Goal: Transaction & Acquisition: Purchase product/service

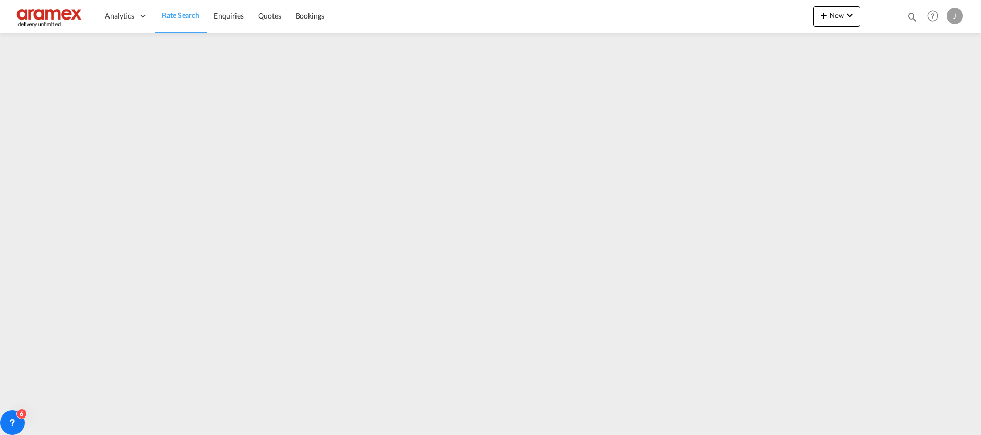
click at [186, 12] on span "Rate Search" at bounding box center [181, 15] width 38 height 9
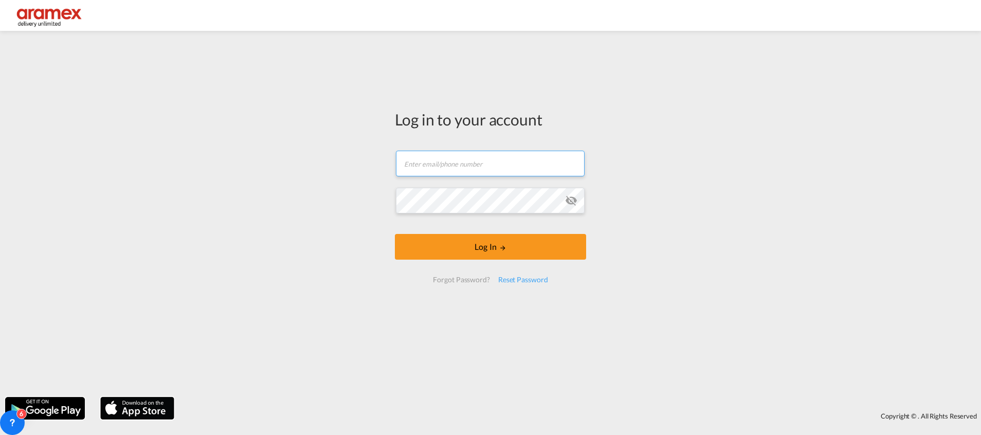
type input "[EMAIL_ADDRESS][DOMAIN_NAME]"
click at [478, 252] on div at bounding box center [490, 217] width 981 height 435
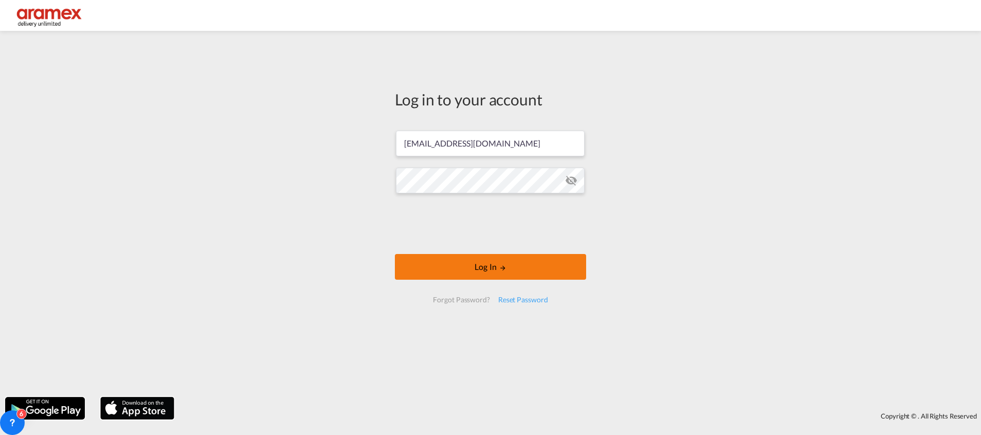
click at [460, 266] on button "Log In" at bounding box center [490, 267] width 191 height 26
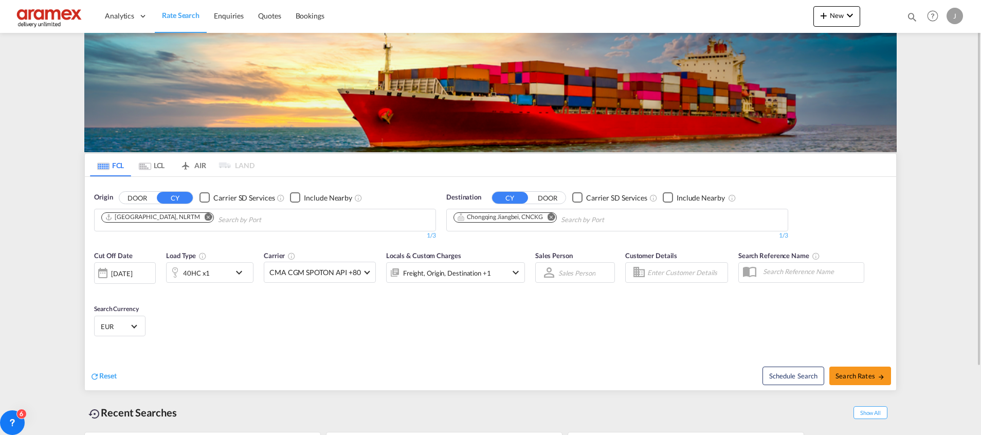
click at [550, 215] on md-icon "Remove" at bounding box center [552, 217] width 8 height 8
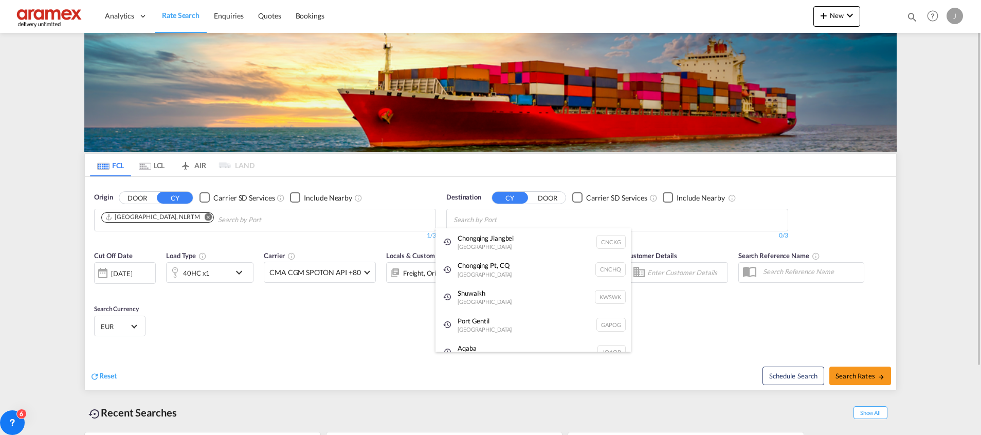
paste input "Hamad"
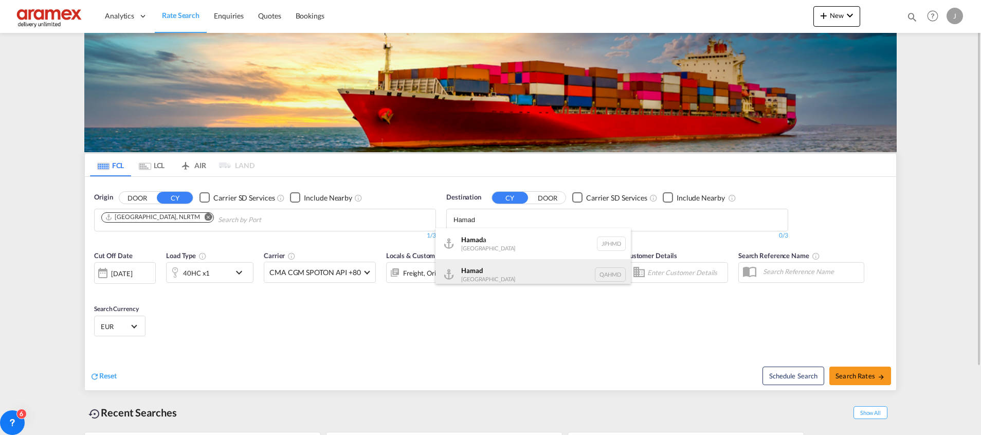
type input "Hamad"
click at [500, 273] on div "Hamad [GEOGRAPHIC_DATA] QAHMD" at bounding box center [532, 274] width 195 height 31
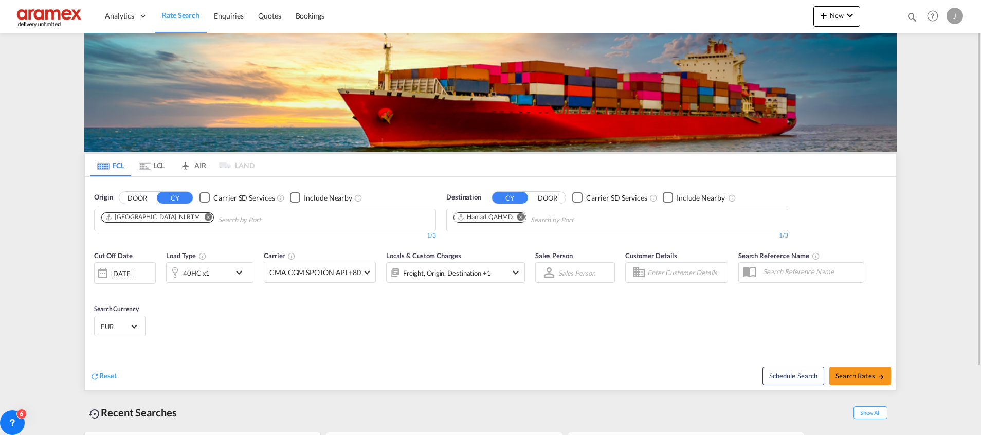
click at [365, 356] on div "Reset" at bounding box center [291, 368] width 403 height 28
click at [857, 373] on span "Search Rates" at bounding box center [859, 376] width 49 height 8
type input "NLRTM to QAHMD / [DATE]"
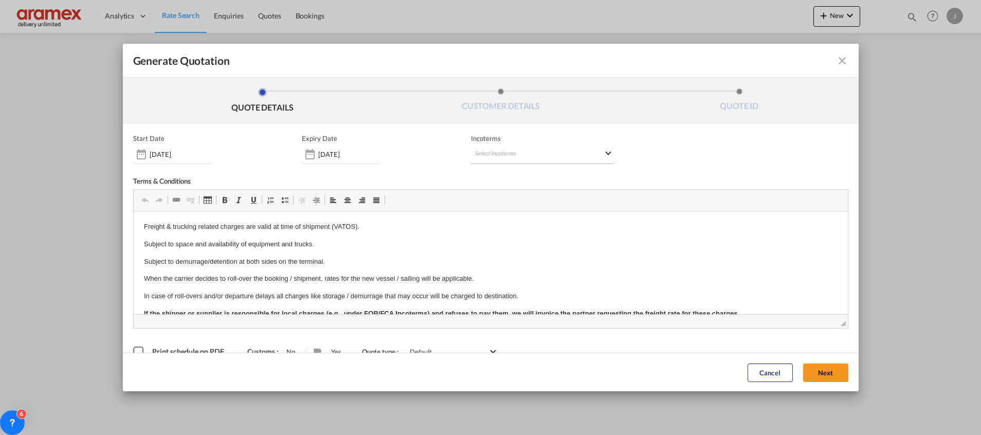
click at [517, 156] on md-select "Select Incoterms FOB - import Free on Board CIP - export Carriage and Insurance…" at bounding box center [542, 155] width 143 height 19
click at [496, 179] on input "search" at bounding box center [519, 175] width 95 height 9
type input "exw"
drag, startPoint x: 507, startPoint y: 197, endPoint x: 528, endPoint y: 43, distance: 156.1
click at [507, 198] on div "EXW - import" at bounding box center [524, 194] width 98 height 8
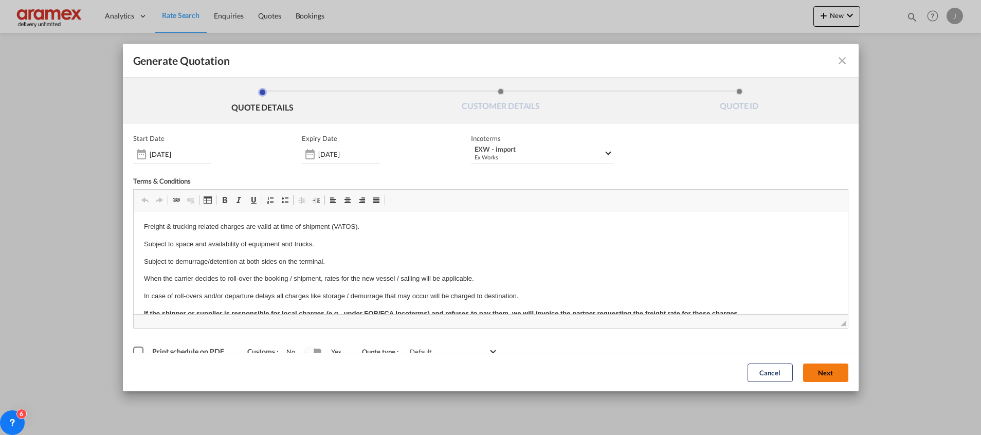
click at [810, 373] on button "Next" at bounding box center [825, 372] width 45 height 19
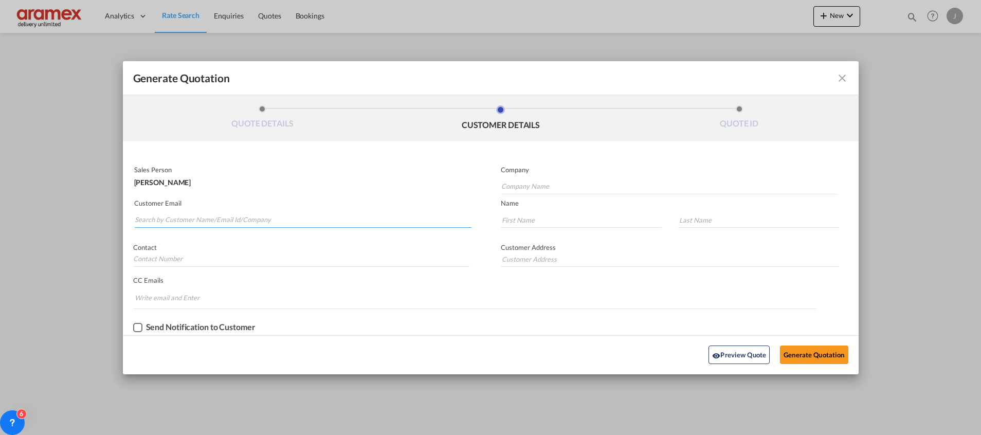
click at [164, 213] on input "Search by Customer Name/Email Id/Company" at bounding box center [303, 219] width 337 height 15
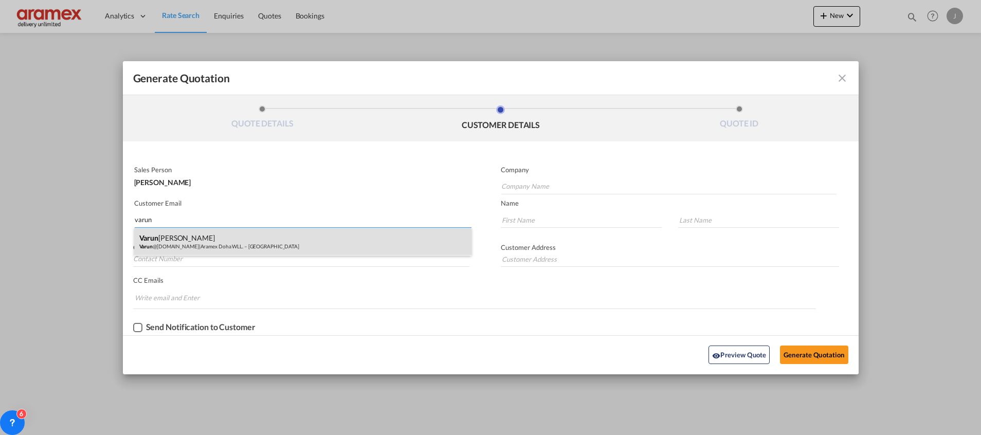
type input "varun"
click at [150, 231] on div "[PERSON_NAME] @[DOMAIN_NAME] | Aramex Doha WLL. – [GEOGRAPHIC_DATA]" at bounding box center [302, 242] width 337 height 28
type input "Aramex Doha WLL. – [GEOGRAPHIC_DATA]"
type input "[EMAIL_ADDRESS][DOMAIN_NAME]"
type input "Varun"
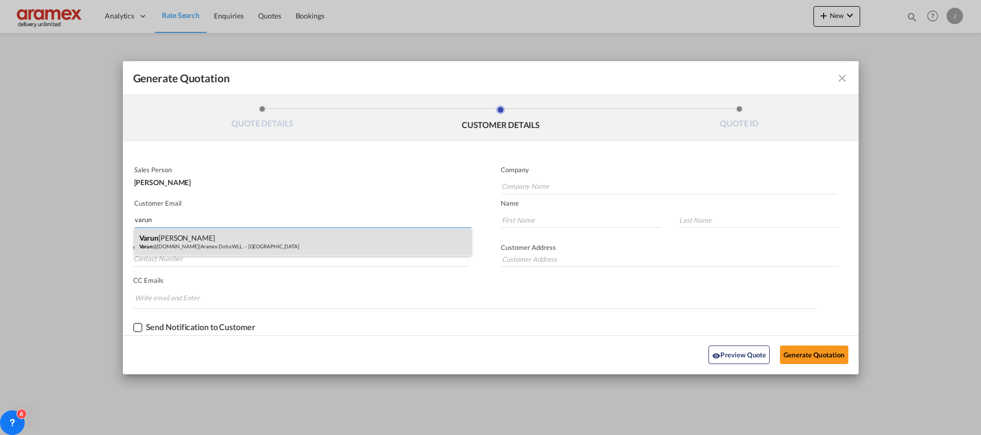
type input "[PERSON_NAME]"
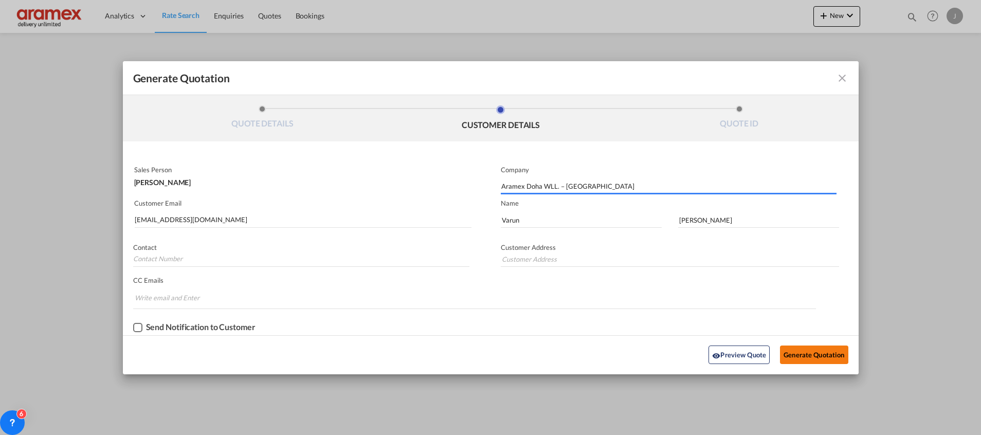
click at [803, 353] on button "Generate Quotation" at bounding box center [814, 355] width 68 height 19
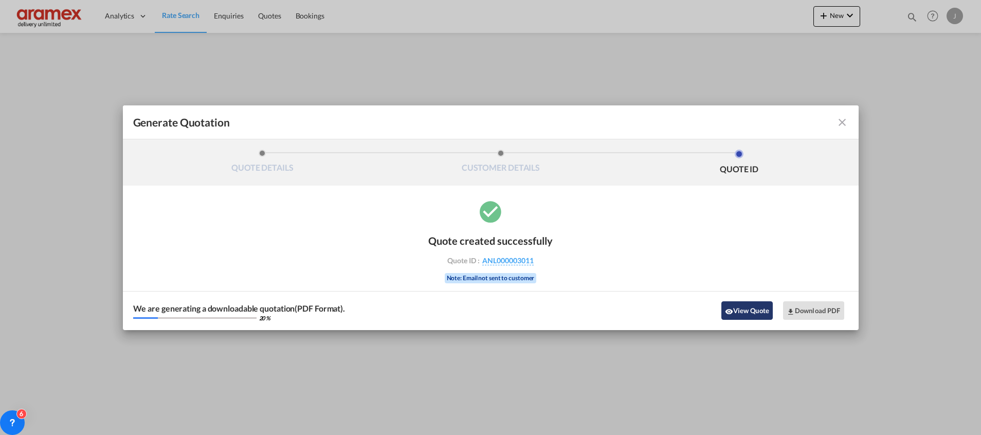
click at [747, 312] on button "View Quote" at bounding box center [746, 310] width 51 height 19
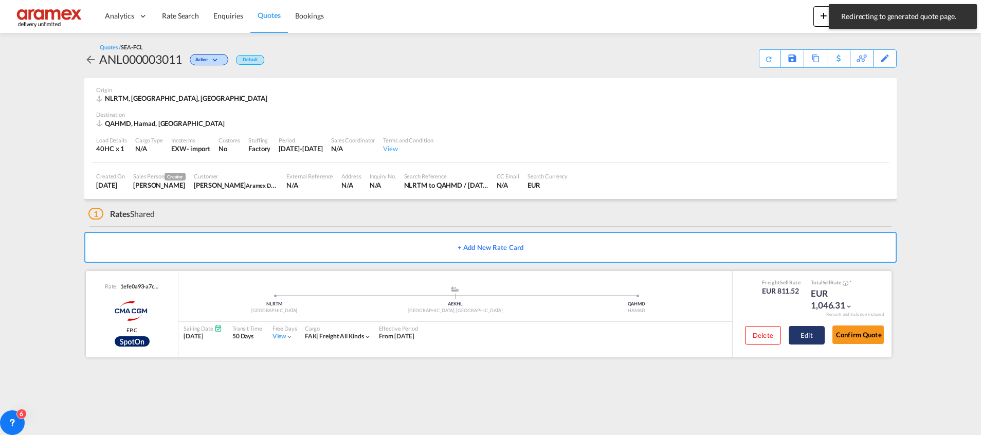
click at [804, 339] on button "Edit" at bounding box center [807, 335] width 36 height 19
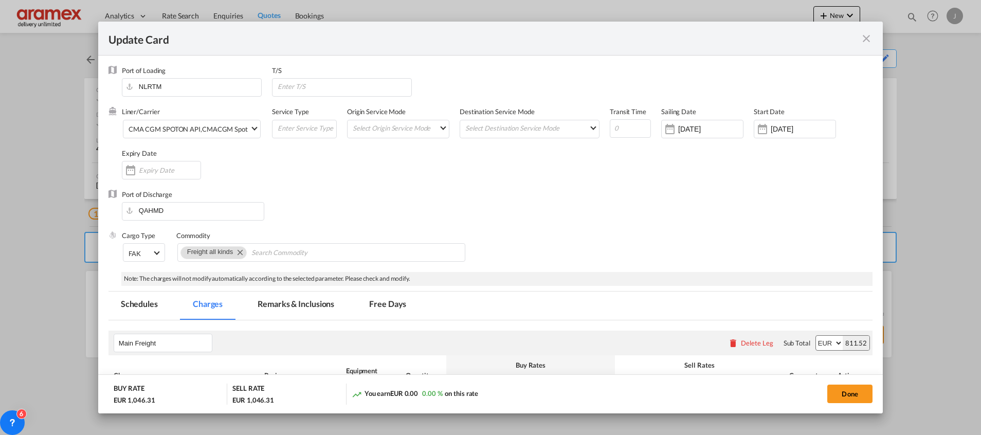
scroll to position [273, 0]
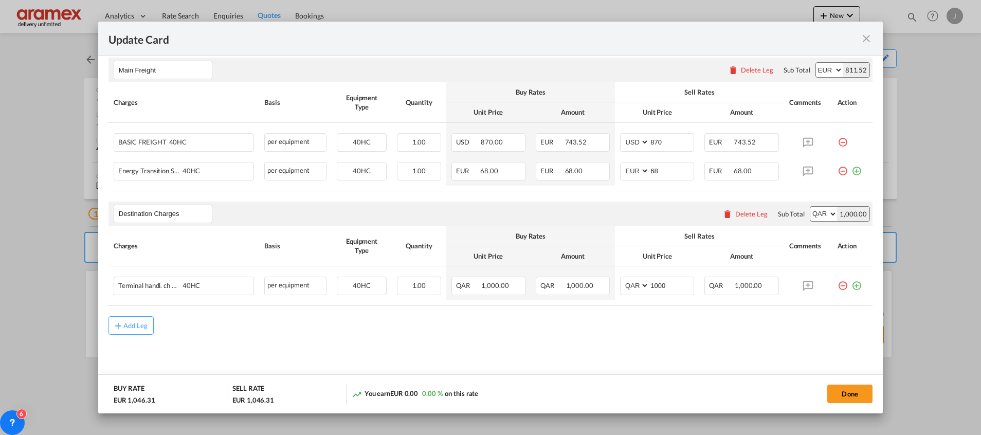
click at [735, 216] on div "Delete Leg" at bounding box center [751, 214] width 32 height 8
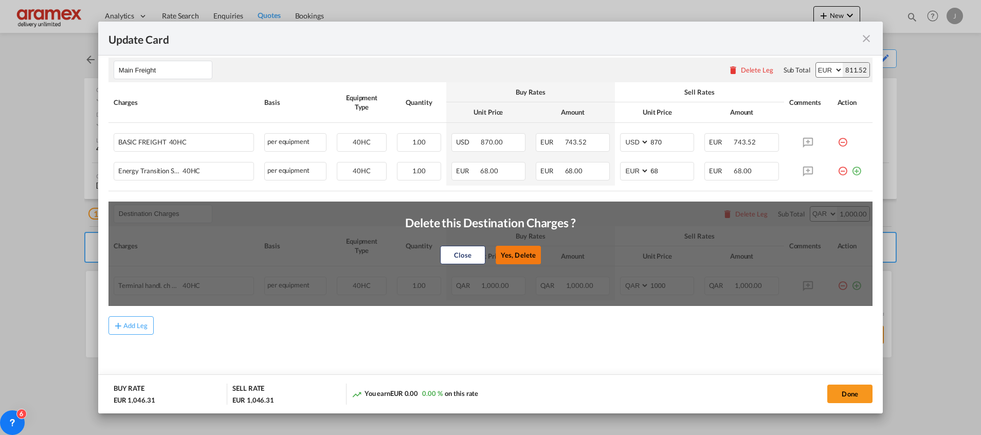
click at [511, 249] on button "Yes, Delete" at bounding box center [518, 255] width 45 height 19
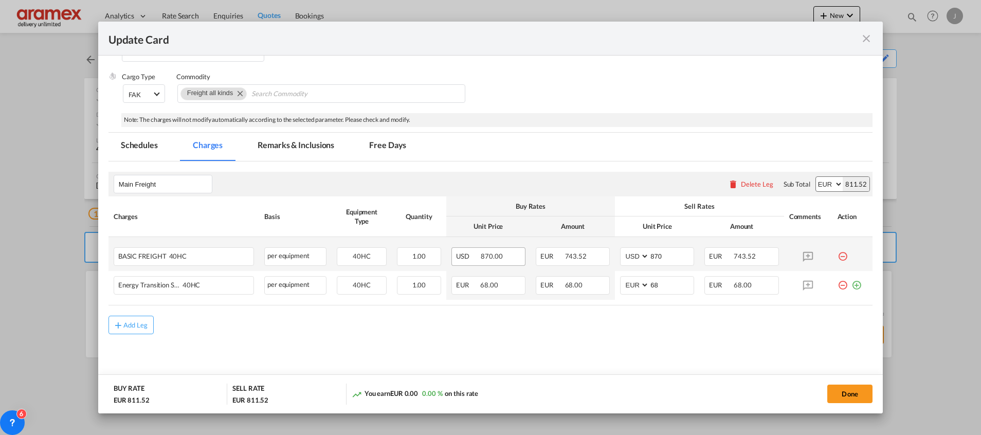
scroll to position [158, 0]
drag, startPoint x: 118, startPoint y: 320, endPoint x: 125, endPoint y: 321, distance: 7.7
click at [125, 321] on button "Add Leg" at bounding box center [130, 325] width 45 height 19
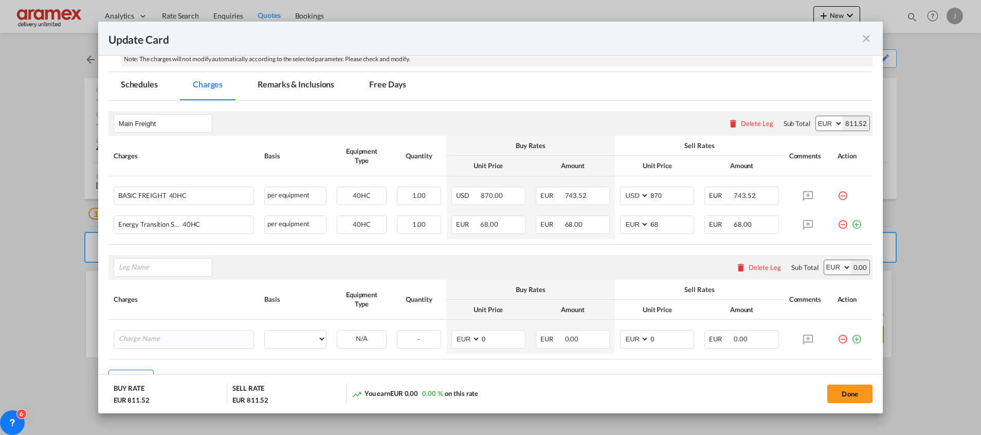
scroll to position [273, 0]
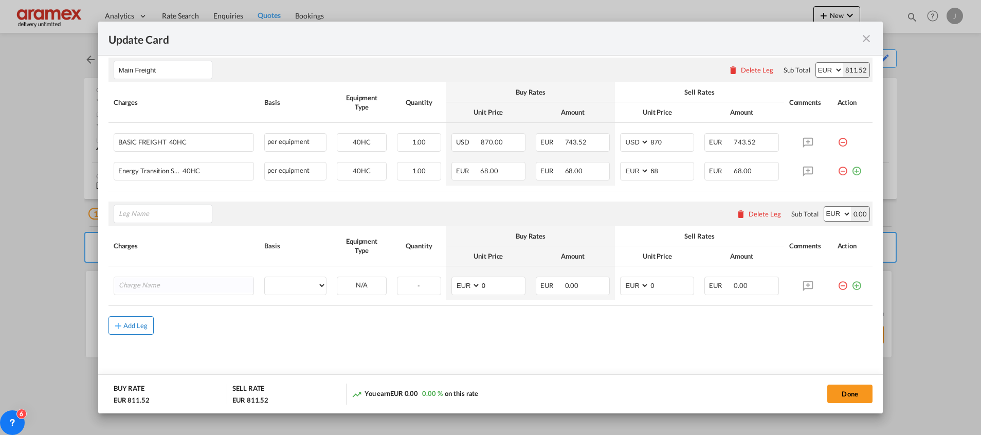
click at [133, 323] on div "Add Leg" at bounding box center [135, 325] width 25 height 6
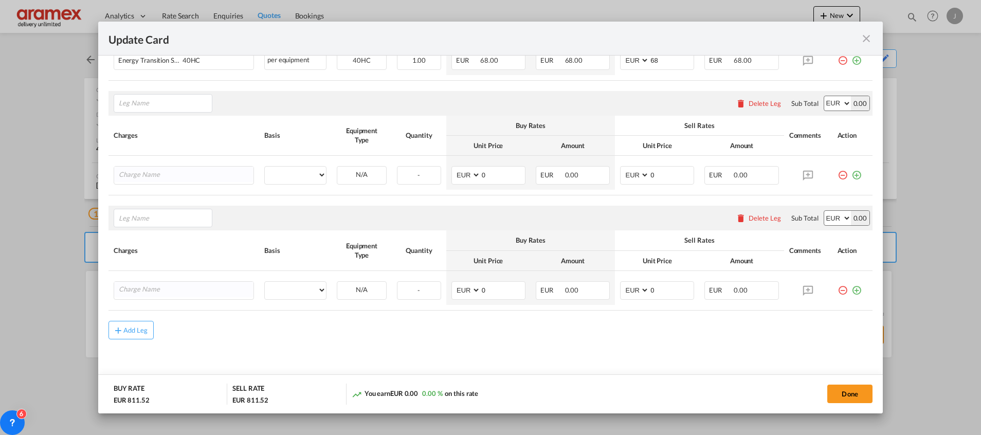
scroll to position [388, 0]
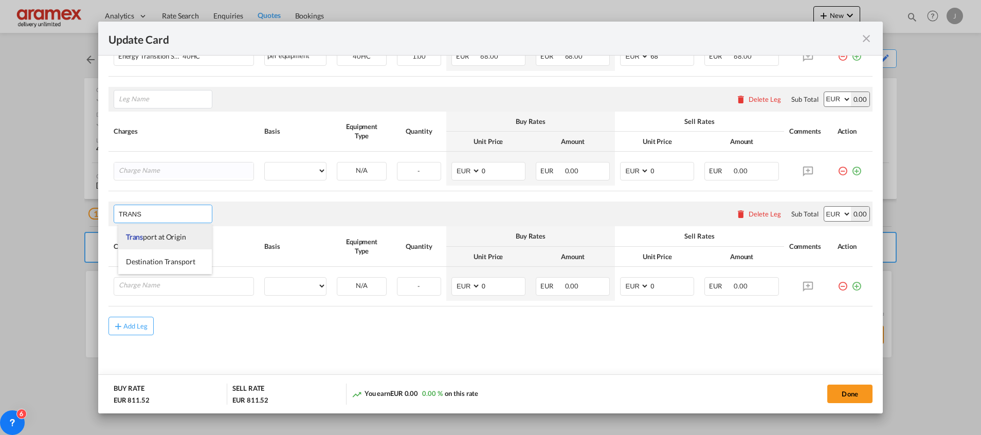
click at [183, 238] on span "Trans port at Origin" at bounding box center [156, 236] width 60 height 9
type input "Transport at Origin"
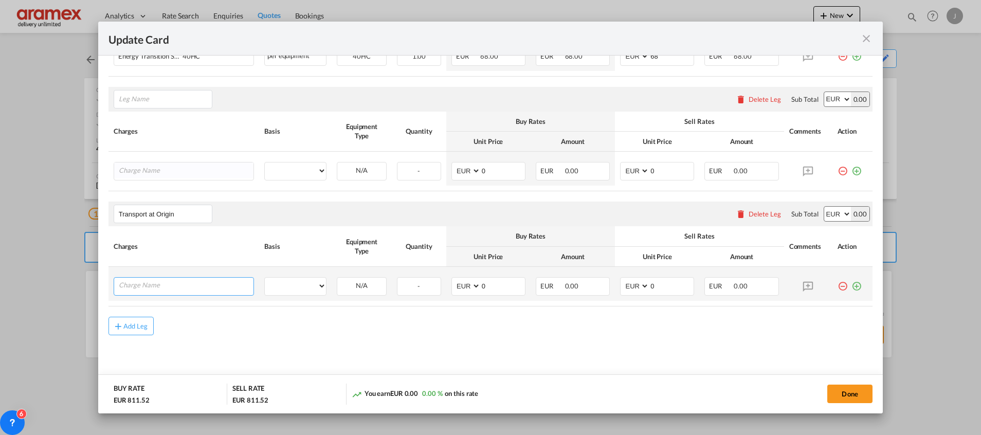
click at [156, 286] on input "Charge Name" at bounding box center [186, 285] width 135 height 15
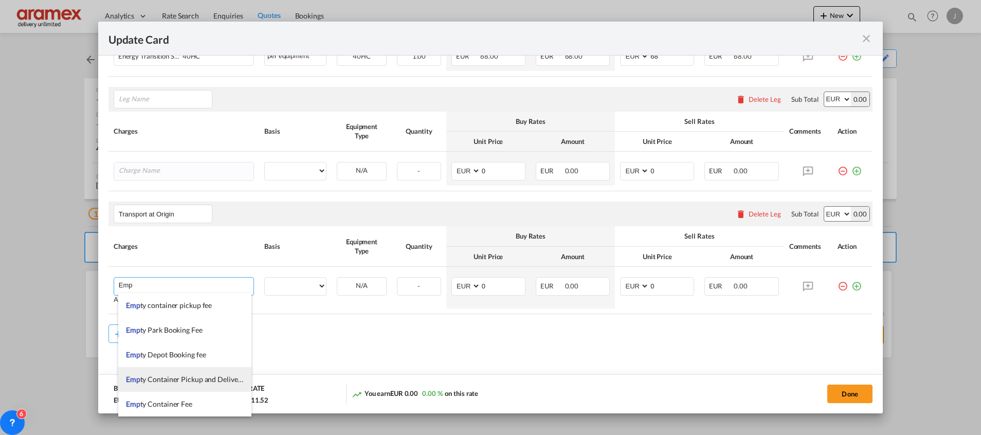
click at [195, 379] on span "Emp ty Container Pickup and Delivery Charge" at bounding box center [197, 379] width 143 height 9
type input "Empty Container Pickup and Delivery Charge"
select select "per equipment"
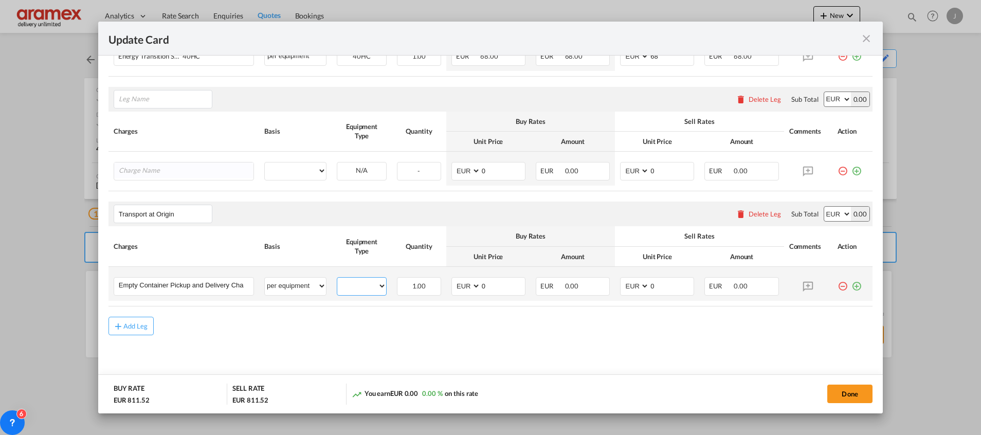
click at [357, 283] on select "40HC" at bounding box center [361, 286] width 49 height 14
select select "40HC"
click at [337, 279] on select "40HC" at bounding box center [361, 286] width 49 height 14
drag, startPoint x: 491, startPoint y: 288, endPoint x: 446, endPoint y: 286, distance: 44.8
click at [451, 287] on md-input-container "AED AFN ALL AMD ANG AOA ARS AUD AWG AZN BAM BBD BDT BGN BHD BIF BMD BND [PERSON…" at bounding box center [488, 286] width 74 height 19
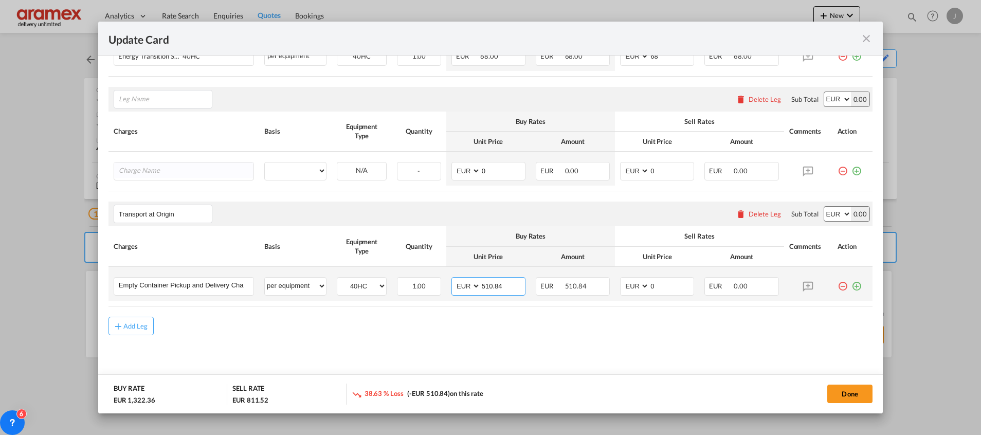
type input "510.84"
click at [851, 286] on md-icon "icon-plus-circle-outline green-400-fg" at bounding box center [856, 282] width 10 height 10
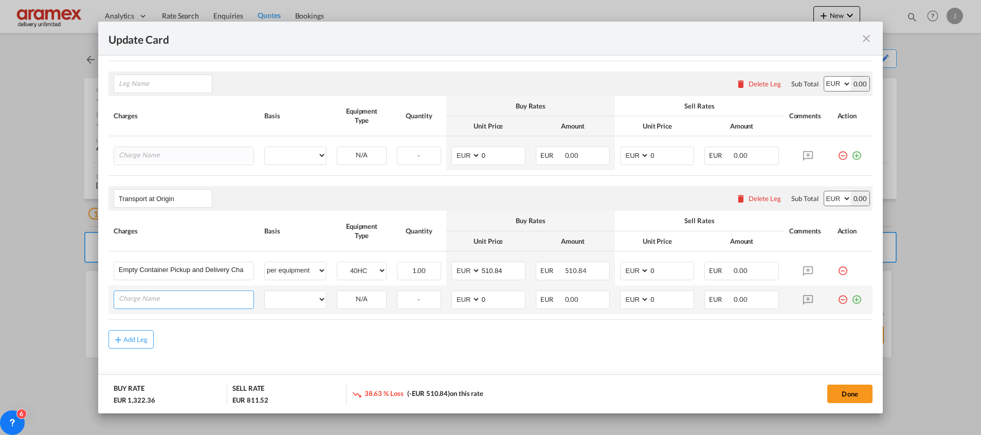
scroll to position [416, 0]
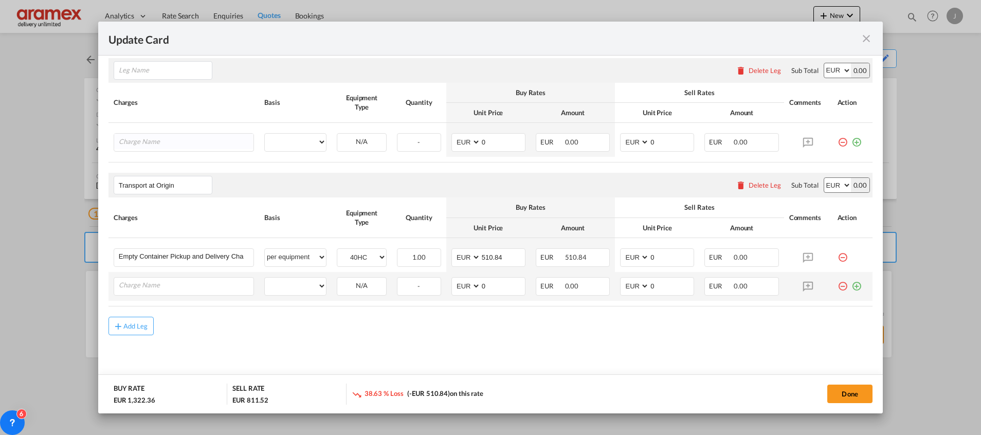
click at [851, 286] on md-icon "icon-plus-circle-outline green-400-fg" at bounding box center [856, 282] width 10 height 10
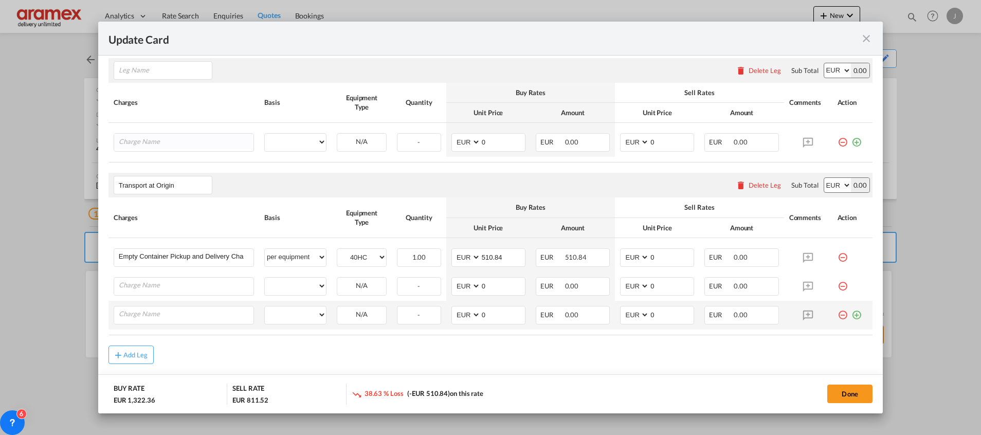
scroll to position [445, 0]
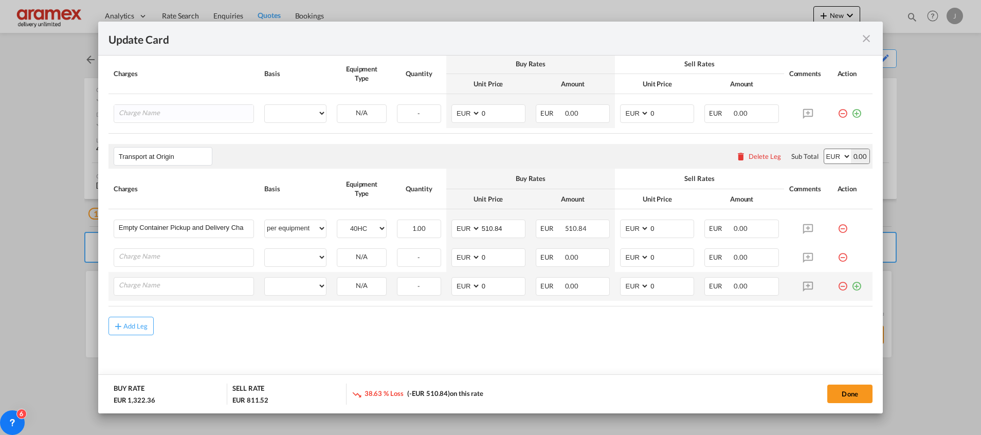
click at [851, 287] on md-icon "icon-plus-circle-outline green-400-fg" at bounding box center [856, 282] width 10 height 10
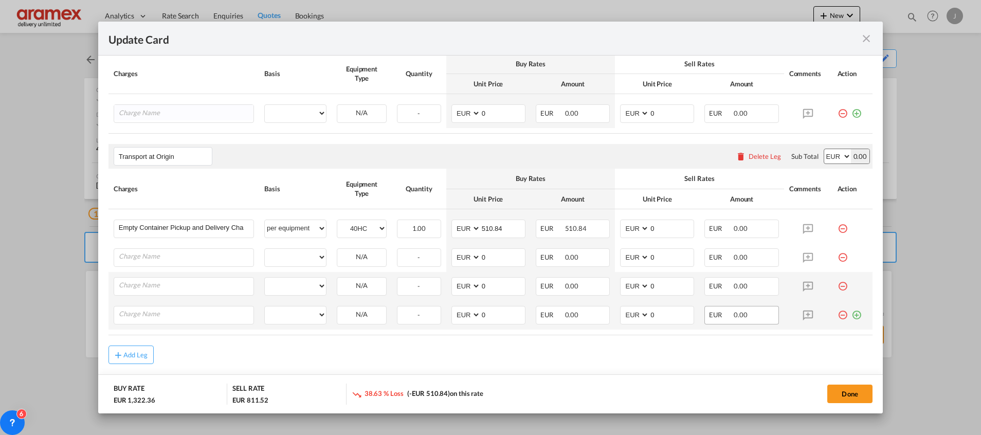
click at [851, 316] on md-icon "icon-plus-circle-outline green-400-fg" at bounding box center [856, 311] width 10 height 10
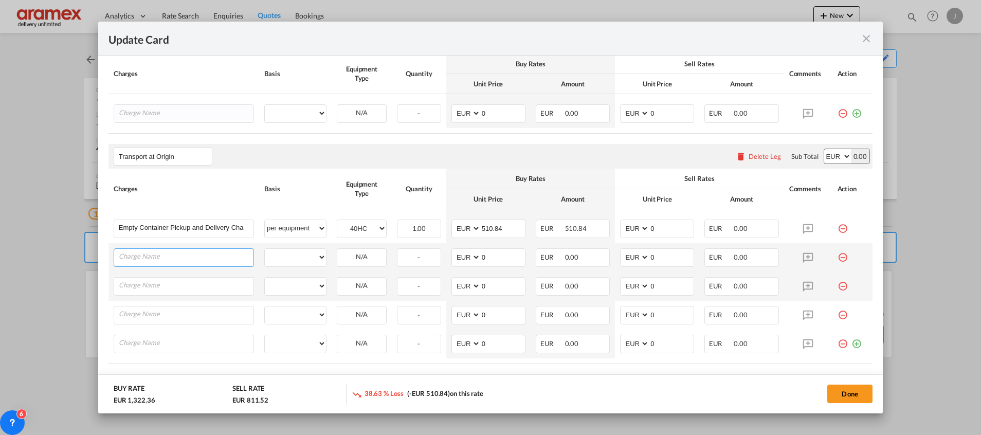
click at [165, 249] on input "Charge Name" at bounding box center [186, 256] width 135 height 15
type input "Delta"
click at [280, 256] on select "per equipment per container per B/L per shipping bill per shipment % on pickup …" at bounding box center [295, 257] width 61 height 16
select select "per equipment"
click at [265, 249] on select "per equipment per container per B/L per shipping bill per shipment % on pickup …" at bounding box center [295, 257] width 61 height 16
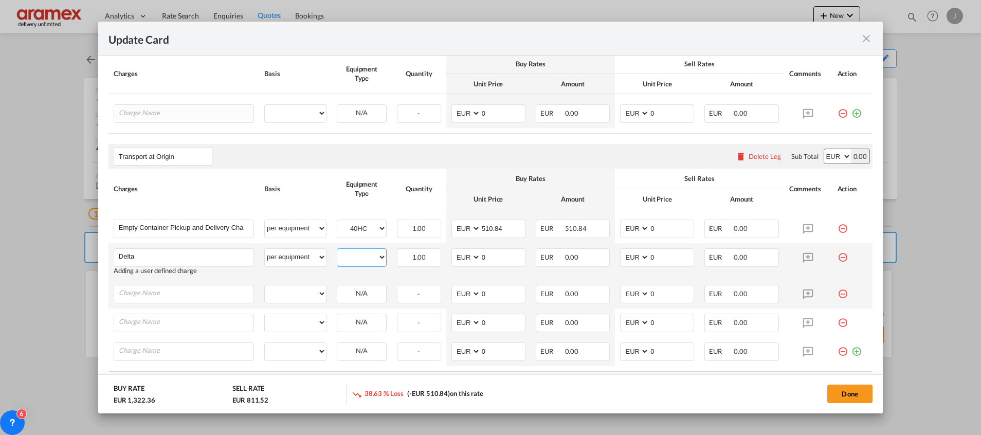
drag, startPoint x: 364, startPoint y: 260, endPoint x: 364, endPoint y: 266, distance: 6.7
click at [364, 260] on select "40HC" at bounding box center [361, 257] width 49 height 14
select select "40HC"
click at [337, 250] on select "40HC" at bounding box center [361, 257] width 49 height 14
drag, startPoint x: 467, startPoint y: 261, endPoint x: 461, endPoint y: 261, distance: 6.2
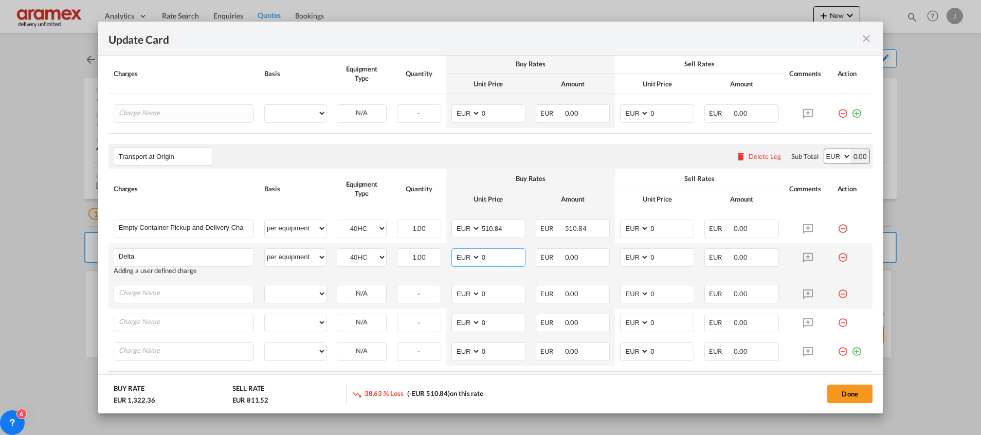
click at [461, 261] on md-input-container "AED AFN ALL AMD ANG AOA ARS AUD AWG AZN BAM BBD BDT BGN BHD BIF BMD BND [PERSON…" at bounding box center [488, 257] width 74 height 19
type input "60"
drag, startPoint x: 658, startPoint y: 255, endPoint x: 629, endPoint y: 255, distance: 28.3
click at [629, 255] on md-input-container "AED AFN ALL AMD ANG AOA ARS AUD AWG AZN BAM BBD BDT BGN BHD BIF BMD BND [PERSON…" at bounding box center [657, 257] width 74 height 19
type input "60"
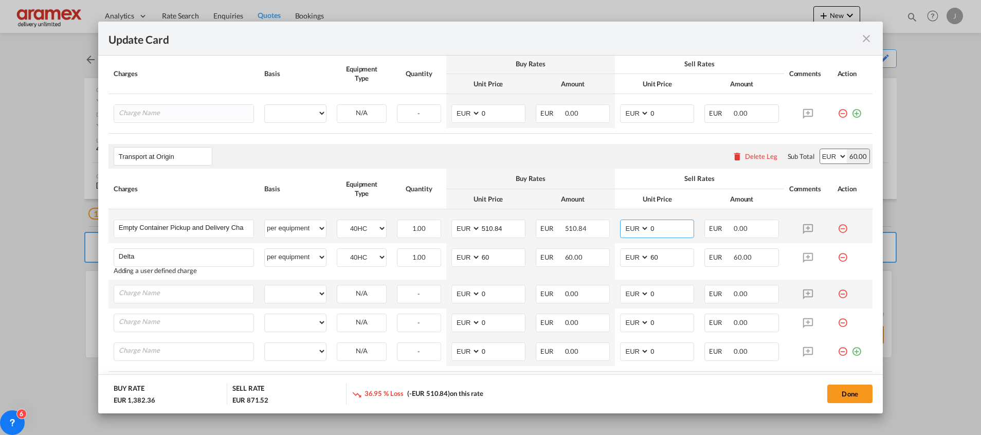
drag, startPoint x: 666, startPoint y: 230, endPoint x: 619, endPoint y: 226, distance: 47.5
click at [620, 226] on md-input-container "AED AFN ALL AMD ANG AOA ARS AUD AWG AZN BAM BBD BDT BGN BHD BIF BMD BND [PERSON…" at bounding box center [657, 229] width 74 height 19
type input "510.84"
drag, startPoint x: 455, startPoint y: 166, endPoint x: 390, endPoint y: 231, distance: 92.0
click at [457, 165] on div "Transport at Origin Please enter leg name Leg Name Already Exists Delete Leg Su…" at bounding box center [490, 156] width 764 height 25
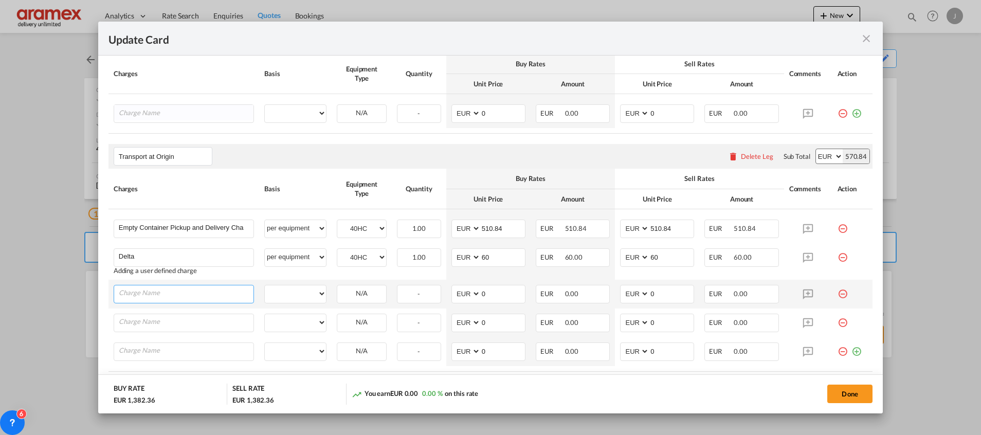
click at [148, 300] on input "Charge Name" at bounding box center [186, 292] width 135 height 15
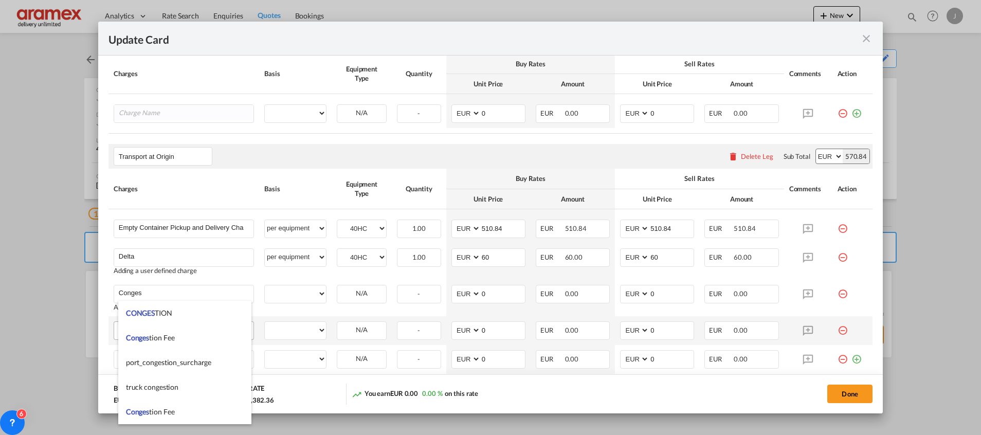
drag, startPoint x: 154, startPoint y: 335, endPoint x: 226, endPoint y: 328, distance: 72.9
click at [158, 336] on span "Conges tion Fee" at bounding box center [150, 337] width 49 height 9
type input "Congestion Fee"
select select "per equipment"
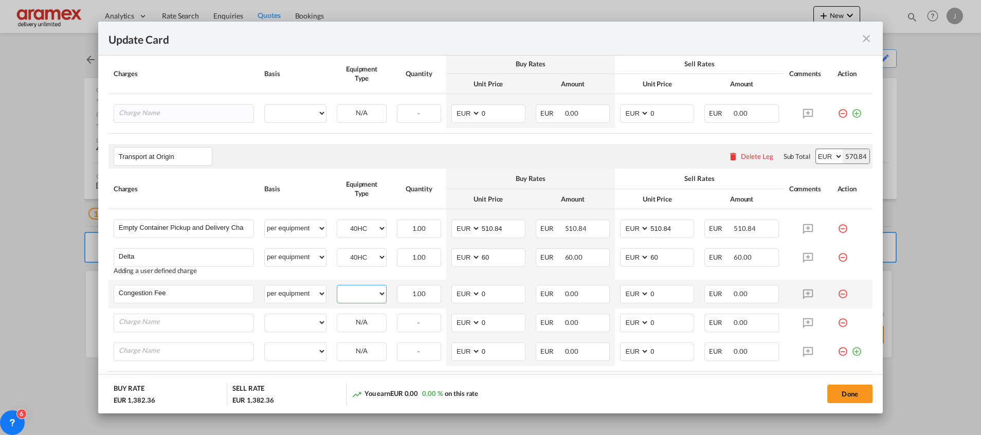
click at [360, 291] on select "40HC" at bounding box center [361, 294] width 49 height 14
select select "40HC"
click at [337, 287] on select "40HC" at bounding box center [361, 294] width 49 height 14
drag, startPoint x: 487, startPoint y: 297, endPoint x: 456, endPoint y: 301, distance: 31.6
click at [456, 301] on md-input-container "AED AFN ALL AMD ANG AOA ARS AUD AWG AZN BAM BBD BDT BGN BHD BIF BMD BND [PERSON…" at bounding box center [488, 294] width 74 height 19
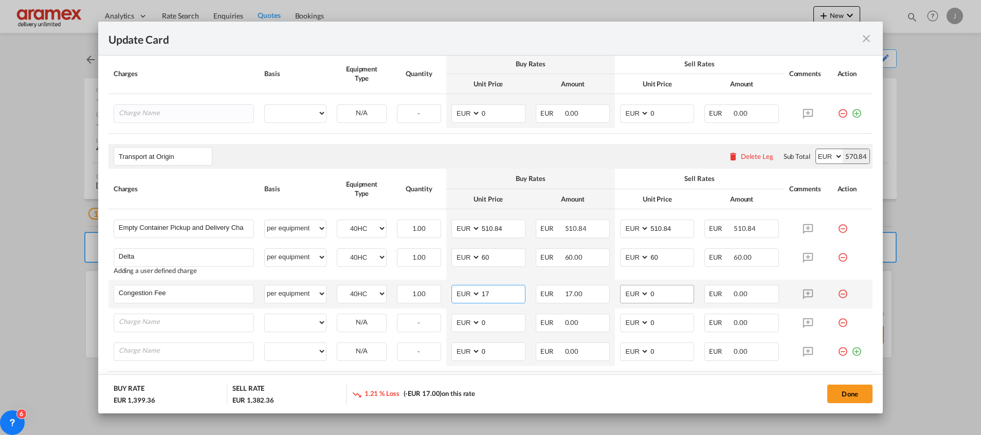
type input "17"
drag, startPoint x: 662, startPoint y: 296, endPoint x: 618, endPoint y: 296, distance: 43.7
click at [620, 296] on md-input-container "AED AFN ALL AMD ANG AOA ARS AUD AWG AZN BAM BBD BDT BGN BHD BIF BMD BND [PERSON…" at bounding box center [657, 294] width 74 height 19
type input "17"
click at [167, 326] on input "Charge Name" at bounding box center [186, 321] width 135 height 15
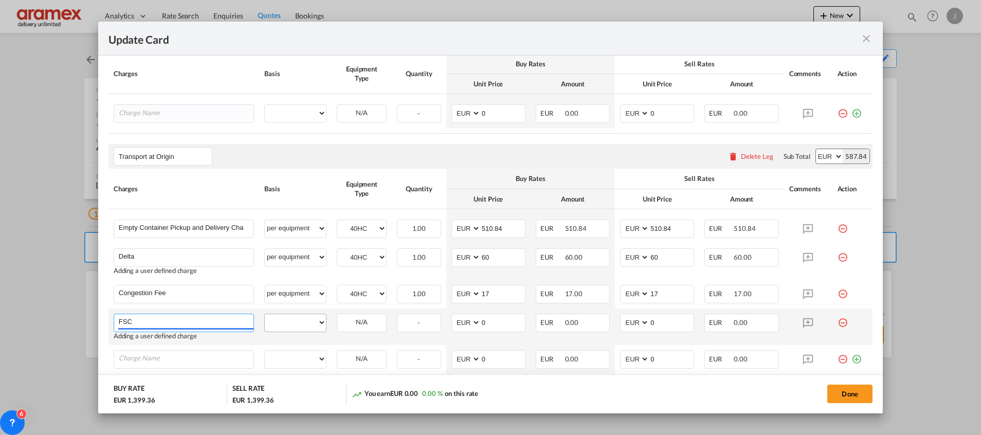
type input "FSC"
click at [308, 325] on select "per equipment per container per B/L per shipping bill per shipment % on pickup …" at bounding box center [295, 322] width 61 height 16
select select "per equipment"
click at [265, 314] on select "per equipment per container per B/L per shipping bill per shipment % on pickup …" at bounding box center [295, 322] width 61 height 16
drag, startPoint x: 348, startPoint y: 325, endPoint x: 353, endPoint y: 331, distance: 7.6
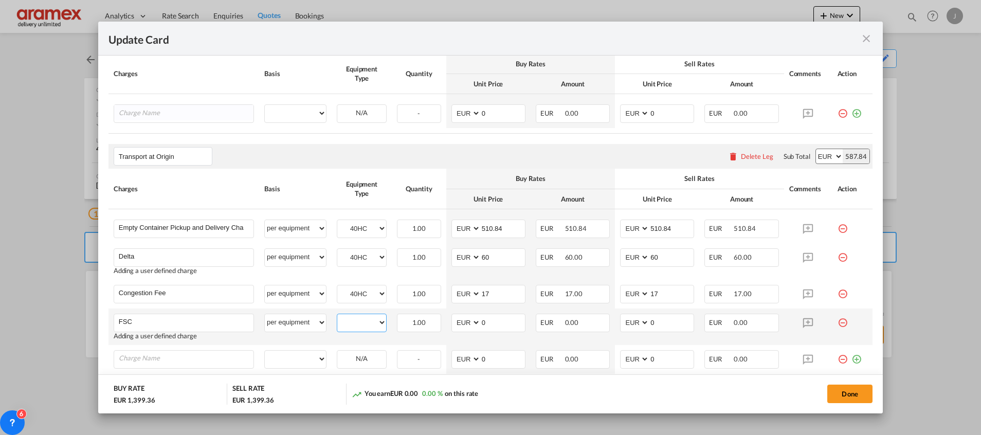
click at [348, 325] on select "40HC" at bounding box center [361, 323] width 49 height 14
select select "40HC"
click at [337, 316] on select "40HC" at bounding box center [361, 323] width 49 height 14
drag, startPoint x: 486, startPoint y: 320, endPoint x: 464, endPoint y: 320, distance: 22.1
click at [463, 320] on md-input-container "AED AFN ALL AMD ANG AOA ARS AUD AWG AZN BAM BBD BDT BGN BHD BIF BMD BND [PERSON…" at bounding box center [488, 323] width 74 height 19
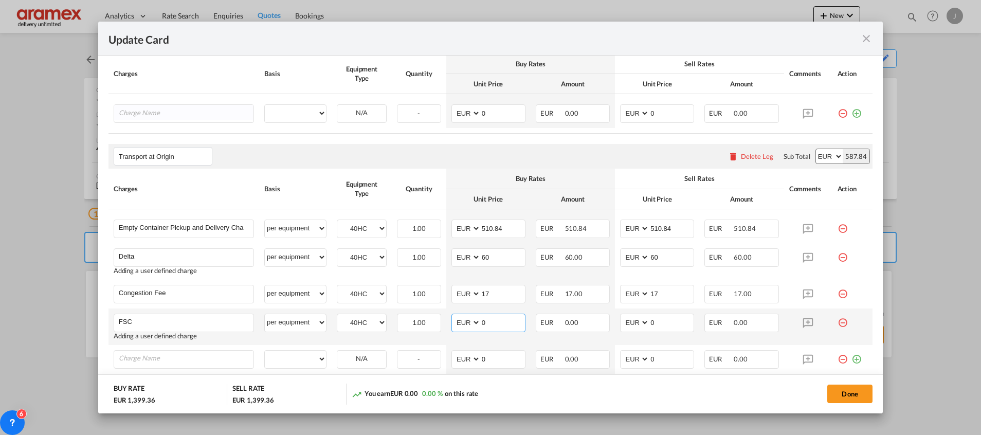
paste input "€ 58.78"
click at [487, 324] on input "€ 58.78" at bounding box center [503, 321] width 44 height 15
click at [486, 324] on input "58.78" at bounding box center [503, 321] width 44 height 15
type input "58.78"
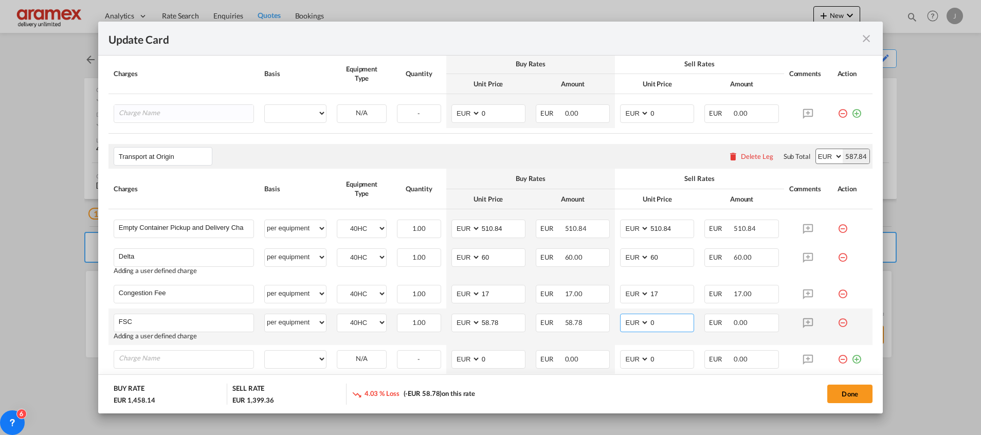
drag, startPoint x: 652, startPoint y: 319, endPoint x: 632, endPoint y: 320, distance: 20.6
click at [632, 320] on md-input-container "AED AFN ALL AMD ANG AOA ARS AUD AWG AZN BAM BBD BDT BGN BHD BIF BMD BND [PERSON…" at bounding box center [657, 323] width 74 height 19
paste input "58.78"
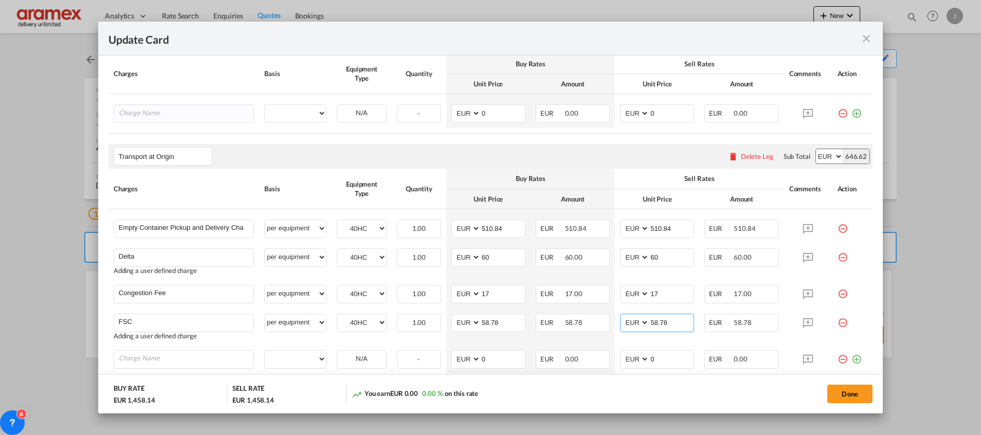
type input "58.78"
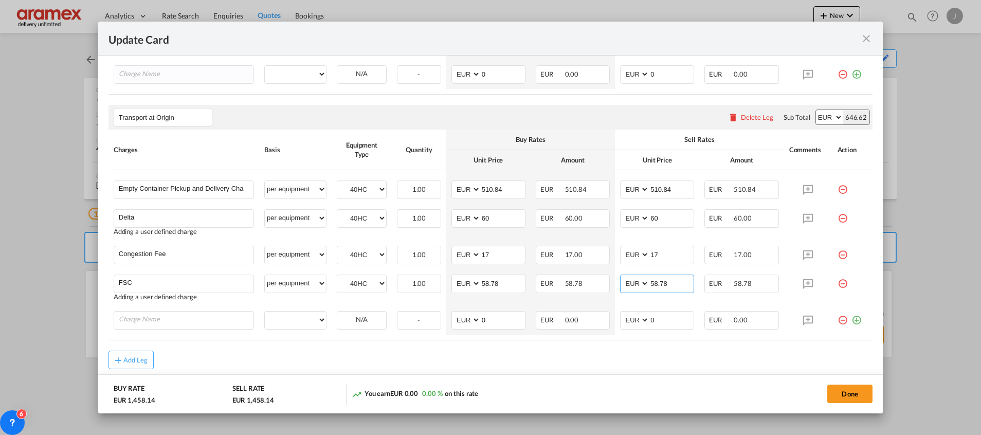
scroll to position [518, 0]
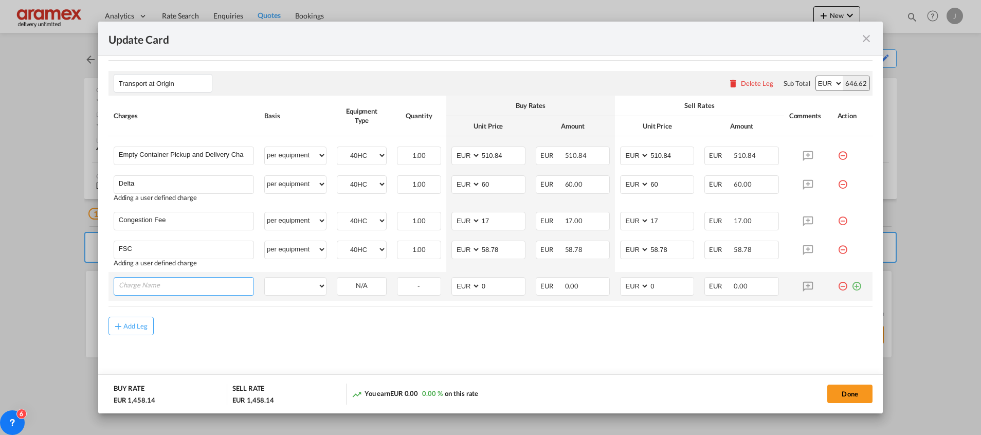
click at [152, 288] on input "Charge Name" at bounding box center [186, 285] width 135 height 15
type input "Admin Fee"
click at [302, 285] on select "per equipment per container per B/L per shipping bill per shipment % on pickup …" at bounding box center [295, 286] width 61 height 16
select select "per equipment"
click at [265, 278] on select "per equipment per container per B/L per shipping bill per shipment % on pickup …" at bounding box center [295, 286] width 61 height 16
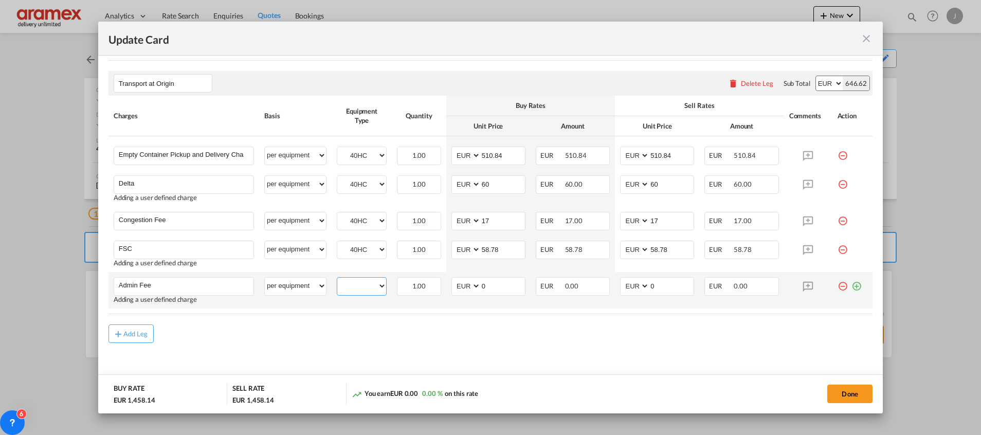
drag, startPoint x: 359, startPoint y: 287, endPoint x: 362, endPoint y: 293, distance: 6.4
click at [359, 287] on select "40HC" at bounding box center [361, 286] width 49 height 14
select select "40HC"
click at [337, 279] on select "40HC" at bounding box center [361, 286] width 49 height 14
drag, startPoint x: 495, startPoint y: 285, endPoint x: 463, endPoint y: 286, distance: 32.4
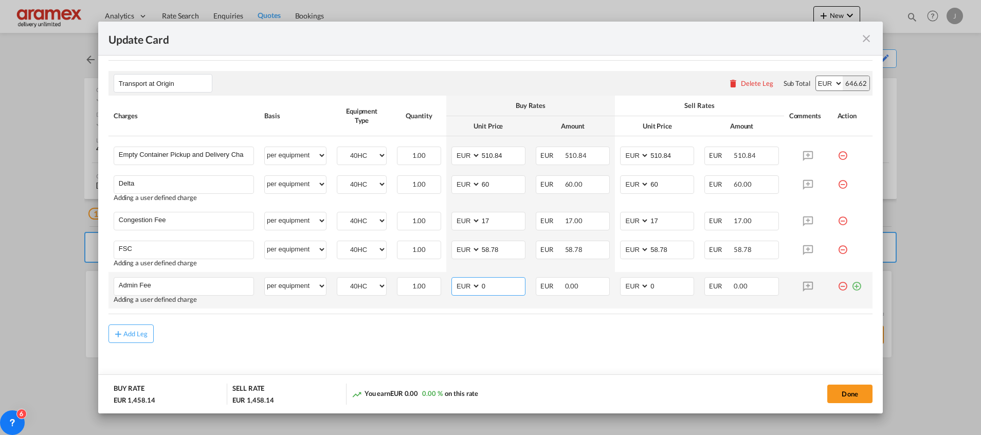
click at [463, 286] on md-input-container "AED AFN ALL AMD ANG AOA ARS AUD AWG AZN BAM BBD BDT BGN BHD BIF BMD BND [PERSON…" at bounding box center [488, 286] width 74 height 19
type input "25"
drag, startPoint x: 466, startPoint y: 343, endPoint x: 596, endPoint y: 301, distance: 136.7
click at [488, 340] on md-content "Main Freight Please enter leg name Leg Name Already Exists Delete Leg Sub Total…" at bounding box center [490, 99] width 764 height 594
drag, startPoint x: 662, startPoint y: 288, endPoint x: 611, endPoint y: 290, distance: 50.4
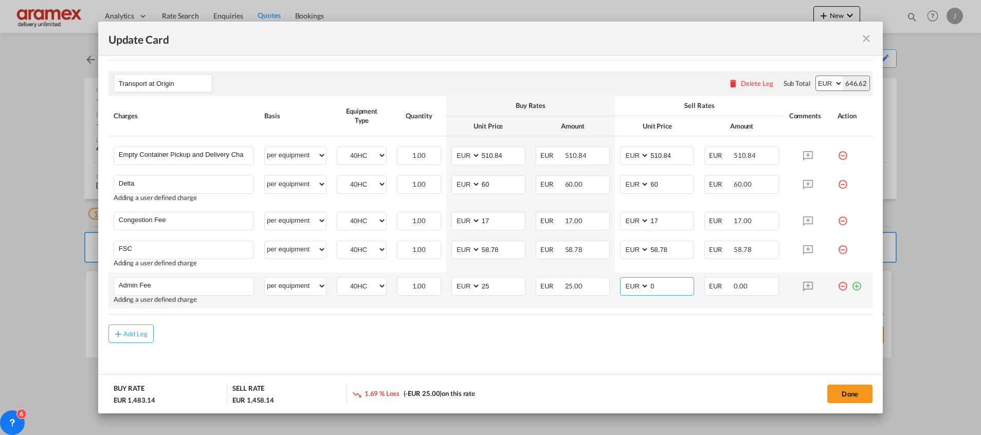
click at [615, 290] on td "AED AFN ALL AMD ANG AOA ARS AUD AWG AZN BAM BBD BDT BGN BHD BIF BMD BND [PERSON…" at bounding box center [657, 290] width 84 height 37
type input "25"
click at [547, 323] on rate-modification "Main Freight Please enter leg name Leg Name Already Exists Delete Leg Sub Total…" at bounding box center [490, 72] width 764 height 541
click at [544, 333] on div "Add Leg" at bounding box center [490, 333] width 764 height 19
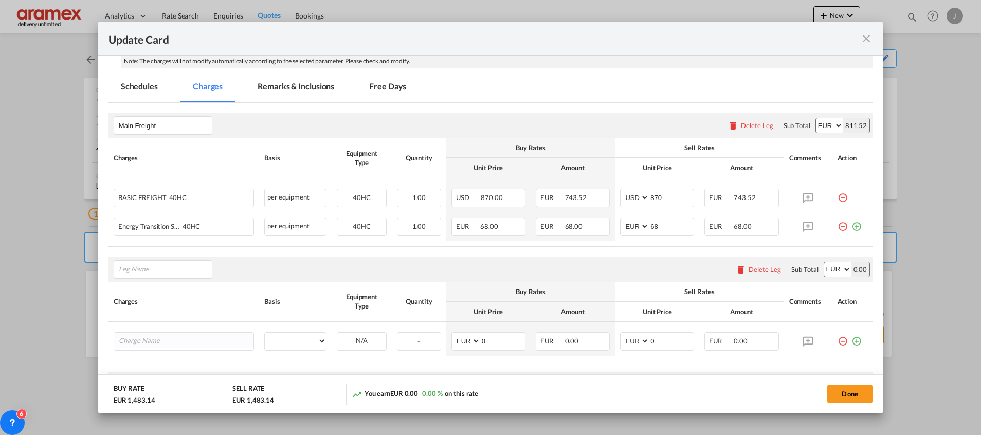
scroll to position [295, 0]
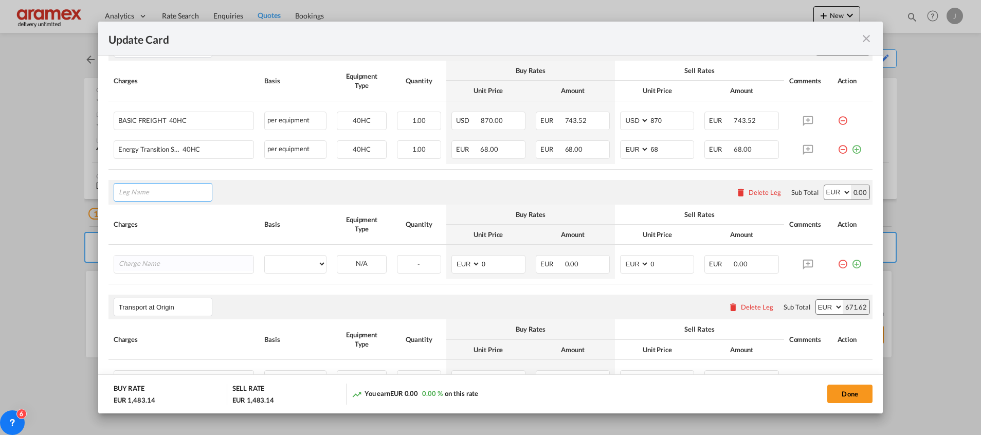
click at [149, 197] on input "Leg Name" at bounding box center [165, 192] width 93 height 15
click at [151, 245] on li "Ori gin Charges" at bounding box center [165, 240] width 94 height 25
type input "Origin Charges"
click at [151, 262] on input "Charge Name" at bounding box center [186, 263] width 135 height 15
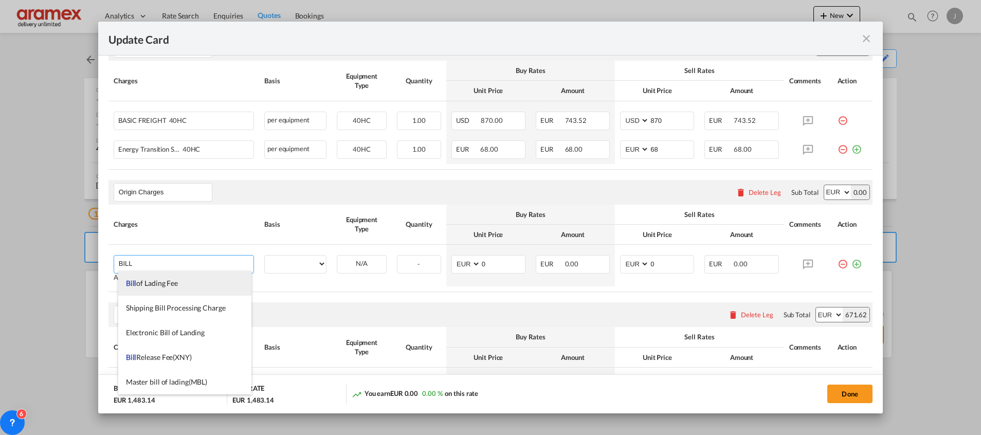
click at [143, 279] on span "Bill of Lading Fee" at bounding box center [152, 283] width 52 height 9
type input "Bill of Lading Fee"
select select "per B/L"
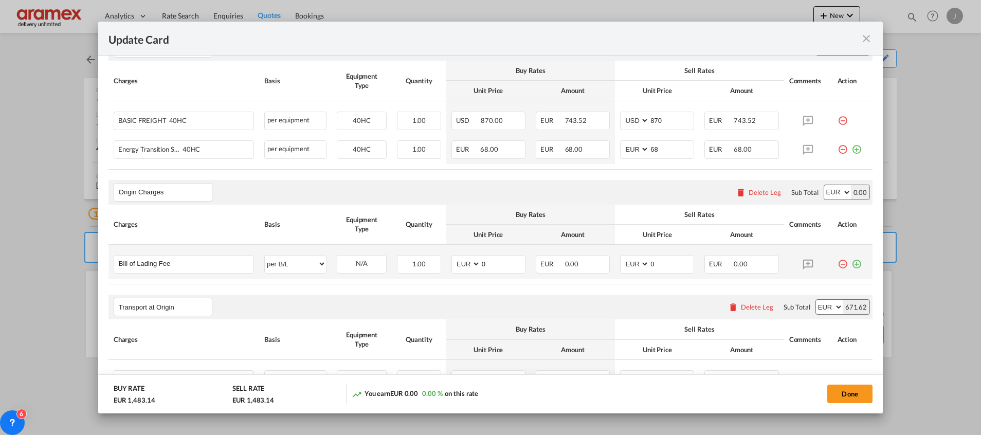
click at [851, 265] on md-icon "icon-plus-circle-outline green-400-fg" at bounding box center [856, 260] width 10 height 10
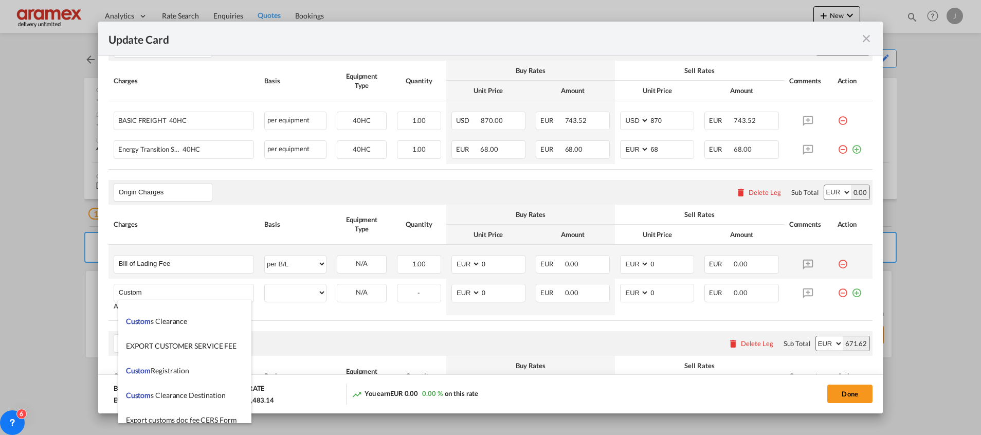
scroll to position [1234, 0]
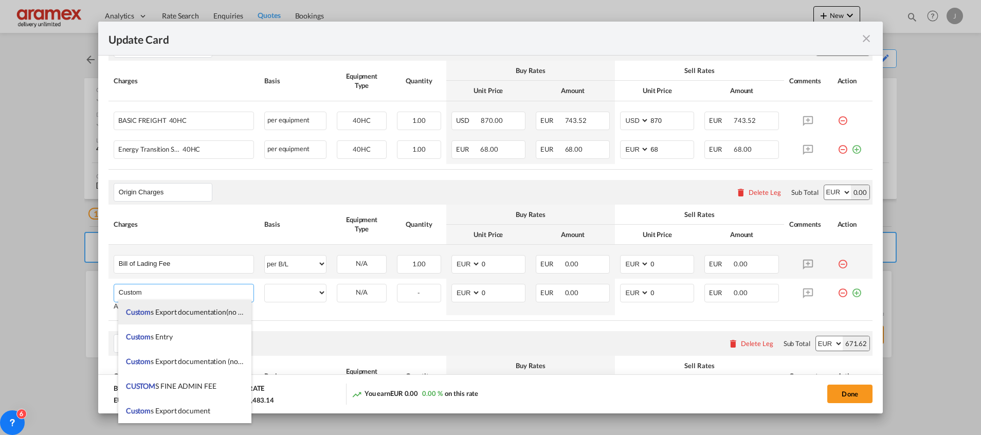
click at [191, 311] on span "Custom s Export documentation(no costs,suggested sell)" at bounding box center [213, 311] width 175 height 9
type input "Customs Export documentation(no costs,suggested sell)"
select select "per container"
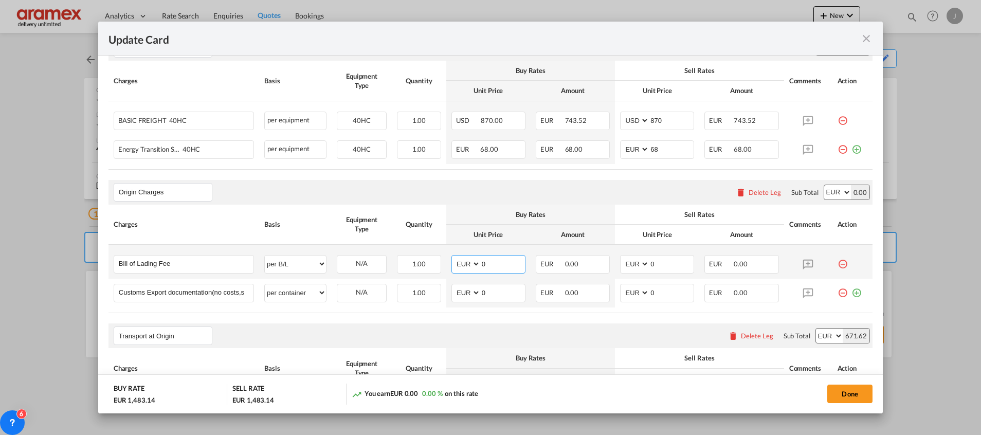
drag, startPoint x: 500, startPoint y: 262, endPoint x: 465, endPoint y: 269, distance: 35.8
click at [465, 269] on md-input-container "AED AFN ALL AMD ANG AOA ARS AUD AWG AZN BAM BBD BDT BGN BHD BIF BMD BND [PERSON…" at bounding box center [488, 264] width 74 height 19
type input "50"
drag, startPoint x: 628, startPoint y: 269, endPoint x: 620, endPoint y: 271, distance: 8.5
click at [620, 271] on md-input-container "AED AFN ALL AMD ANG AOA ARS AUD AWG AZN BAM BBD BDT BGN BHD BIF BMD BND [PERSON…" at bounding box center [657, 264] width 74 height 19
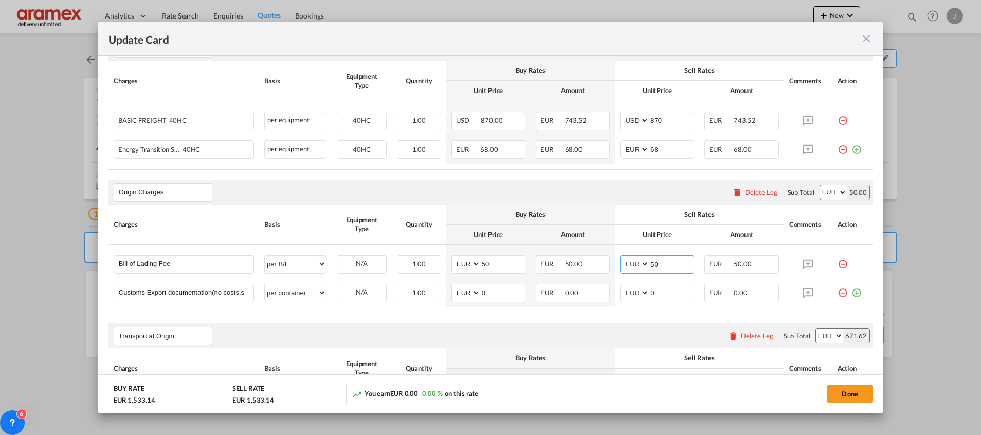
type input "50"
drag, startPoint x: 505, startPoint y: 330, endPoint x: 501, endPoint y: 310, distance: 21.0
click at [505, 322] on rate-modification "Main Freight Please enter leg name Leg Name Already Exists Delete Leg Sub Total…" at bounding box center [490, 311] width 764 height 570
click at [439, 287] on tr "Customs Export documentation(no costs,suggested sell) Please Enter User Defined…" at bounding box center [490, 293] width 764 height 29
type input "65"
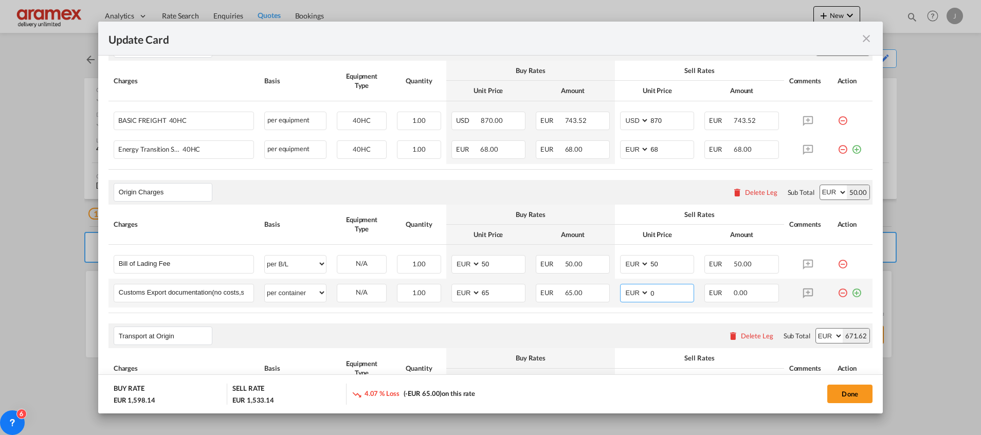
drag, startPoint x: 634, startPoint y: 296, endPoint x: 618, endPoint y: 296, distance: 15.9
click at [620, 296] on md-input-container "AED AFN ALL AMD ANG AOA ARS AUD AWG AZN BAM BBD BDT BGN BHD BIF BMD BND [PERSON…" at bounding box center [657, 293] width 74 height 19
type input "65"
click at [523, 341] on div "Transport at Origin Please enter leg name Leg Name Already Exists Delete Leg Su…" at bounding box center [490, 335] width 764 height 25
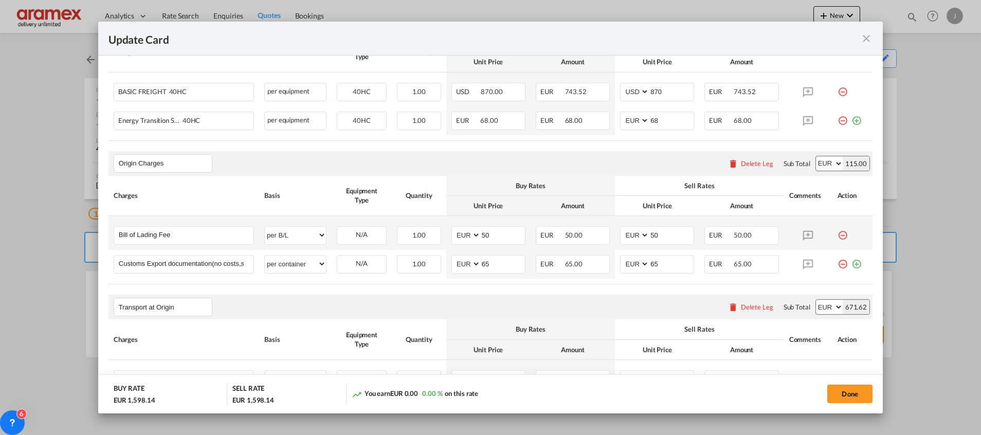
scroll to position [15, 0]
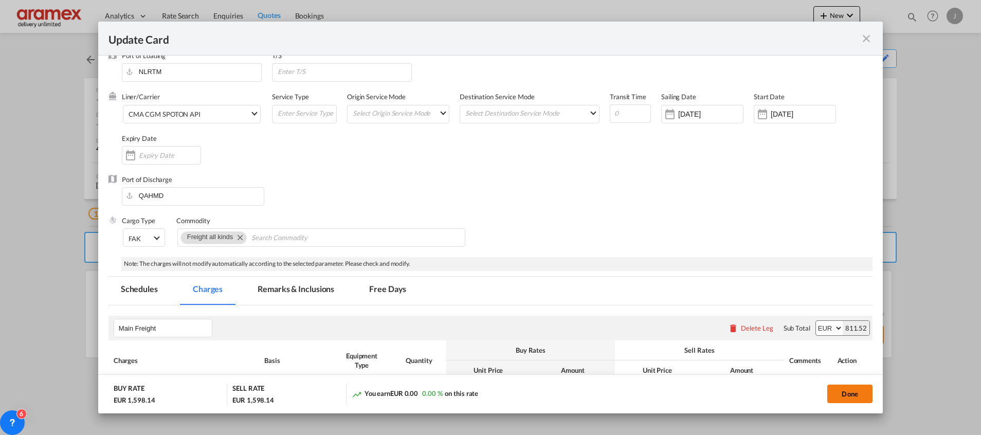
click at [851, 393] on button "Done" at bounding box center [849, 394] width 45 height 19
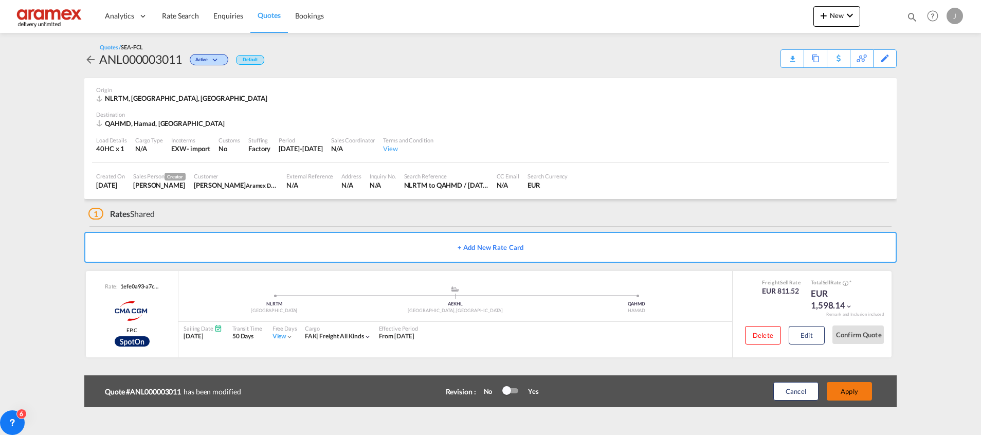
click at [850, 393] on button "Apply" at bounding box center [849, 391] width 45 height 19
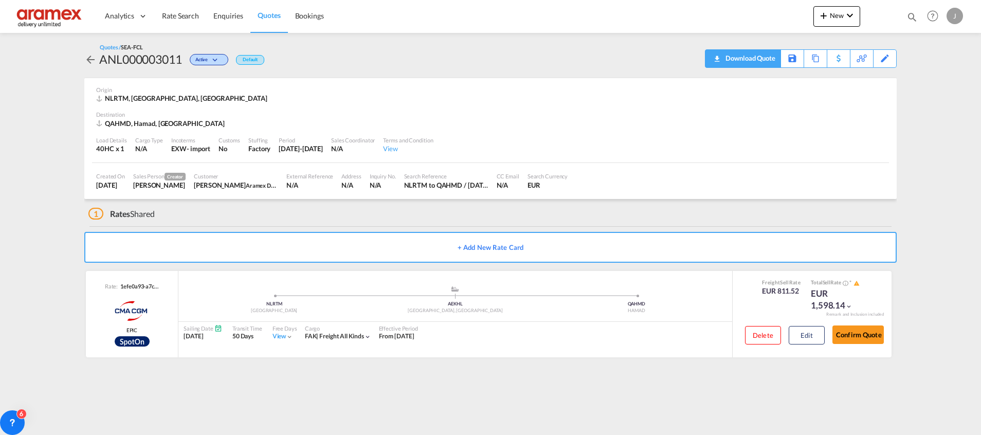
click at [765, 56] on div "Download Quote" at bounding box center [749, 58] width 52 height 16
click at [178, 14] on span "Rate Search" at bounding box center [180, 15] width 37 height 9
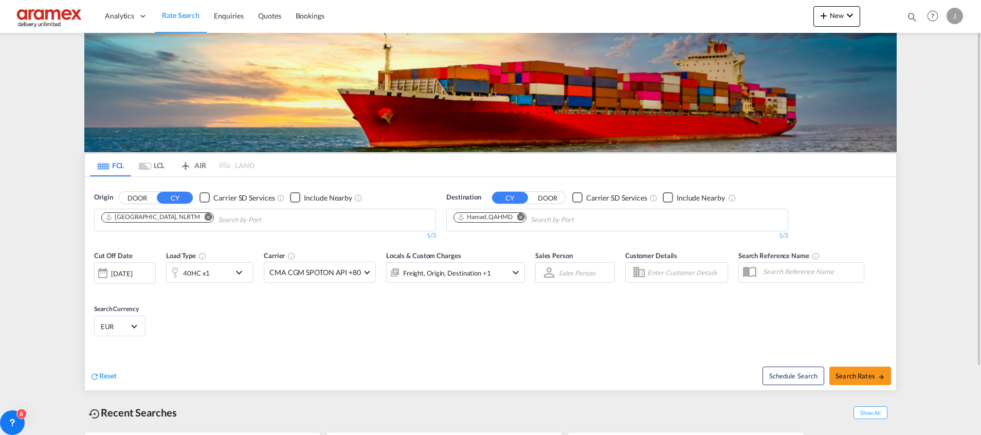
click at [209, 268] on div "40HC x1" at bounding box center [199, 272] width 64 height 21
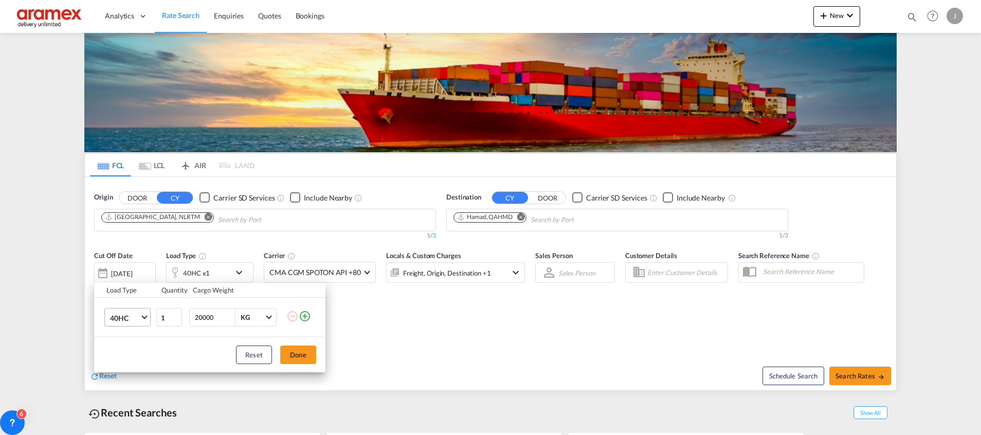
click at [125, 314] on span "40HC" at bounding box center [125, 318] width 30 height 10
click at [134, 273] on md-option "20GP" at bounding box center [137, 268] width 70 height 25
click at [301, 351] on button "Done" at bounding box center [298, 355] width 36 height 19
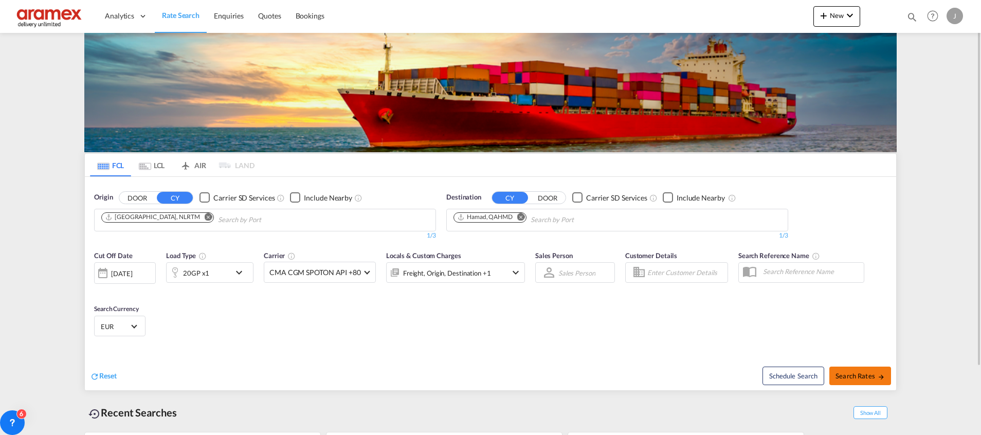
click at [864, 377] on span "Search Rates" at bounding box center [859, 376] width 49 height 8
type input "NLRTM to QAHMD / [DATE]"
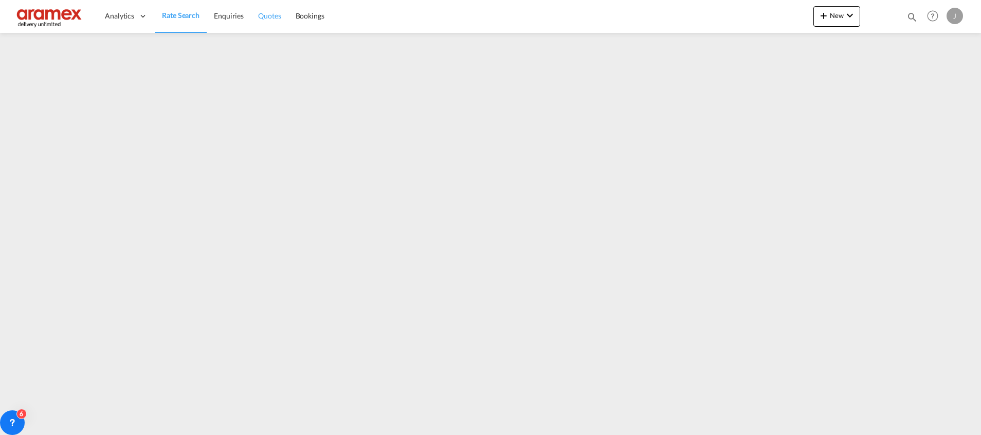
click at [265, 20] on span "Quotes" at bounding box center [269, 15] width 23 height 9
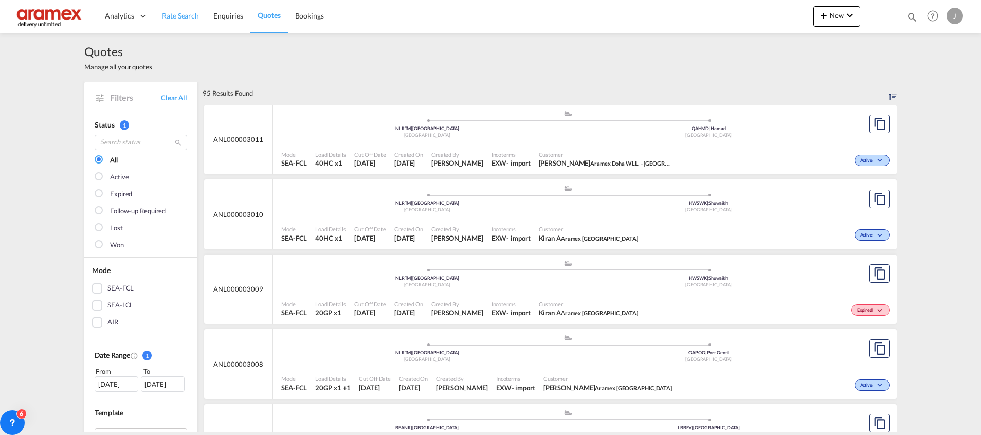
click at [177, 23] on link "Rate Search" at bounding box center [180, 15] width 51 height 33
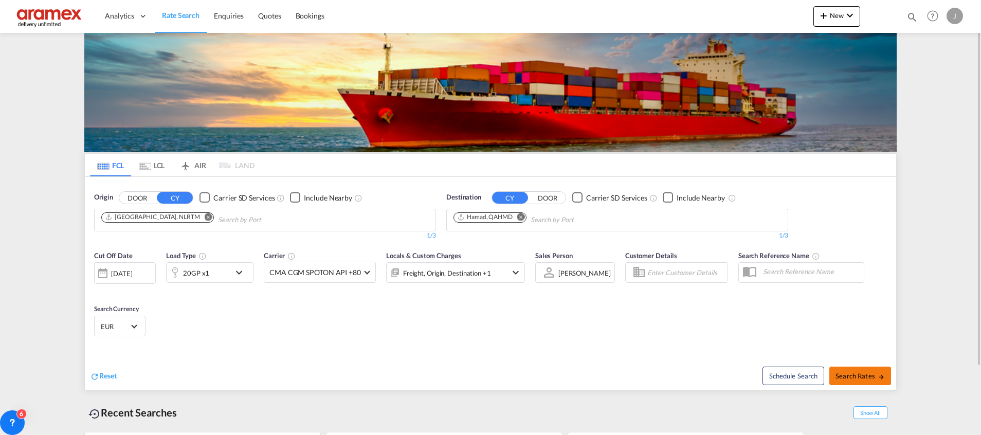
click at [850, 377] on span "Search Rates" at bounding box center [859, 376] width 49 height 8
type input "NLRTM to QAHMD / [DATE]"
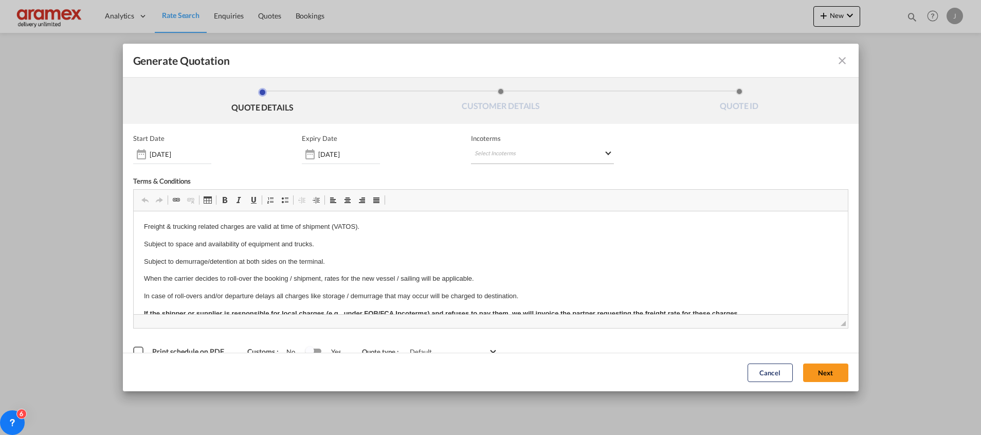
click at [487, 151] on md-select "Select Incoterms FOB - import Free on Board CIP - export Carriage and Insurance…" at bounding box center [542, 155] width 143 height 19
click at [480, 178] on input "search" at bounding box center [519, 175] width 95 height 9
type input "exw"
click at [513, 203] on div "Ex Works" at bounding box center [524, 201] width 98 height 7
click at [806, 375] on button "Next" at bounding box center [825, 372] width 45 height 19
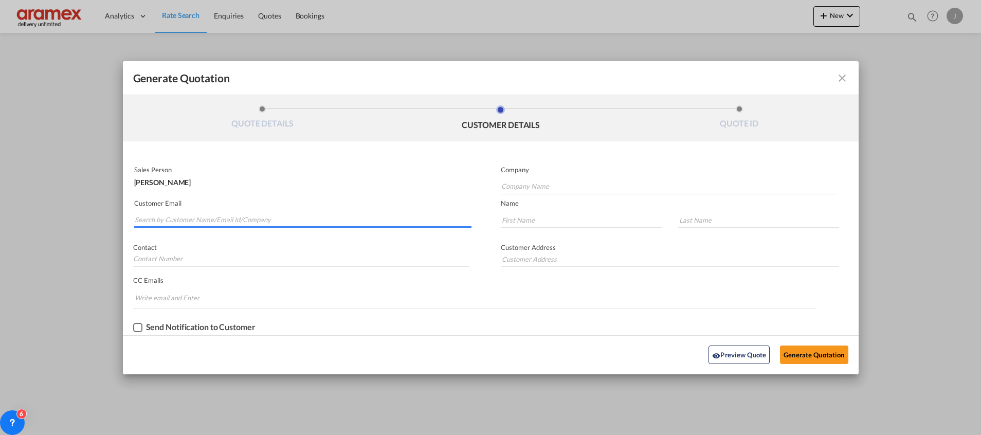
click at [210, 216] on input "Search by Customer Name/Email Id/Company" at bounding box center [303, 219] width 337 height 15
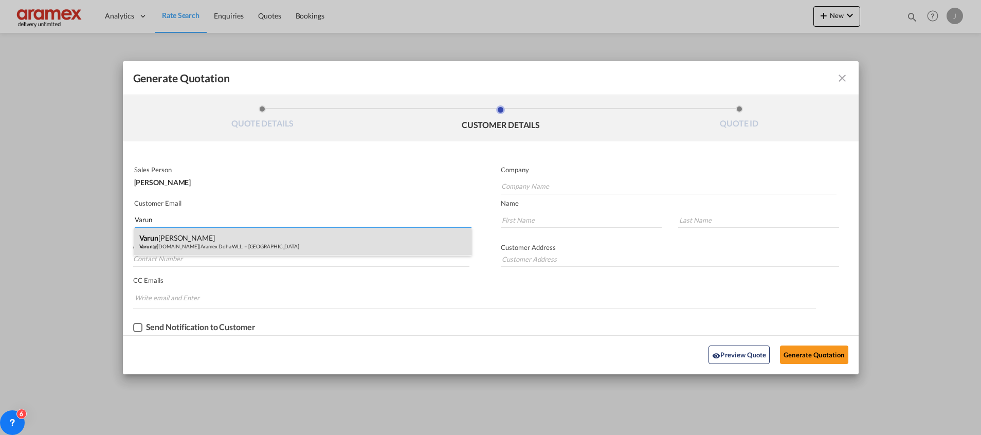
type input "Varun"
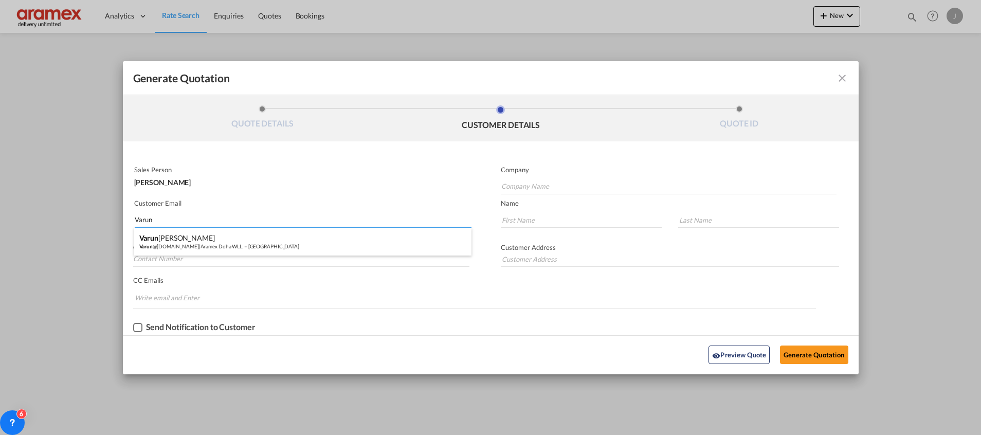
click at [192, 241] on div "[PERSON_NAME] @[DOMAIN_NAME] | Aramex Doha WLL. – [GEOGRAPHIC_DATA]" at bounding box center [302, 242] width 337 height 28
type input "Aramex Doha WLL. – [GEOGRAPHIC_DATA]"
type input "[EMAIL_ADDRESS][DOMAIN_NAME]"
type input "Varun"
type input "[PERSON_NAME]"
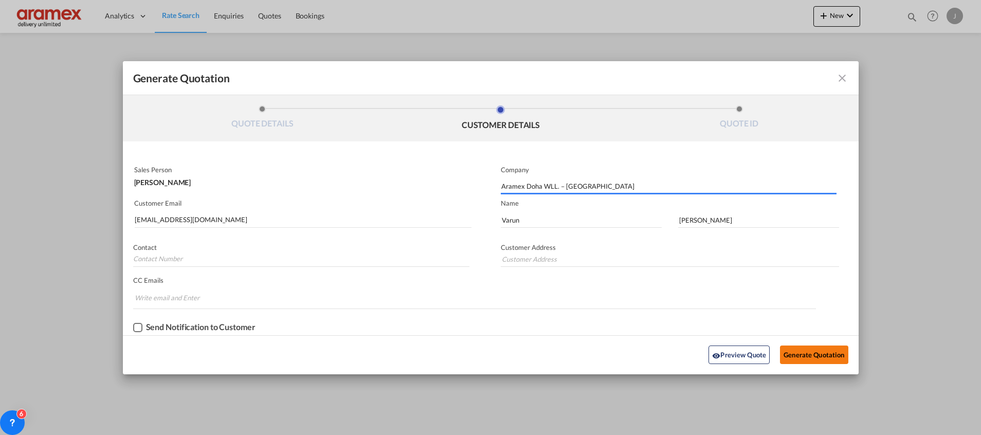
click at [814, 359] on button "Generate Quotation" at bounding box center [814, 355] width 68 height 19
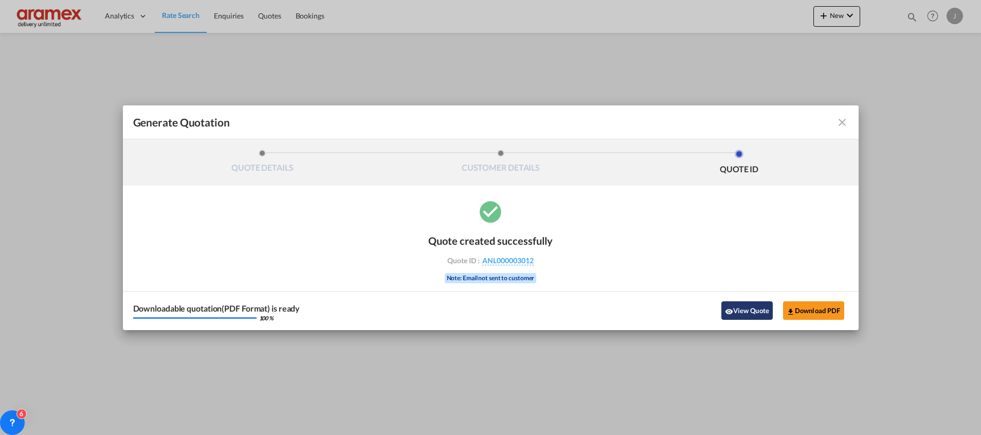
click at [747, 311] on button "View Quote" at bounding box center [746, 310] width 51 height 19
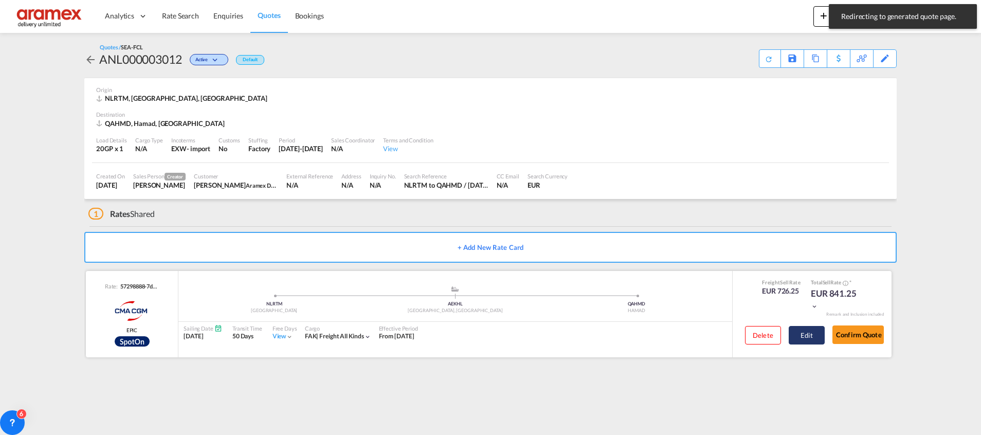
click at [809, 331] on button "Edit" at bounding box center [807, 335] width 36 height 19
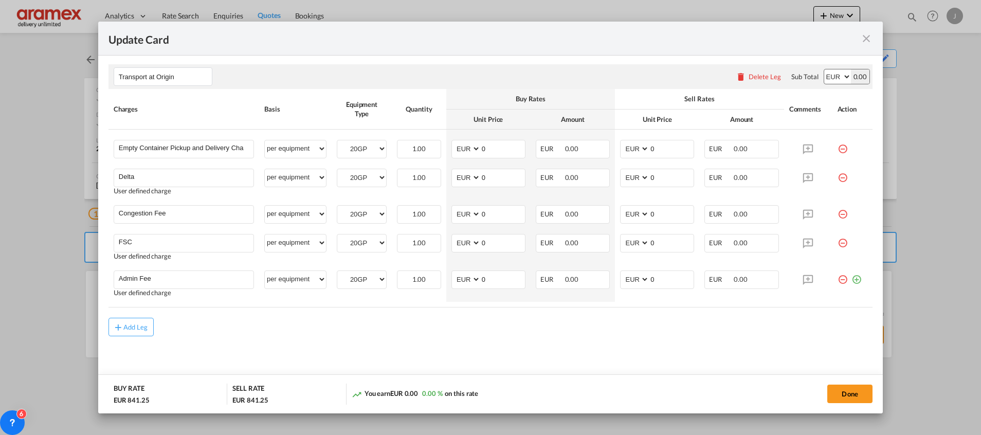
scroll to position [555, 0]
drag, startPoint x: 495, startPoint y: 279, endPoint x: 469, endPoint y: 283, distance: 26.5
click at [469, 283] on md-input-container "AED AFN ALL AMD ANG AOA ARS AUD AWG AZN BAM BBD BDT BGN BHD BIF BMD BND [PERSON…" at bounding box center [488, 278] width 74 height 19
drag, startPoint x: 481, startPoint y: 149, endPoint x: 449, endPoint y: 149, distance: 31.9
click at [451, 149] on md-input-container "AED AFN ALL AMD ANG AOA ARS AUD AWG AZN BAM BBD BDT BGN BHD BIF BMD BND [PERSON…" at bounding box center [488, 148] width 74 height 19
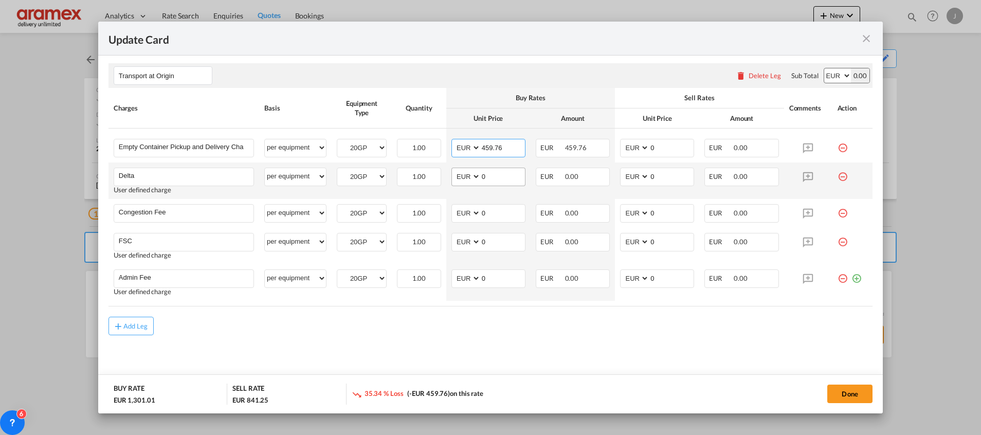
type input "459.76"
drag, startPoint x: 488, startPoint y: 179, endPoint x: 466, endPoint y: 182, distance: 22.8
click at [466, 182] on md-input-container "AED AFN ALL AMD ANG AOA ARS AUD AWG AZN BAM BBD BDT BGN BHD BIF BMD BND [PERSON…" at bounding box center [488, 177] width 74 height 19
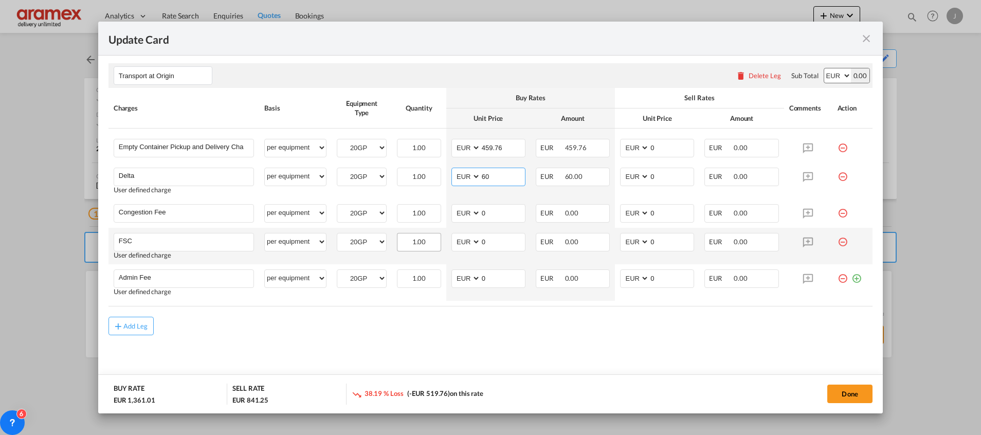
type input "60"
drag, startPoint x: 434, startPoint y: 237, endPoint x: 470, endPoint y: 224, distance: 38.0
click at [443, 233] on tr "FSC Please Enter User Defined Charges Cannot Be Published User defined charge p…" at bounding box center [490, 246] width 764 height 37
drag, startPoint x: 482, startPoint y: 212, endPoint x: 458, endPoint y: 215, distance: 24.8
click at [458, 215] on md-input-container "AED AFN ALL AMD ANG AOA ARS AUD AWG AZN BAM BBD BDT BGN BHD BIF BMD BND [PERSON…" at bounding box center [488, 213] width 74 height 19
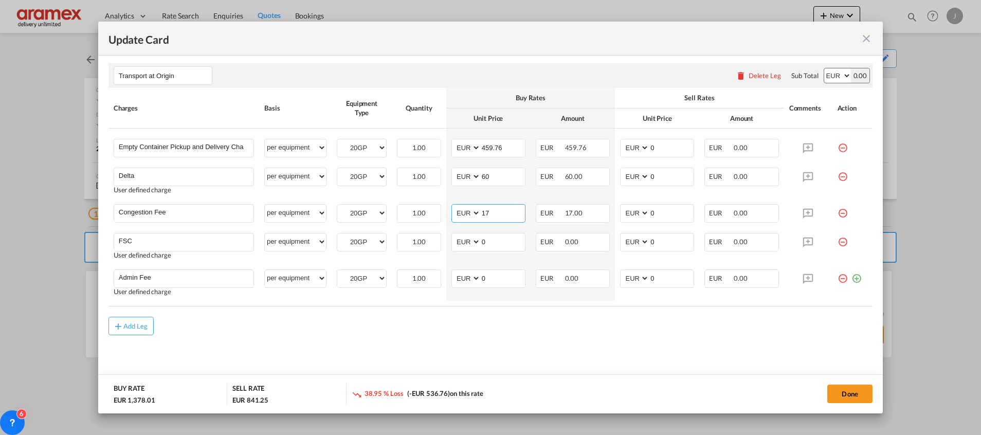
type input "17"
click at [428, 349] on md-content "Main Freight Please enter leg name Leg Name Already Exists Delete Leg Sub Total…" at bounding box center [490, 77] width 764 height 623
drag, startPoint x: 489, startPoint y: 244, endPoint x: 466, endPoint y: 244, distance: 22.6
click at [466, 244] on md-input-container "AED AFN ALL AMD ANG AOA ARS AUD AWG AZN BAM BBD BDT BGN BHD BIF BMD BND [PERSON…" at bounding box center [488, 242] width 74 height 19
paste input "€ 53.68"
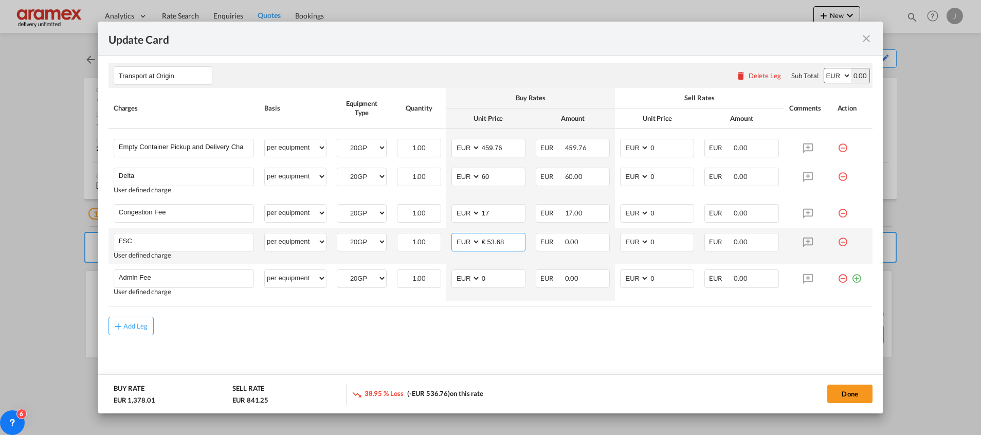
click at [486, 242] on input "€ 53.68" at bounding box center [503, 240] width 44 height 15
type input "53.68"
drag, startPoint x: 480, startPoint y: 277, endPoint x: 464, endPoint y: 277, distance: 16.5
click at [464, 277] on md-input-container "AED AFN ALL AMD ANG AOA ARS AUD AWG AZN BAM BBD BDT BGN BHD BIF BMD BND [PERSON…" at bounding box center [488, 278] width 74 height 19
type input "25"
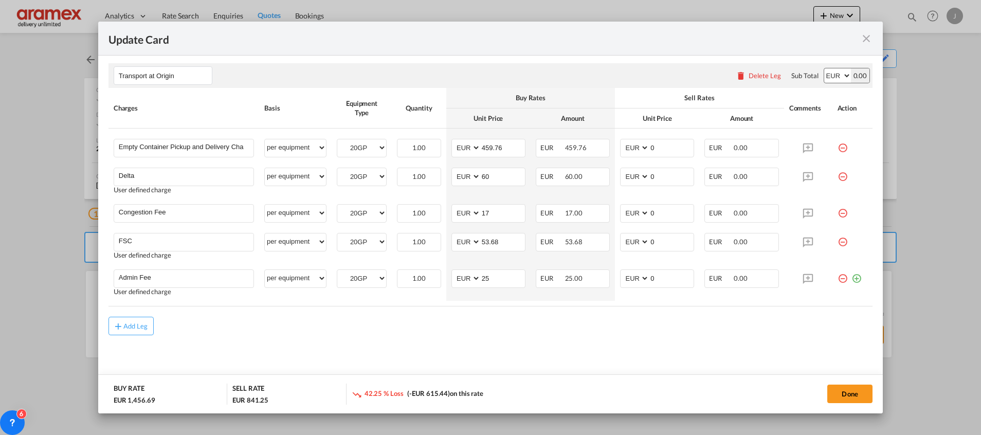
click at [425, 347] on md-content "Main Freight Please enter leg name Leg Name Already Exists Delete Leg Sub Total…" at bounding box center [490, 77] width 764 height 623
click at [491, 150] on input "459.76" at bounding box center [503, 146] width 44 height 15
drag, startPoint x: 655, startPoint y: 150, endPoint x: 623, endPoint y: 153, distance: 32.6
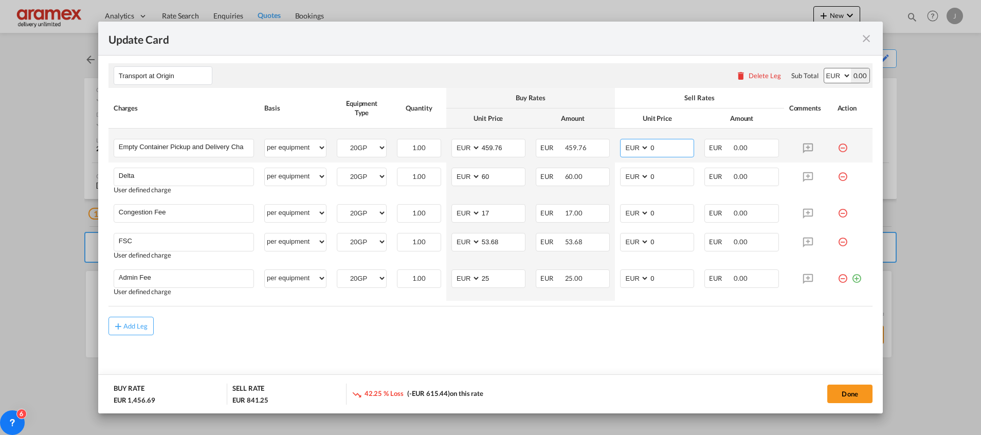
click at [623, 153] on md-input-container "AED AFN ALL AMD ANG AOA ARS AUD AWG AZN BAM BBD BDT BGN BHD BIF BMD BND [PERSON…" at bounding box center [657, 148] width 74 height 19
paste input "459.76"
type input "459.76"
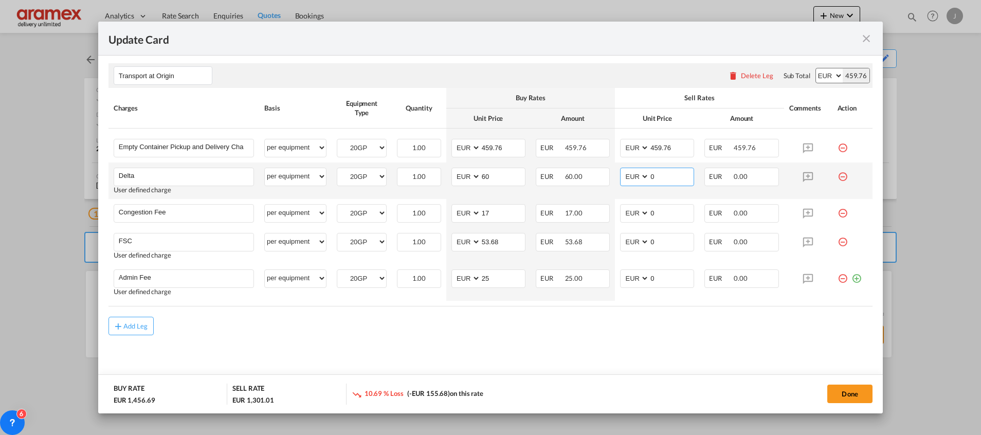
drag, startPoint x: 655, startPoint y: 175, endPoint x: 626, endPoint y: 178, distance: 28.9
click at [626, 178] on md-input-container "AED AFN ALL AMD ANG AOA ARS AUD AWG AZN BAM BBD BDT BGN BHD BIF BMD BND [PERSON…" at bounding box center [657, 177] width 74 height 19
type input "60"
drag, startPoint x: 515, startPoint y: 410, endPoint x: 669, endPoint y: 262, distance: 213.8
click at [531, 387] on md-dialog-actions "BUY RATE EUR 1,456.69 SELL RATE EUR 1,361.01 6.57 % Loss (-EUR 95.68) on this r…" at bounding box center [490, 393] width 785 height 39
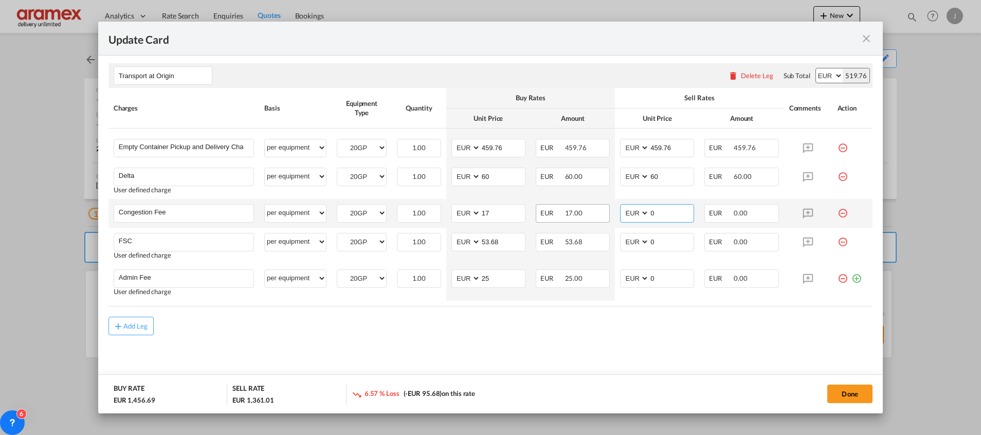
drag, startPoint x: 635, startPoint y: 213, endPoint x: 590, endPoint y: 213, distance: 44.7
click at [590, 213] on tr "Congestion Fee Please Enter User Defined Charges Cannot Be Published per equipm…" at bounding box center [490, 213] width 764 height 29
type input "17"
drag, startPoint x: 543, startPoint y: 380, endPoint x: 543, endPoint y: 341, distance: 39.1
click at [543, 359] on add-new-rate "Update Card Port of [GEOGRAPHIC_DATA] NLRTM T/S Liner/Carrier CMA CGM SPOTON AP…" at bounding box center [490, 217] width 785 height 391
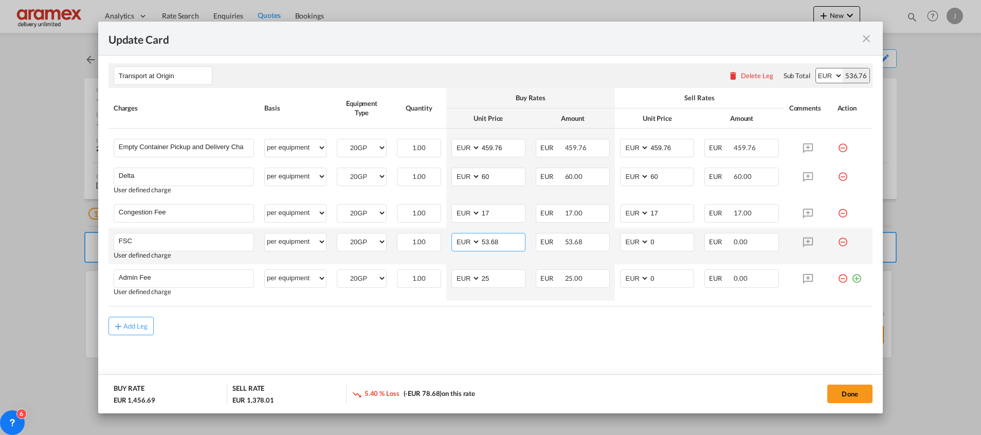
drag, startPoint x: 514, startPoint y: 240, endPoint x: 444, endPoint y: 243, distance: 70.0
click at [446, 243] on td "AED AFN ALL AMD ANG AOA ARS AUD AWG AZN BAM BBD BDT BGN BHD BIF BMD BND [PERSON…" at bounding box center [488, 246] width 84 height 37
drag, startPoint x: 603, startPoint y: 245, endPoint x: 625, endPoint y: 259, distance: 26.1
click at [603, 245] on tr "FSC Please Enter User Defined Charges Cannot Be Published User defined charge p…" at bounding box center [490, 246] width 764 height 37
paste input "53.68"
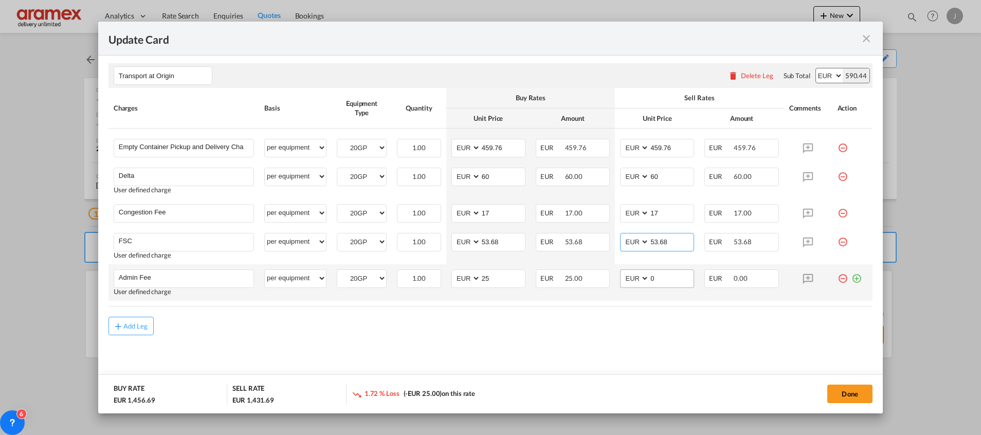
type input "53.68"
drag, startPoint x: 663, startPoint y: 278, endPoint x: 614, endPoint y: 283, distance: 49.6
click at [620, 283] on md-input-container "AED AFN ALL AMD ANG AOA ARS AUD AWG AZN BAM BBD BDT BGN BHD BIF BMD BND [PERSON…" at bounding box center [657, 278] width 74 height 19
type input "25"
drag, startPoint x: 629, startPoint y: 341, endPoint x: 650, endPoint y: 264, distance: 80.1
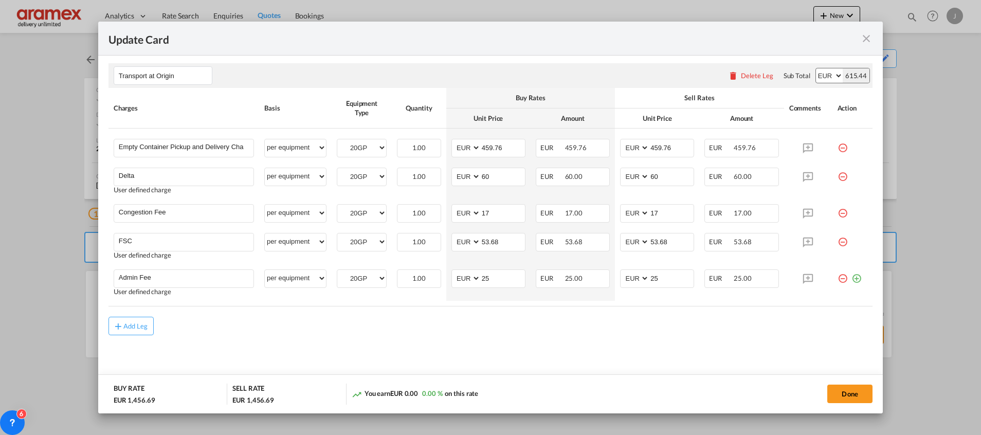
click at [629, 338] on md-content "Main Freight Please enter leg name Leg Name Already Exists Delete Leg Sub Total…" at bounding box center [490, 77] width 764 height 623
click at [649, 241] on input "53.68" at bounding box center [671, 240] width 44 height 15
click at [649, 243] on input "53.68" at bounding box center [671, 240] width 44 height 15
type input "53.68"
click at [609, 369] on md-content "Main Freight Please enter leg name Leg Name Already Exists Delete Leg Sub Total…" at bounding box center [490, 77] width 764 height 623
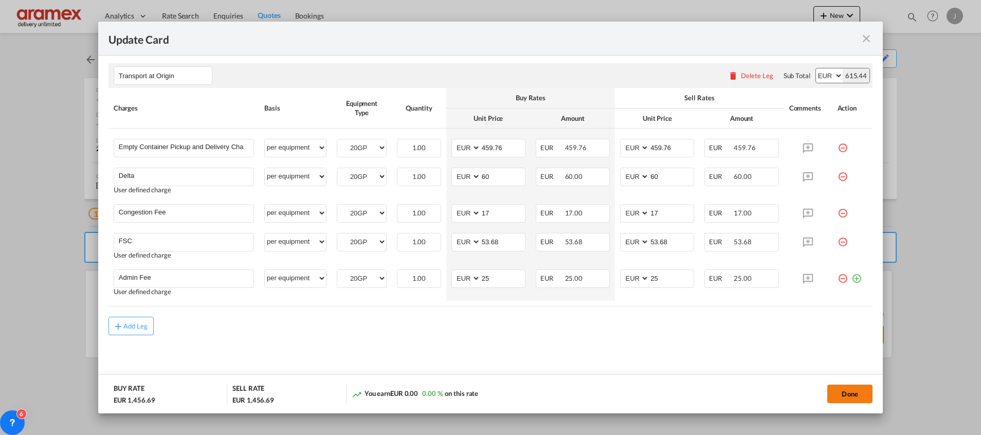
click at [852, 396] on button "Done" at bounding box center [849, 394] width 45 height 19
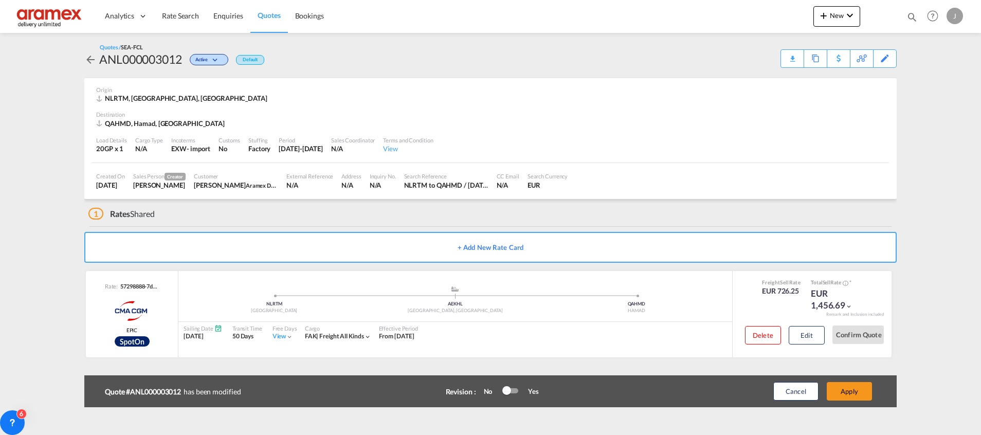
click at [852, 396] on button "Apply" at bounding box center [849, 391] width 45 height 19
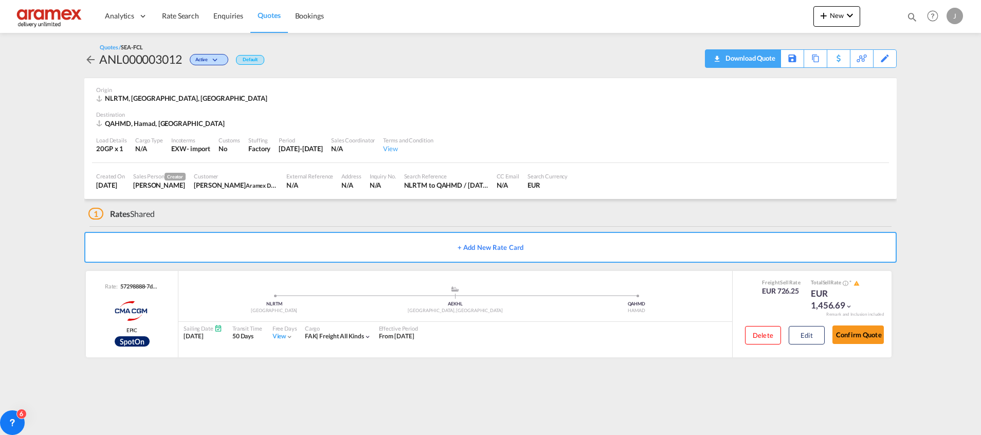
click at [764, 61] on div "Download Quote" at bounding box center [749, 58] width 52 height 16
click at [185, 16] on span "Rate Search" at bounding box center [180, 15] width 37 height 9
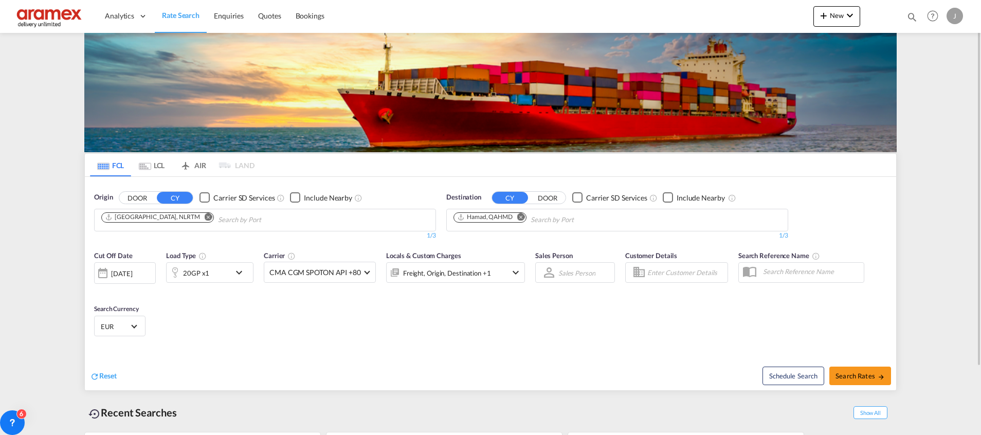
click at [520, 216] on md-icon "Remove" at bounding box center [521, 217] width 8 height 8
paste input "Aqaba"
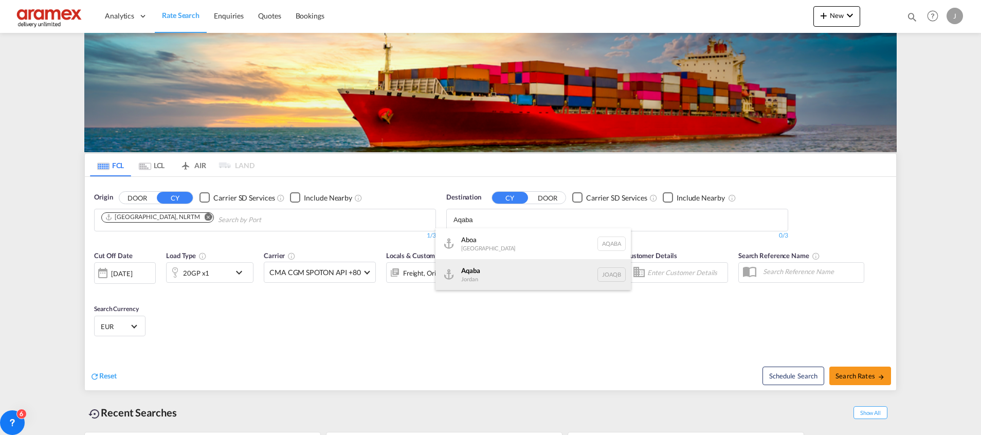
type input "Aqaba"
click at [494, 274] on div "Aqaba Jordan JOAQB" at bounding box center [532, 274] width 195 height 31
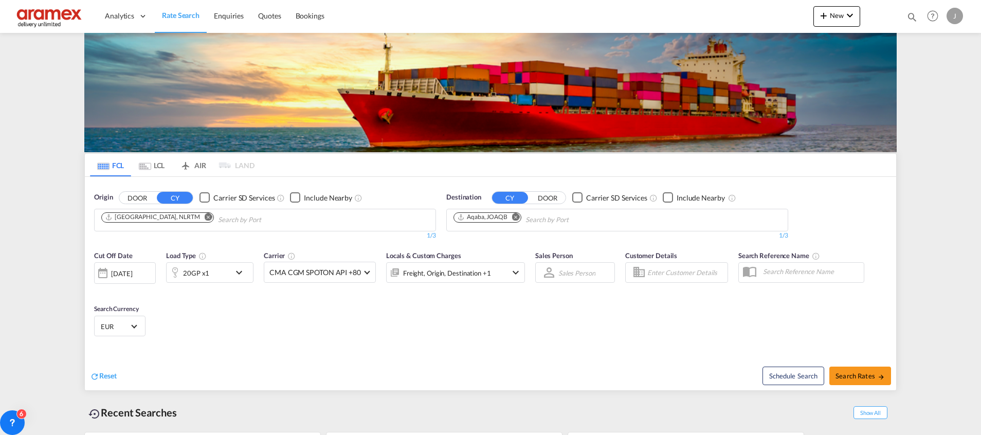
click at [132, 275] on div "[DATE]" at bounding box center [121, 273] width 21 height 9
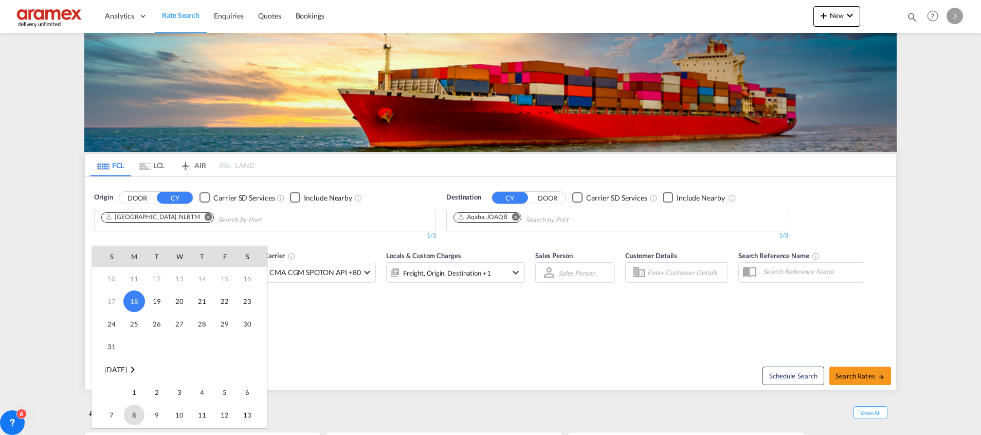
scroll to position [77, 0]
click at [135, 361] on span "1" at bounding box center [134, 360] width 21 height 21
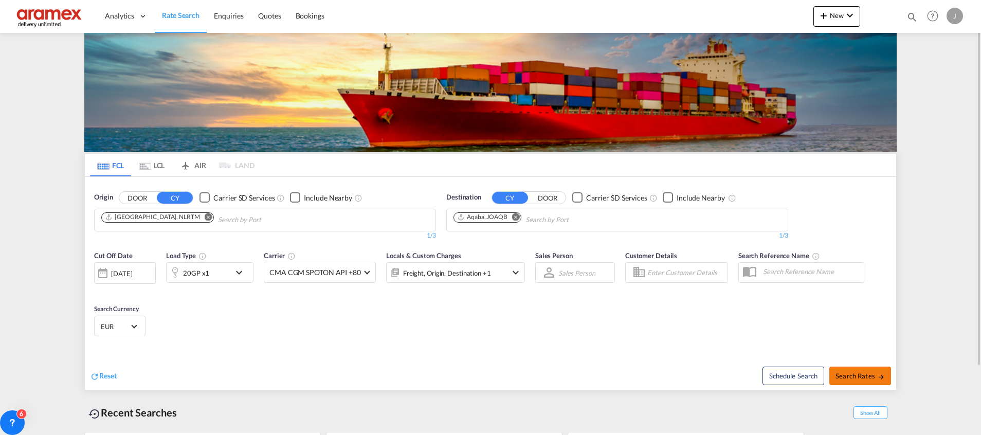
click at [851, 377] on span "Search Rates" at bounding box center [859, 376] width 49 height 8
type input "NLRTM to JOAQB / [DATE]"
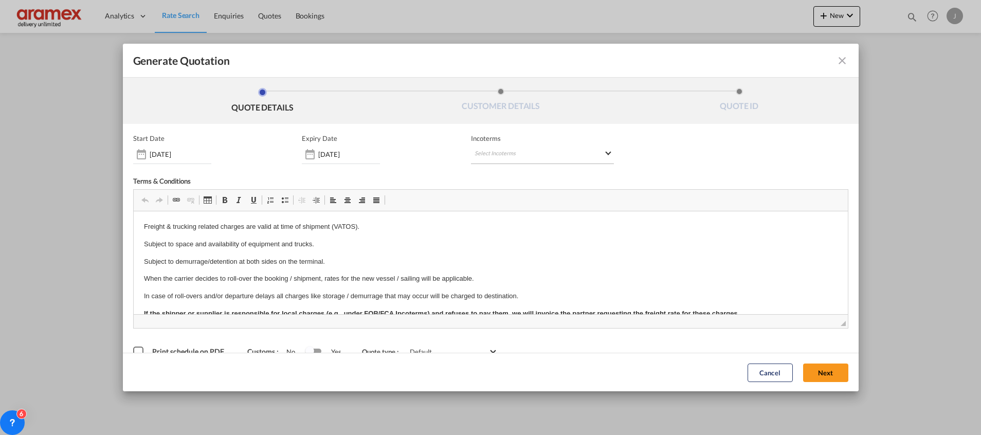
click at [503, 154] on md-select "Select Incoterms FOB - import Free on Board CIP - export Carriage and Insurance…" at bounding box center [542, 155] width 143 height 19
click at [496, 178] on input "search" at bounding box center [519, 175] width 95 height 9
type input "exw"
click at [490, 198] on div "Ex Works" at bounding box center [524, 201] width 98 height 7
click at [824, 371] on button "Next" at bounding box center [825, 372] width 45 height 19
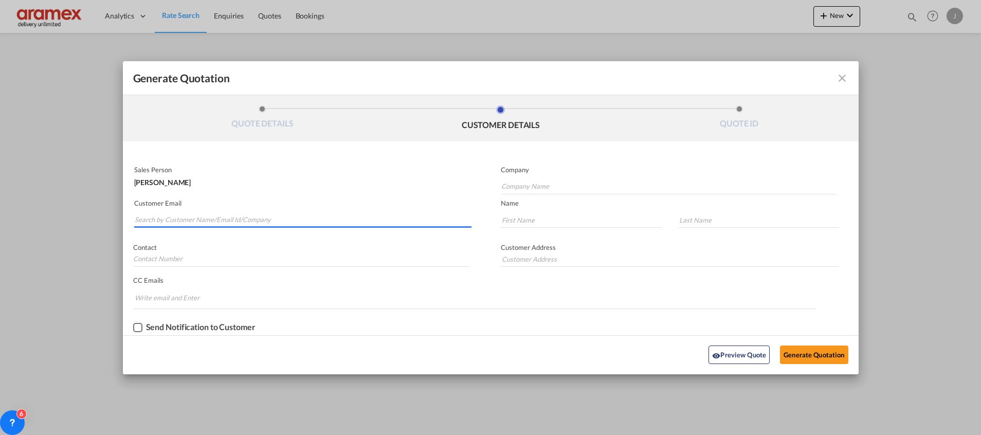
click at [193, 221] on input "Search by Customer Name/Email Id/Company" at bounding box center [303, 219] width 337 height 15
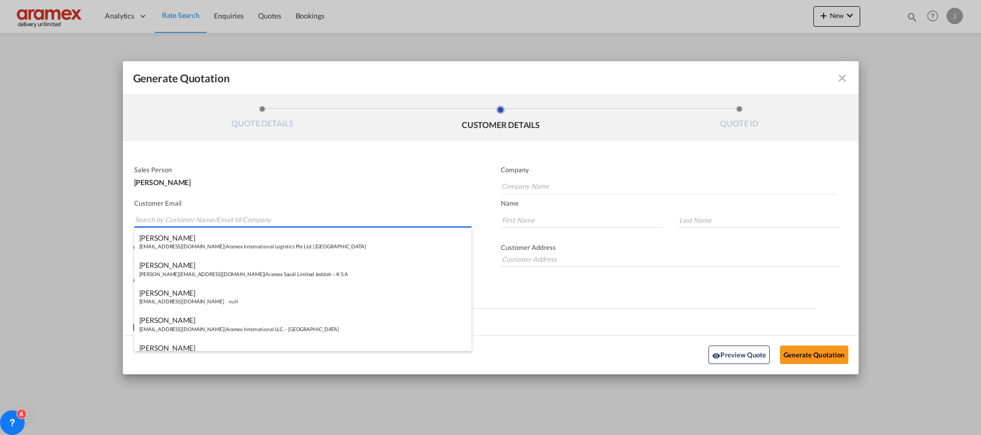
paste input "Reem Alabdalla"
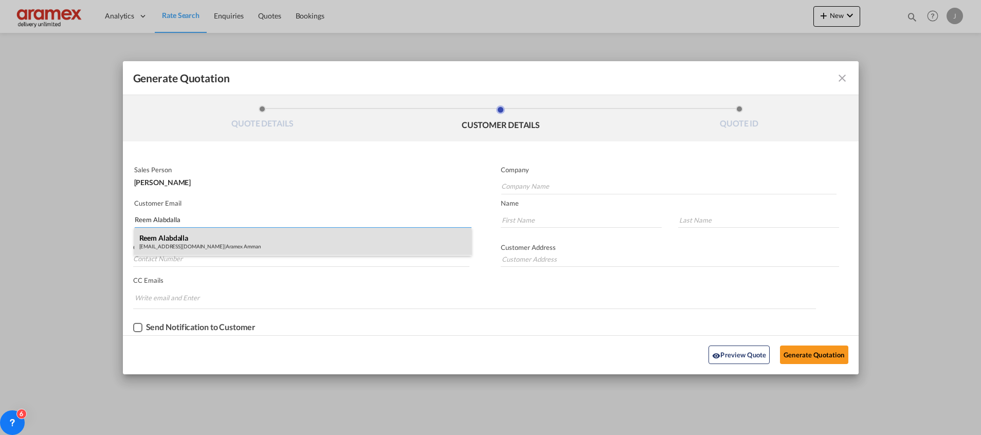
type input "Reem Alabdalla"
click at [210, 235] on div "Reem Alabdalla [EMAIL_ADDRESS][DOMAIN_NAME] | Aramex Amman" at bounding box center [302, 242] width 337 height 28
type input "Aramex Amman"
type input "[EMAIL_ADDRESS][DOMAIN_NAME]"
type input "Reem"
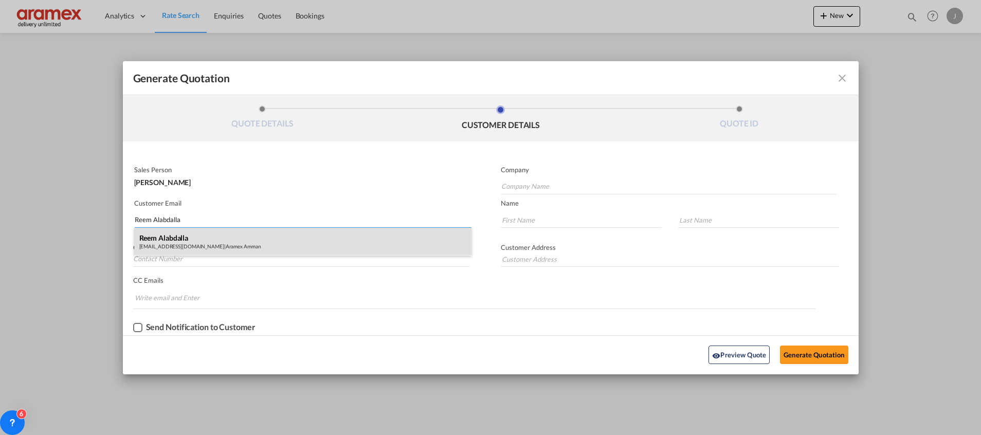
type input "Alabdalla"
type input "[GEOGRAPHIC_DATA] , [GEOGRAPHIC_DATA]"
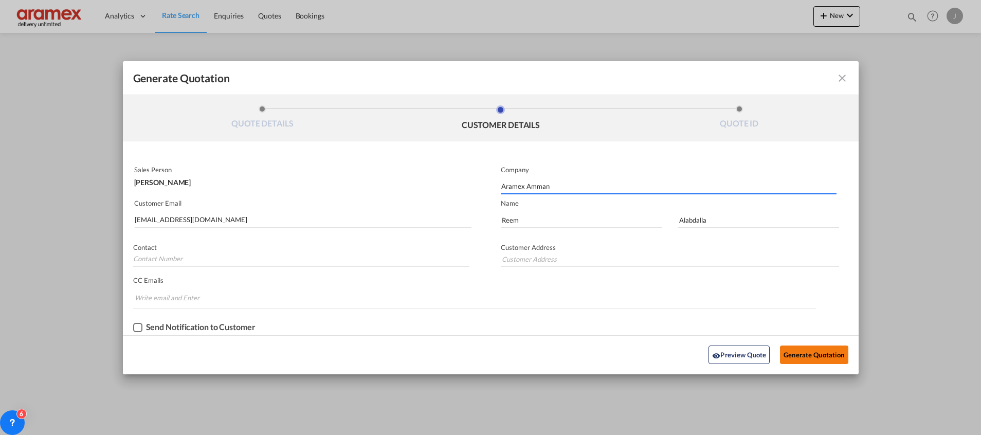
click at [809, 350] on button "Generate Quotation" at bounding box center [814, 355] width 68 height 19
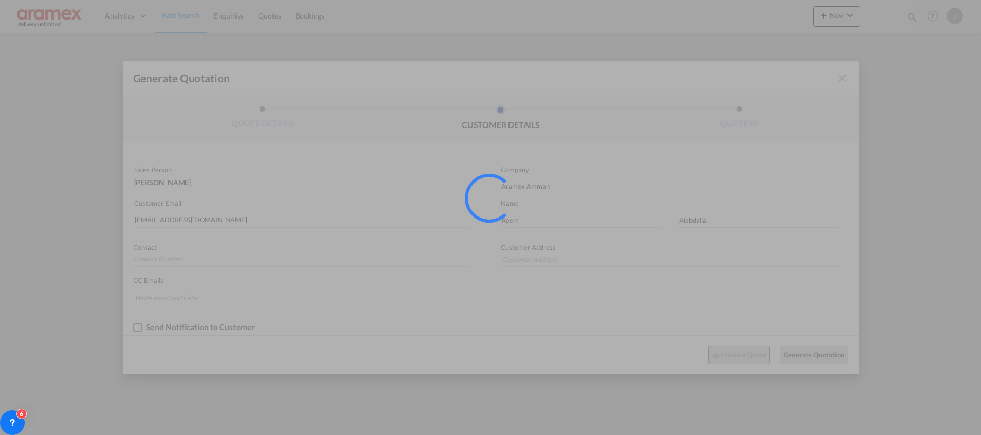
type input "[GEOGRAPHIC_DATA] , [GEOGRAPHIC_DATA]"
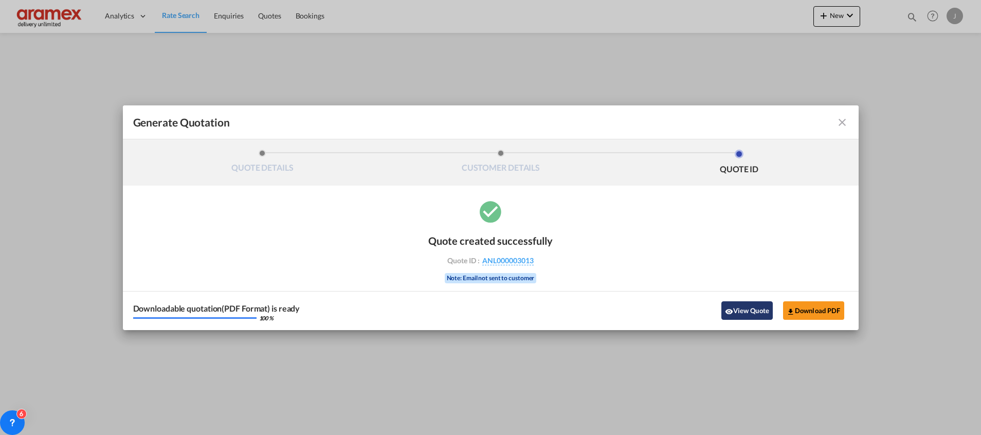
click at [754, 305] on button "View Quote" at bounding box center [746, 310] width 51 height 19
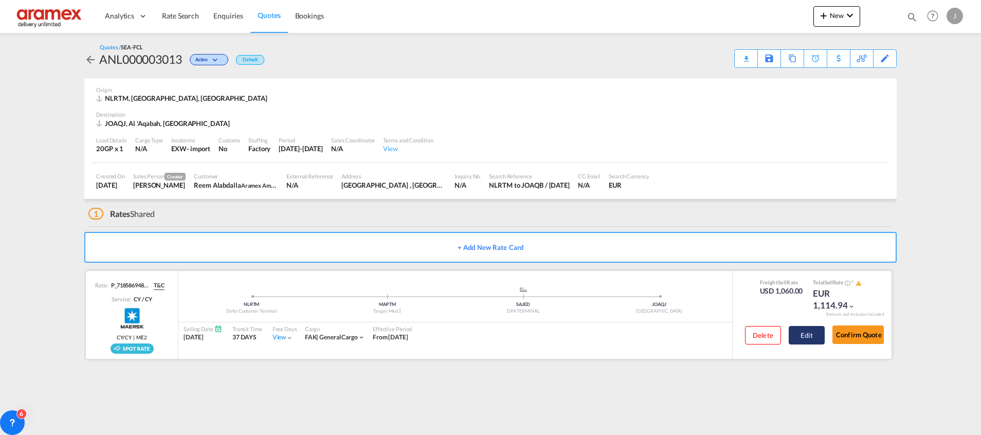
click at [810, 334] on button "Edit" at bounding box center [807, 335] width 36 height 19
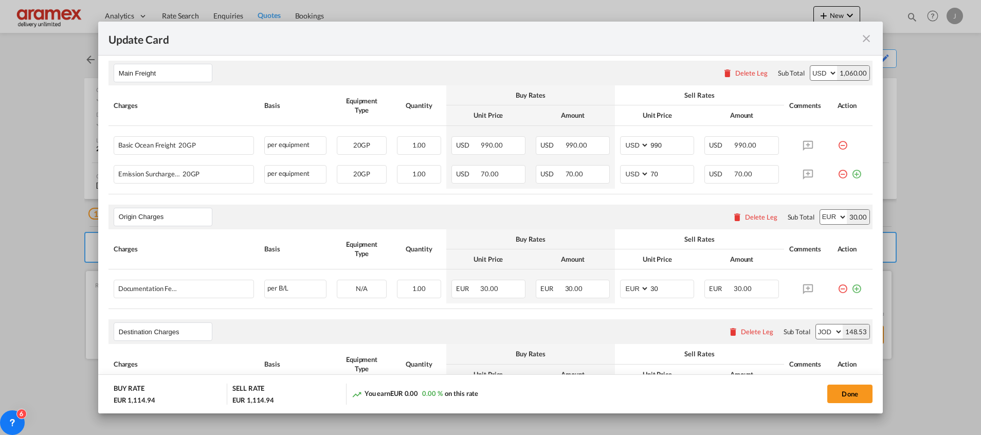
scroll to position [308, 0]
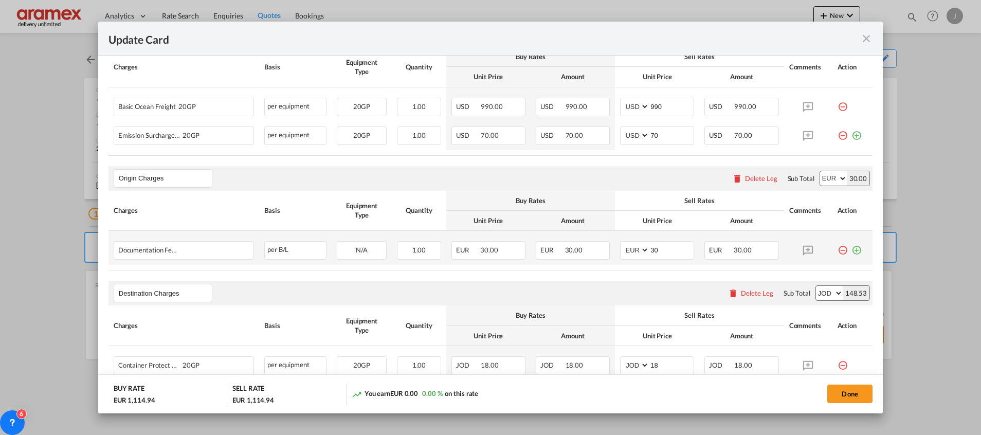
click at [851, 251] on md-icon "icon-plus-circle-outline green-400-fg" at bounding box center [856, 246] width 10 height 10
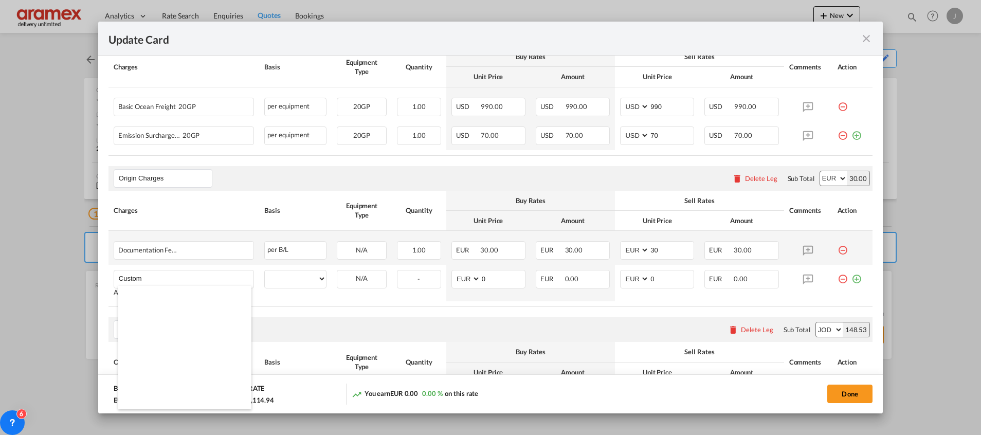
scroll to position [1234, 0]
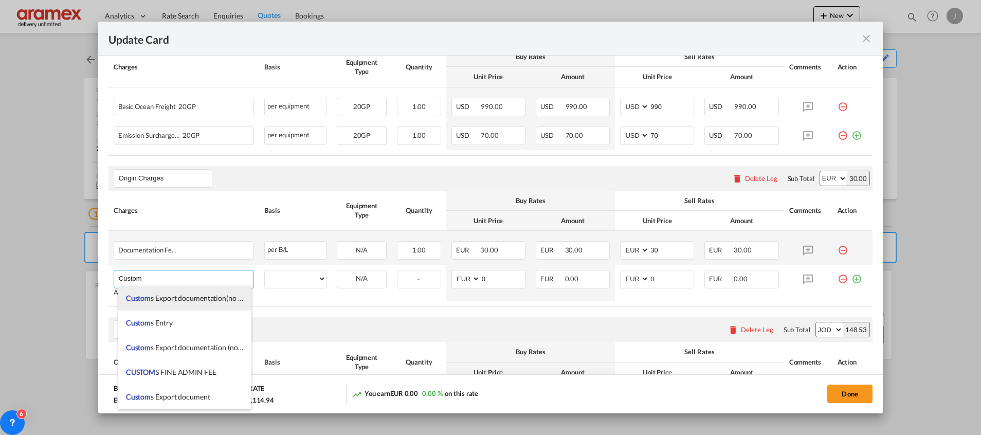
click at [220, 300] on span "Custom s Export documentation(no costs,suggested sell)" at bounding box center [213, 298] width 175 height 9
type input "Customs Export documentation(no costs,suggested sell)"
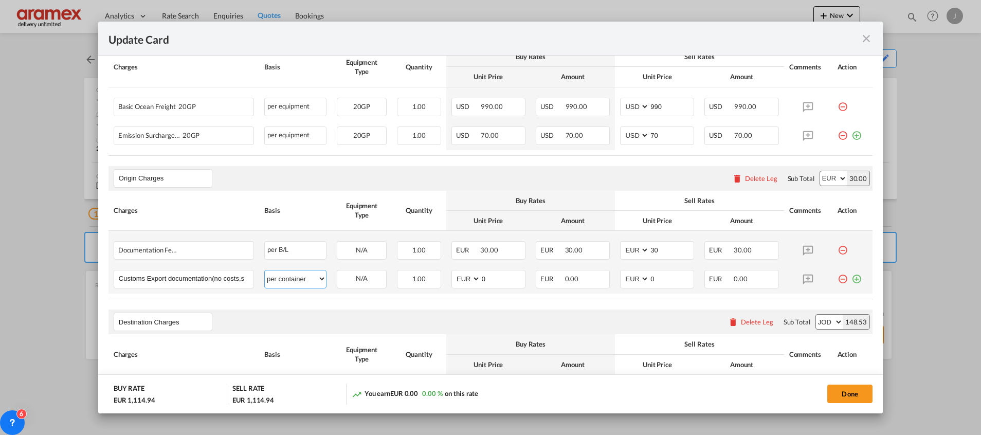
click at [290, 278] on select "per equipment per container per B/L per shipping bill per shipment per pallet p…" at bounding box center [295, 278] width 61 height 16
select select "per shipment"
click at [265, 270] on select "per equipment per container per B/L per shipping bill per shipment per pallet p…" at bounding box center [295, 278] width 61 height 16
drag, startPoint x: 466, startPoint y: 277, endPoint x: 456, endPoint y: 277, distance: 10.8
click at [456, 277] on md-input-container "AED AFN ALL AMD ANG AOA ARS AUD AWG AZN BAM BBD BDT BGN BHD BIF BMD BND [PERSON…" at bounding box center [488, 279] width 74 height 19
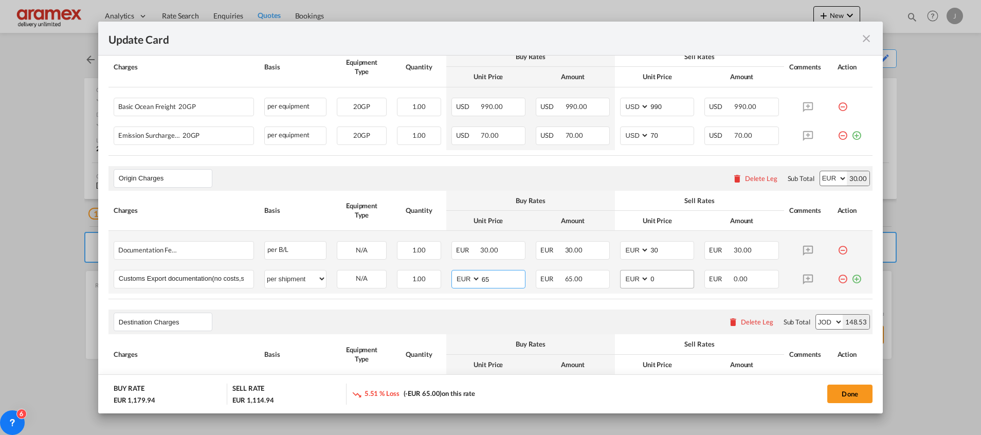
type input "65"
click at [620, 280] on md-input-container "AED AFN ALL AMD ANG AOA ARS AUD AWG AZN BAM BBD BDT BGN BHD BIF BMD BND [PERSON…" at bounding box center [657, 279] width 74 height 19
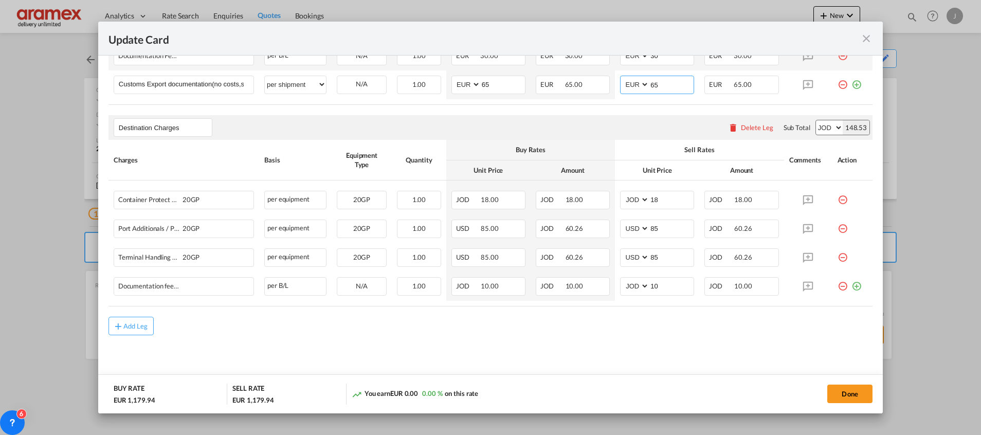
type input "65"
drag, startPoint x: 422, startPoint y: 347, endPoint x: 467, endPoint y: 338, distance: 45.6
click at [422, 347] on md-content "Main Freight Please enter leg name Leg Name Already Exists Delete Leg Sub Total…" at bounding box center [490, 102] width 764 height 571
click at [742, 124] on div "Delete Leg" at bounding box center [757, 127] width 32 height 8
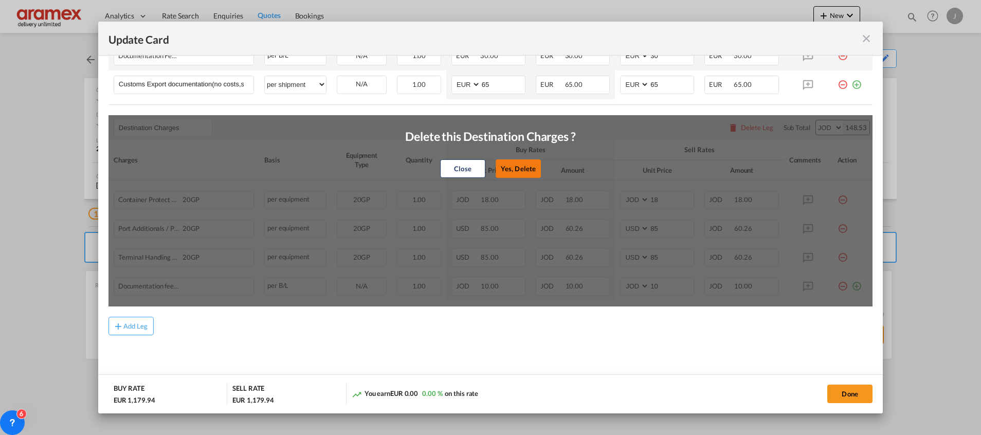
click at [513, 167] on button "Yes, Delete" at bounding box center [518, 168] width 45 height 19
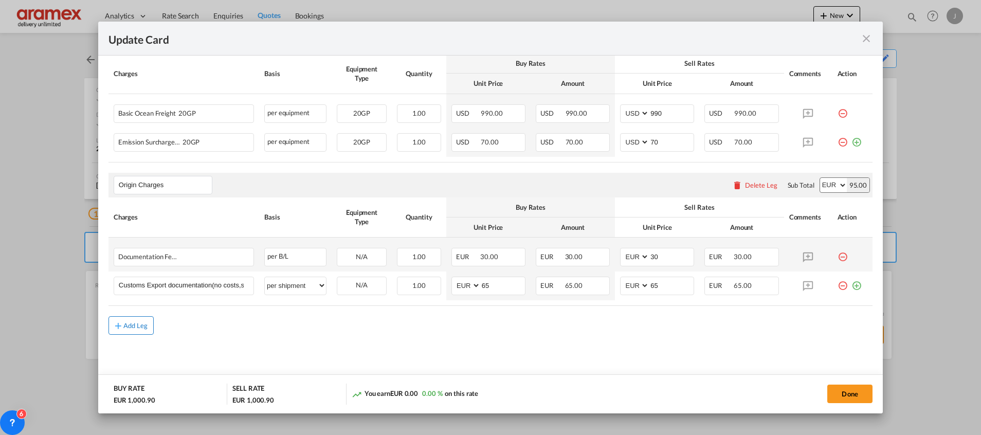
click at [134, 326] on div "Add Leg" at bounding box center [135, 325] width 25 height 6
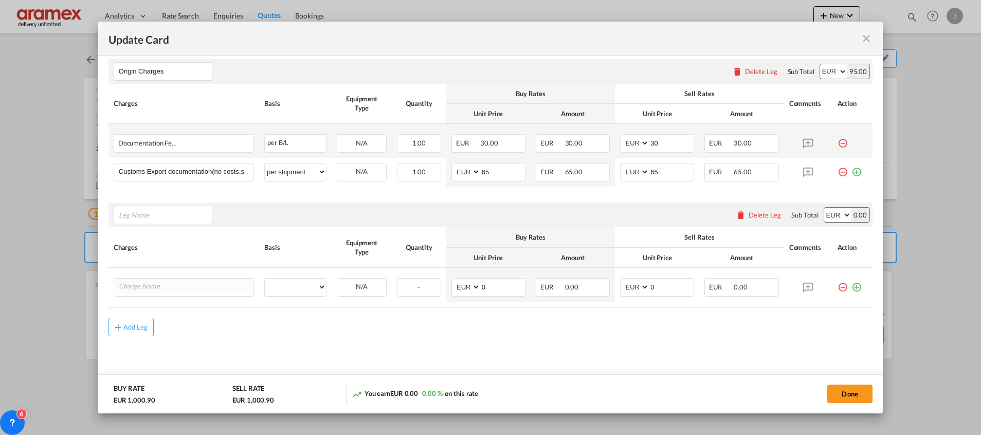
scroll to position [416, 0]
drag, startPoint x: 159, startPoint y: 239, endPoint x: 178, endPoint y: 265, distance: 32.3
click at [159, 239] on span "Trans port at Origin" at bounding box center [156, 236] width 60 height 9
type input "Transport at Origin"
click at [156, 297] on td "Please Enter User Defined Charges Cannot Be Published" at bounding box center [183, 284] width 151 height 34
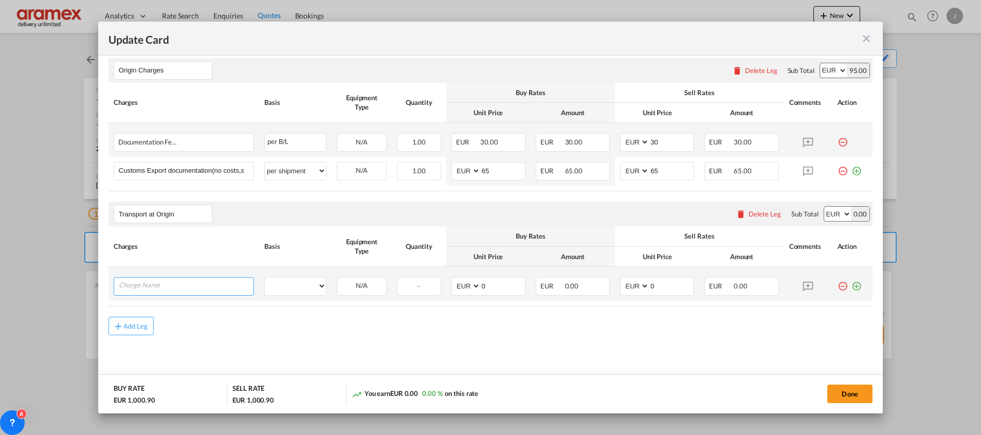
click at [157, 288] on input "Charge Name" at bounding box center [186, 285] width 135 height 15
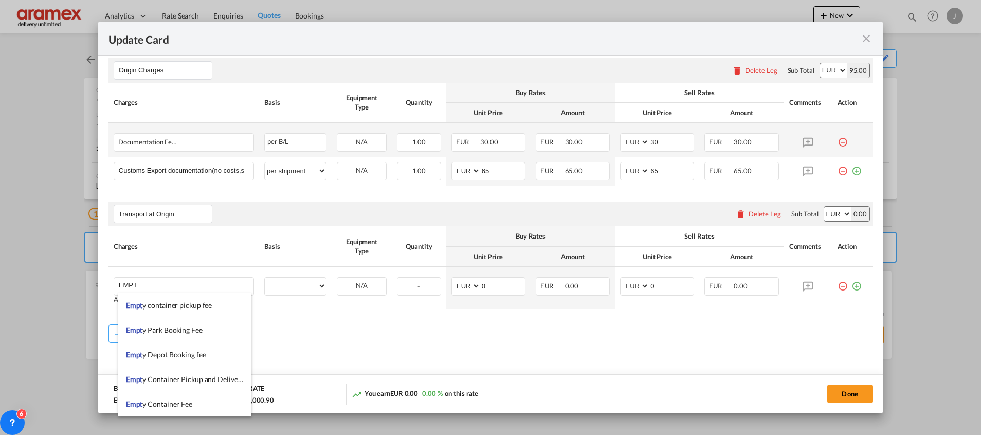
drag, startPoint x: 187, startPoint y: 378, endPoint x: 496, endPoint y: 335, distance: 312.0
click at [188, 377] on span "Empt y Container Pickup and Delivery Charge" at bounding box center [197, 379] width 143 height 9
type input "Empty Container Pickup and Delivery Charge"
select select "per equipment"
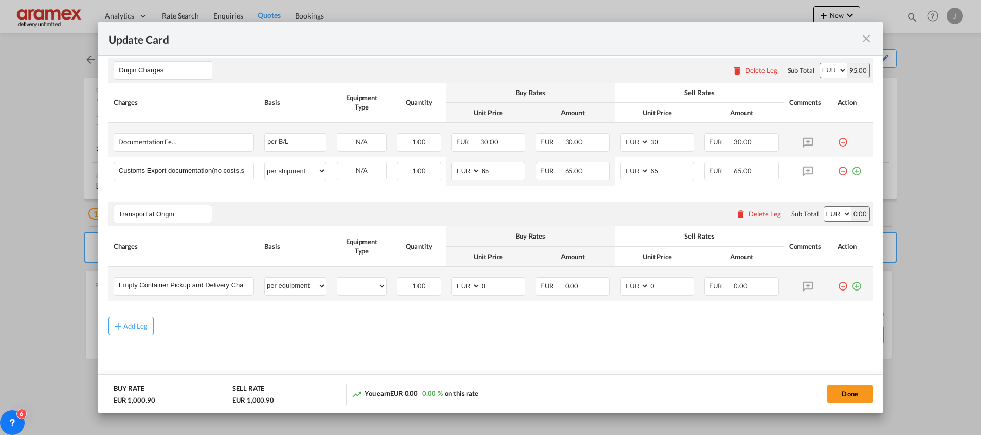
click at [851, 287] on md-icon "icon-plus-circle-outline green-400-fg" at bounding box center [856, 282] width 10 height 10
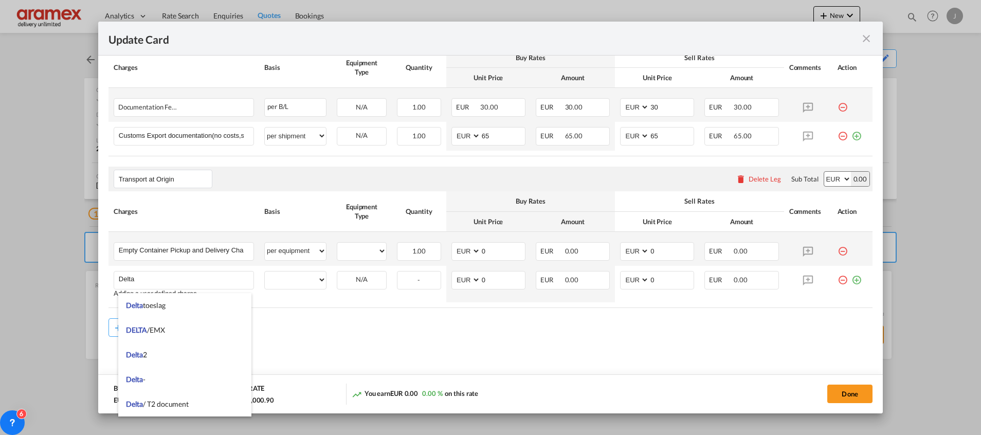
scroll to position [453, 0]
type input "Delta"
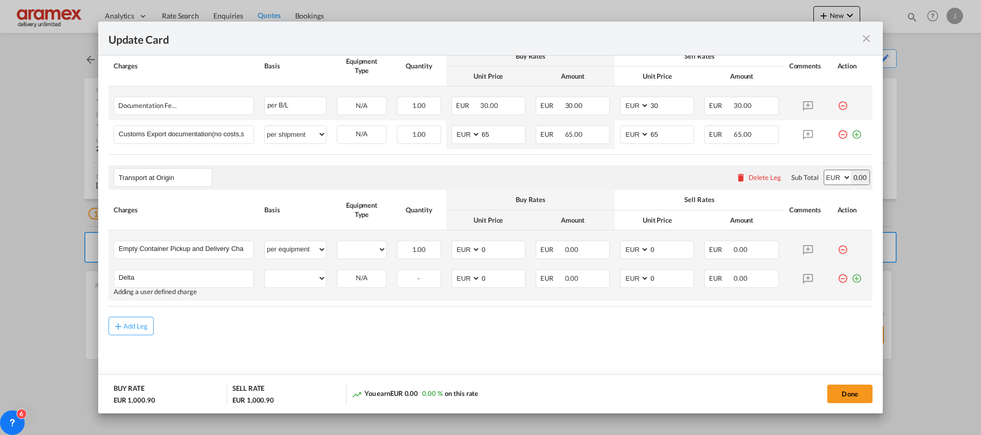
click at [851, 279] on md-icon "icon-plus-circle-outline green-400-fg" at bounding box center [856, 274] width 10 height 10
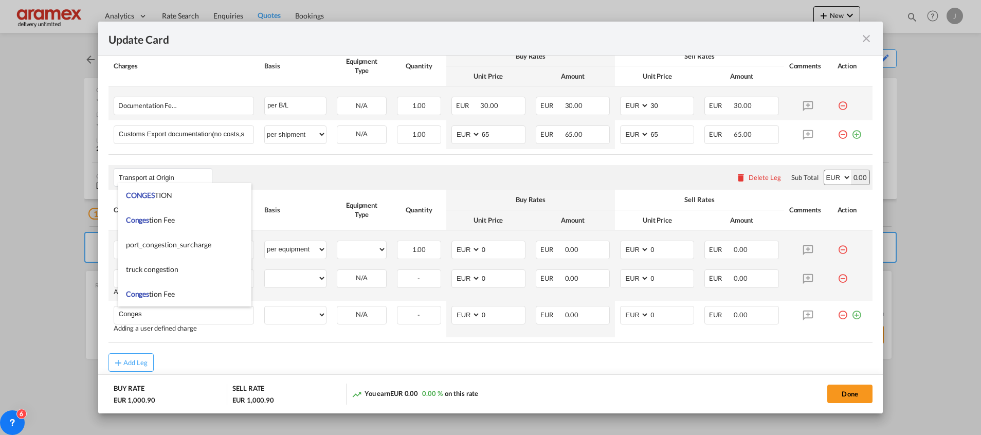
drag, startPoint x: 158, startPoint y: 214, endPoint x: 653, endPoint y: 292, distance: 500.6
click at [161, 215] on span "Conges tion Fee" at bounding box center [150, 219] width 49 height 9
type input "Congestion Fee"
select select "per equipment"
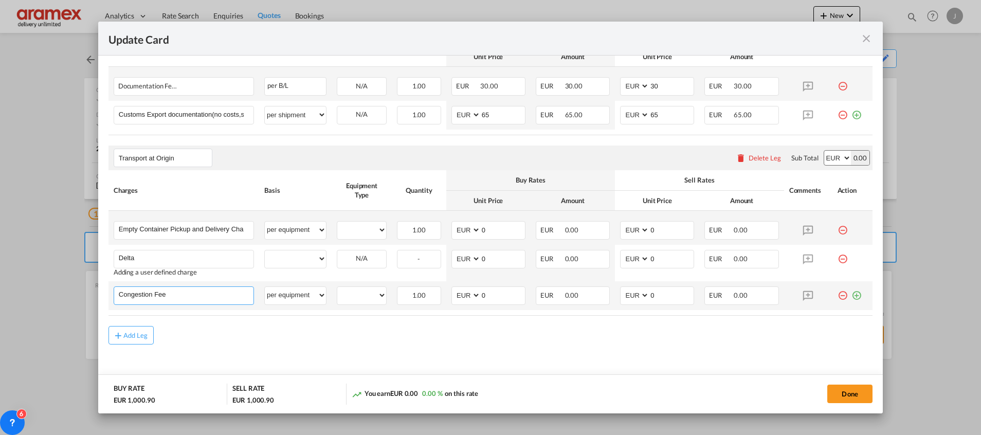
scroll to position [482, 0]
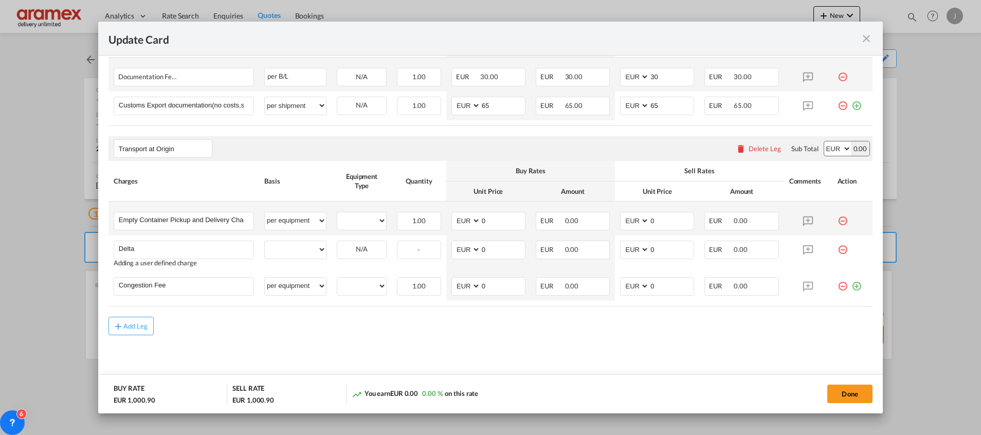
drag, startPoint x: 846, startPoint y: 284, endPoint x: 640, endPoint y: 333, distance: 211.9
click at [851, 284] on md-icon "icon-plus-circle-outline green-400-fg" at bounding box center [856, 282] width 10 height 10
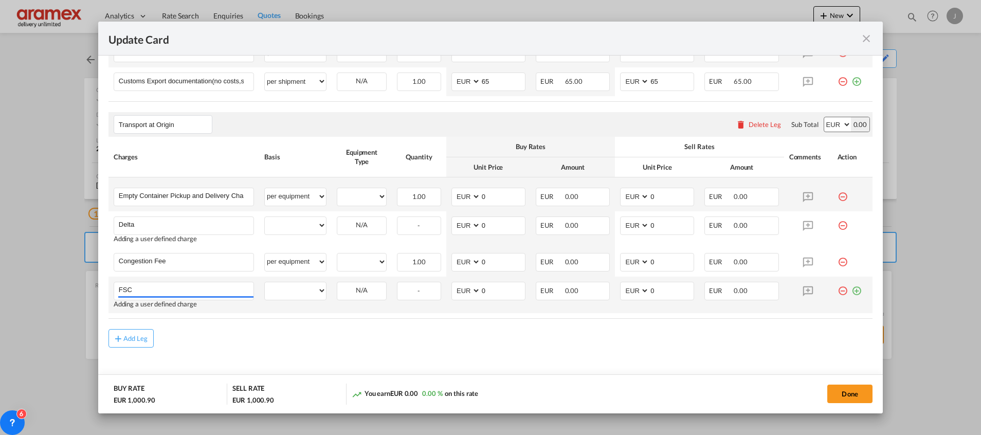
scroll to position [518, 0]
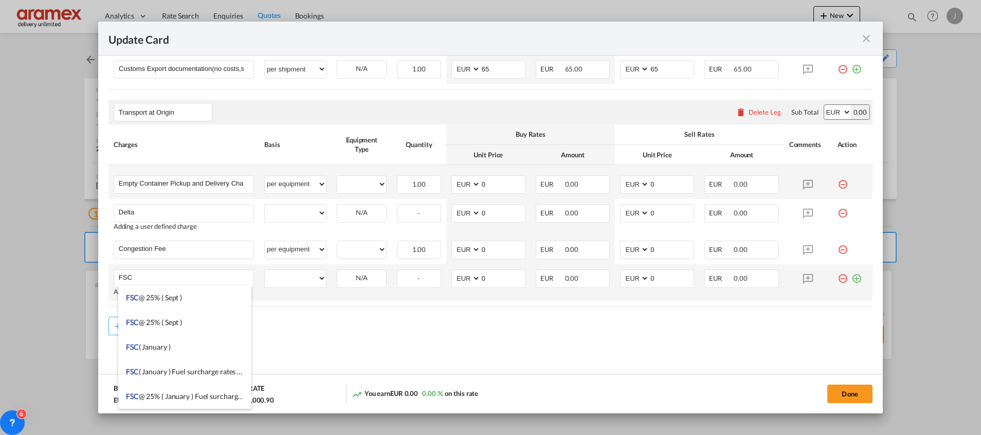
type input "FSC"
click at [851, 280] on md-icon "icon-plus-circle-outline green-400-fg" at bounding box center [856, 274] width 10 height 10
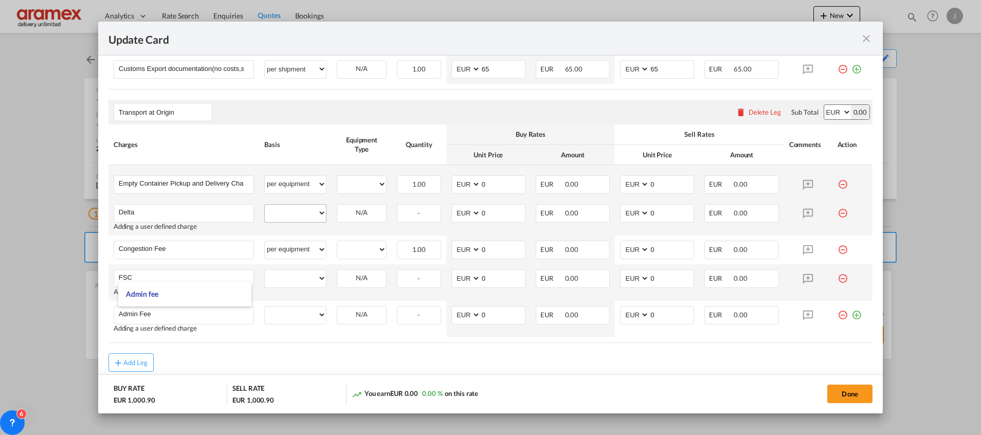
type input "Admin Fee"
click at [297, 218] on select "per equipment per container per B/L per shipping bill per shipment % on pickup …" at bounding box center [295, 213] width 61 height 16
select select "per equipment"
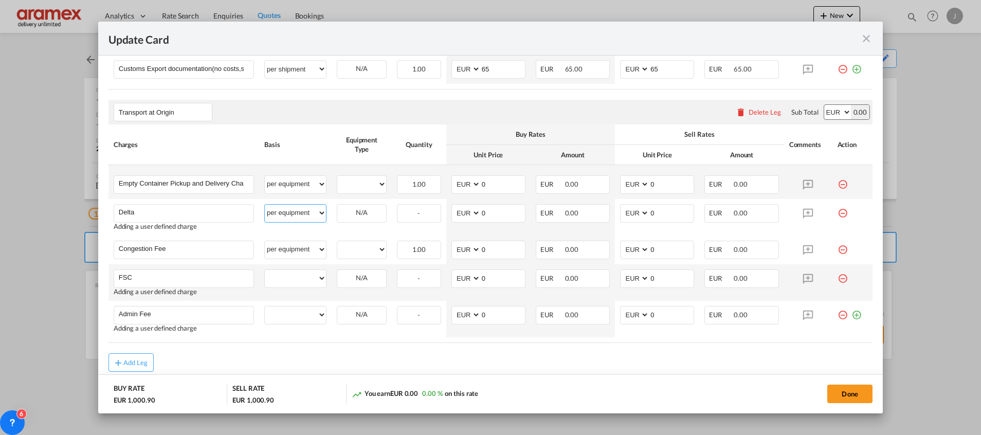
click at [265, 205] on select "per equipment per container per B/L per shipping bill per shipment % on pickup …" at bounding box center [295, 213] width 61 height 16
drag, startPoint x: 273, startPoint y: 276, endPoint x: 283, endPoint y: 268, distance: 12.4
click at [273, 277] on select "per equipment per container per B/L per shipping bill per shipment % on pickup …" at bounding box center [295, 278] width 61 height 16
select select "per equipment"
click at [265, 270] on select "per equipment per container per B/L per shipping bill per shipment % on pickup …" at bounding box center [295, 278] width 61 height 16
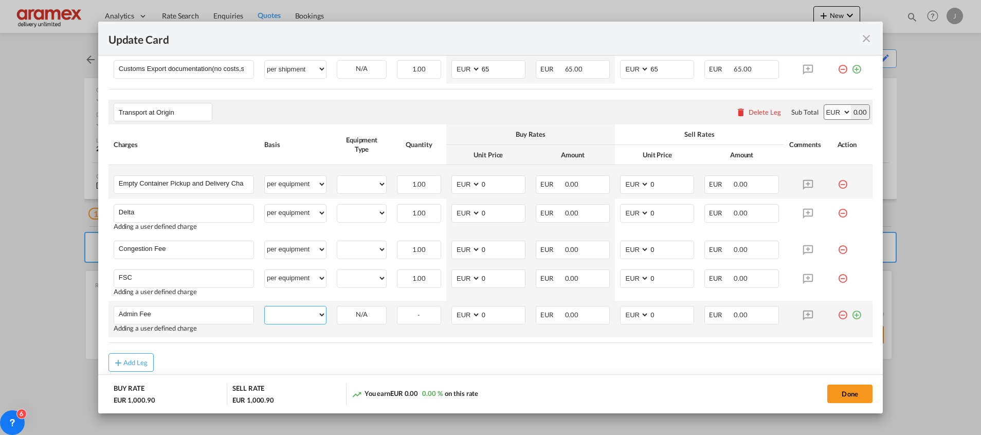
drag, startPoint x: 293, startPoint y: 313, endPoint x: 292, endPoint y: 306, distance: 6.7
click at [293, 313] on select "per equipment per container per B/L per shipping bill per shipment % on pickup …" at bounding box center [295, 314] width 61 height 16
select select "per equipment"
click at [265, 306] on select "per equipment per container per B/L per shipping bill per shipment % on pickup …" at bounding box center [295, 314] width 61 height 16
click at [367, 187] on select "20GP" at bounding box center [361, 184] width 49 height 14
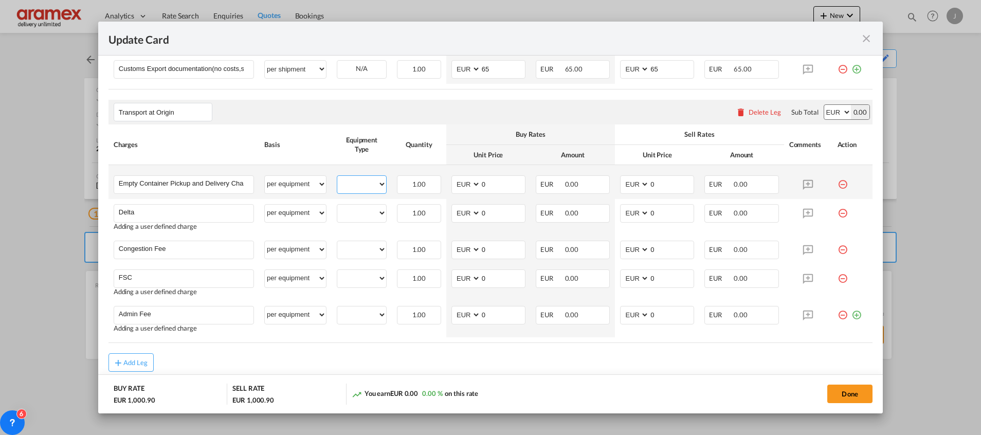
select select "20GP"
click at [337, 177] on select "20GP" at bounding box center [361, 184] width 49 height 14
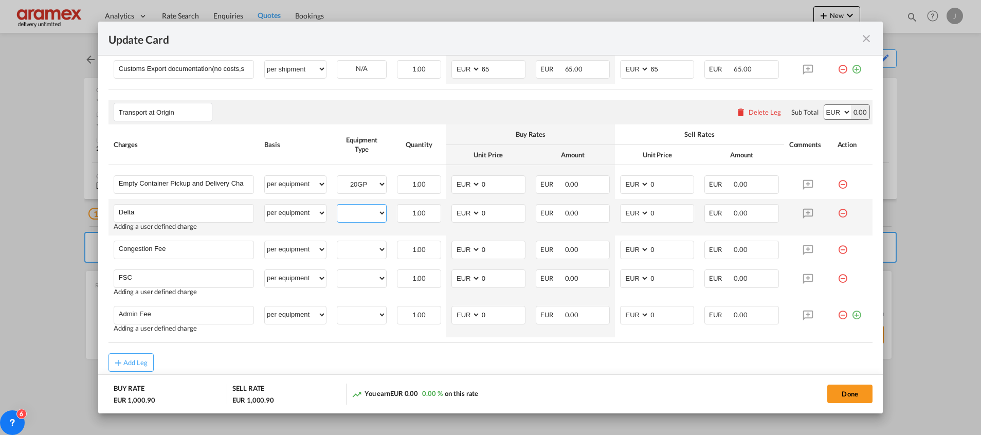
click at [352, 211] on select "20GP" at bounding box center [361, 213] width 49 height 14
select select "20GP"
click at [337, 206] on select "20GP" at bounding box center [361, 213] width 49 height 14
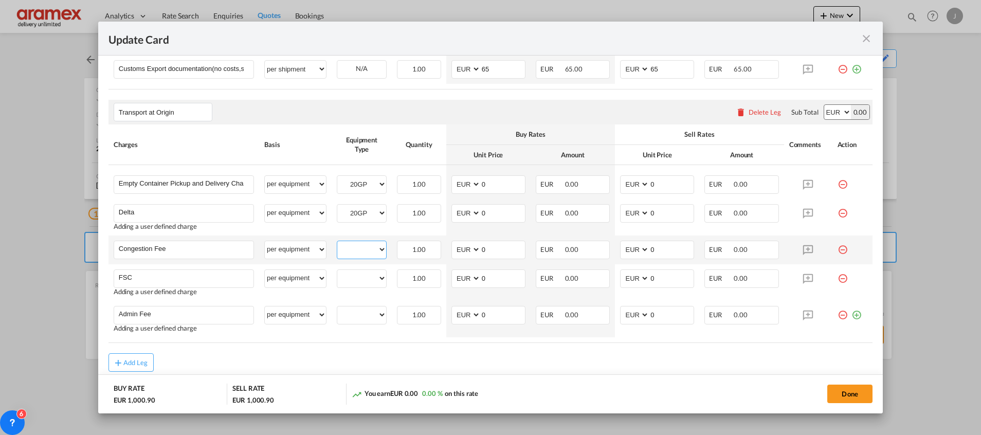
click at [357, 245] on select "20GP" at bounding box center [361, 250] width 49 height 14
select select "20GP"
click at [337, 243] on select "20GP" at bounding box center [361, 250] width 49 height 14
click at [354, 277] on select "20GP" at bounding box center [361, 278] width 49 height 14
select select "20GP"
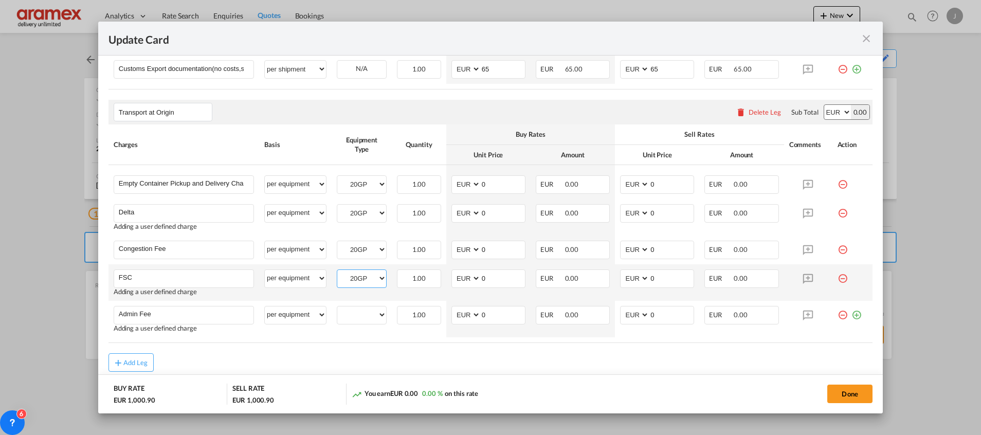
click at [337, 271] on select "20GP" at bounding box center [361, 278] width 49 height 14
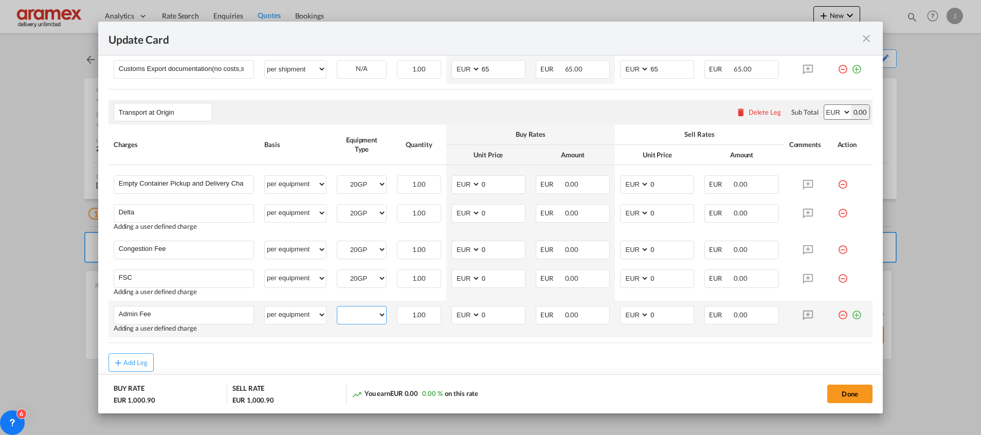
click at [358, 317] on select "20GP" at bounding box center [361, 315] width 49 height 14
select select "20GP"
click at [337, 308] on select "20GP" at bounding box center [361, 315] width 49 height 14
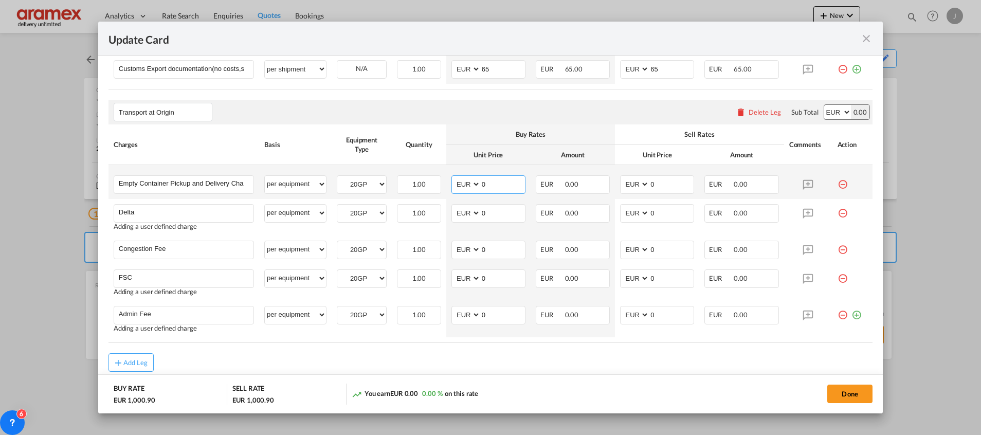
drag, startPoint x: 495, startPoint y: 180, endPoint x: 469, endPoint y: 181, distance: 26.2
click at [469, 181] on md-input-container "AED AFN ALL AMD ANG AOA ARS AUD AWG AZN BAM BBD BDT BGN BHD BIF BMD BND [PERSON…" at bounding box center [488, 184] width 74 height 19
paste input "€ 51.35"
type input "€ 51.35"
drag, startPoint x: 509, startPoint y: 183, endPoint x: 468, endPoint y: 183, distance: 40.6
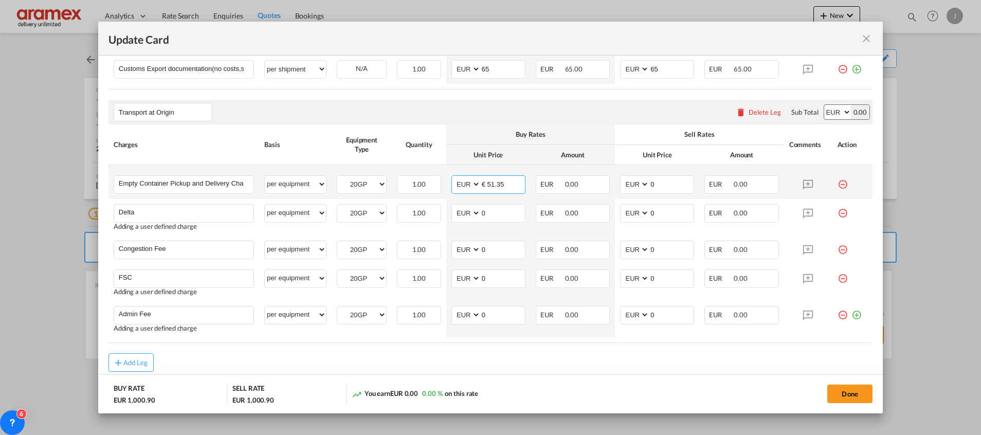
click at [468, 183] on md-input-container "AED AFN ALL AMD ANG AOA ARS AUD AWG AZN BAM BBD BDT BGN BHD BIF BMD BND [PERSON…" at bounding box center [488, 184] width 74 height 19
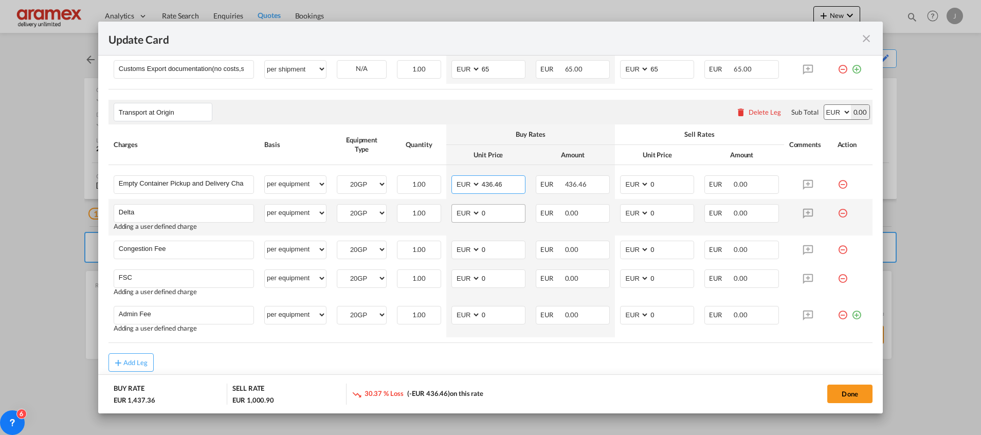
type input "436.46"
drag, startPoint x: 488, startPoint y: 208, endPoint x: 473, endPoint y: 212, distance: 16.5
click at [473, 212] on md-input-container "AED AFN ALL AMD ANG AOA ARS AUD AWG AZN BAM BBD BDT BGN BHD BIF BMD BND [PERSON…" at bounding box center [488, 213] width 74 height 19
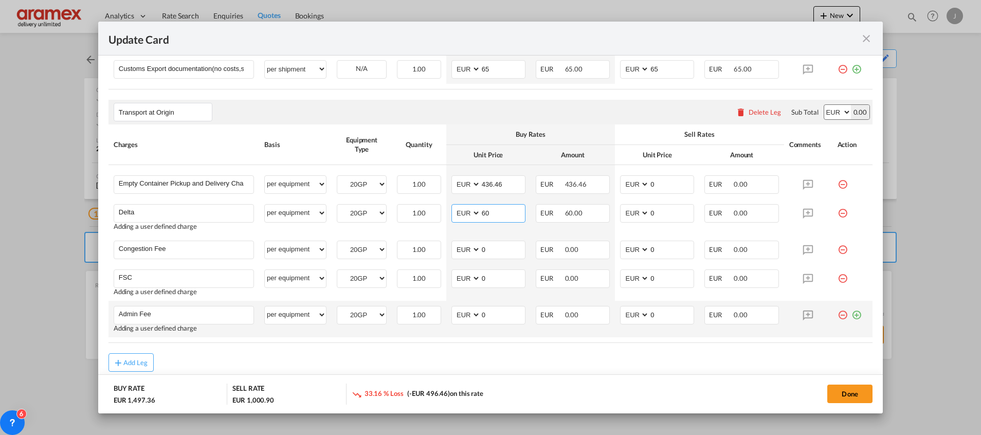
type input "60"
drag, startPoint x: 457, startPoint y: 337, endPoint x: 480, endPoint y: 318, distance: 29.6
click at [474, 325] on td "AED AFN ALL AMD ANG AOA ARS AUD AWG AZN BAM BBD BDT BGN BHD BIF BMD BND [PERSON…" at bounding box center [488, 319] width 84 height 37
drag, startPoint x: 497, startPoint y: 247, endPoint x: 461, endPoint y: 252, distance: 36.8
click at [461, 252] on md-input-container "AED AFN ALL AMD ANG AOA ARS AUD AWG AZN BAM BBD BDT BGN BHD BIF BMD BND [PERSON…" at bounding box center [488, 250] width 74 height 19
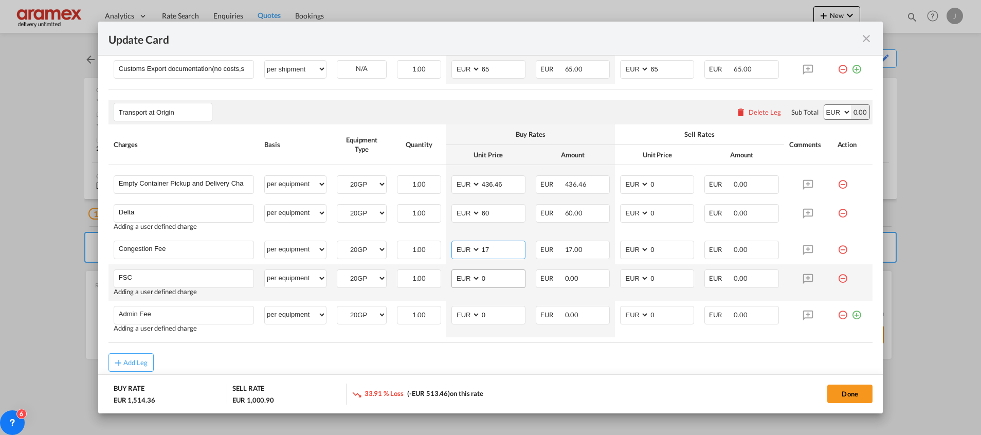
type input "17"
drag, startPoint x: 494, startPoint y: 274, endPoint x: 462, endPoint y: 273, distance: 31.9
click at [462, 273] on md-input-container "AED AFN ALL AMD ANG AOA ARS AUD AWG AZN BAM BBD BDT BGN BHD BIF BMD BND [PERSON…" at bounding box center [488, 278] width 74 height 19
paste input "€ 51.35"
click at [486, 278] on input "€ 51.35" at bounding box center [503, 277] width 44 height 15
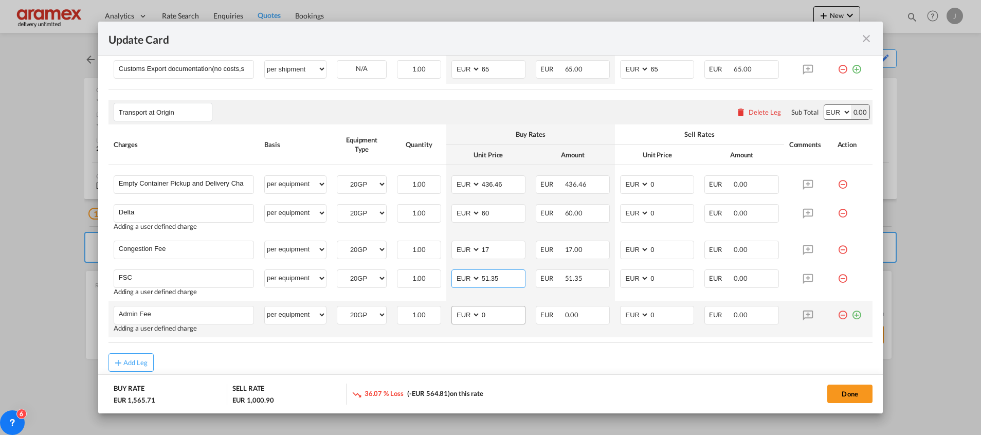
type input "51.35"
click at [490, 312] on input "0" at bounding box center [503, 313] width 44 height 15
drag, startPoint x: 490, startPoint y: 315, endPoint x: 469, endPoint y: 315, distance: 20.6
click at [469, 315] on md-input-container "AED AFN ALL AMD ANG AOA ARS AUD AWG AZN BAM BBD BDT BGN BHD BIF BMD BND [PERSON…" at bounding box center [488, 315] width 74 height 19
type input "20"
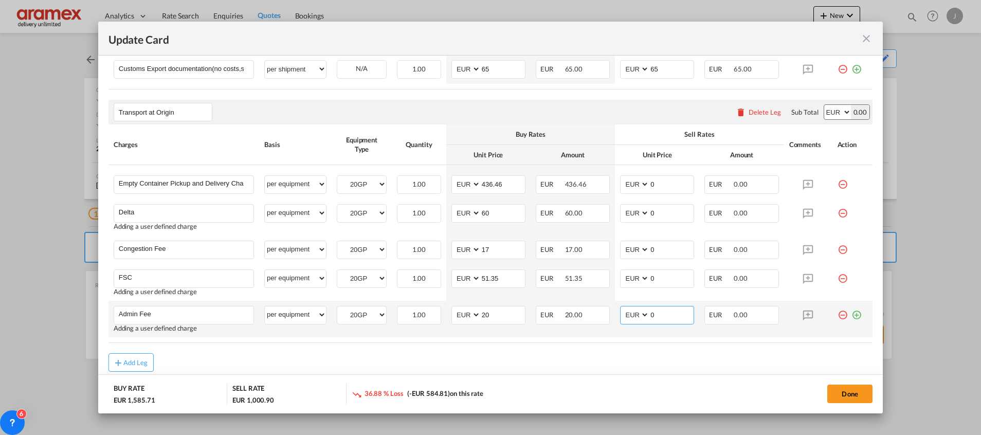
drag, startPoint x: 655, startPoint y: 321, endPoint x: 631, endPoint y: 319, distance: 23.3
click at [631, 319] on md-input-container "AED AFN ALL AMD ANG AOA ARS AUD AWG AZN BAM BBD BDT BGN BHD BIF BMD BND [PERSON…" at bounding box center [657, 315] width 74 height 19
type input "20"
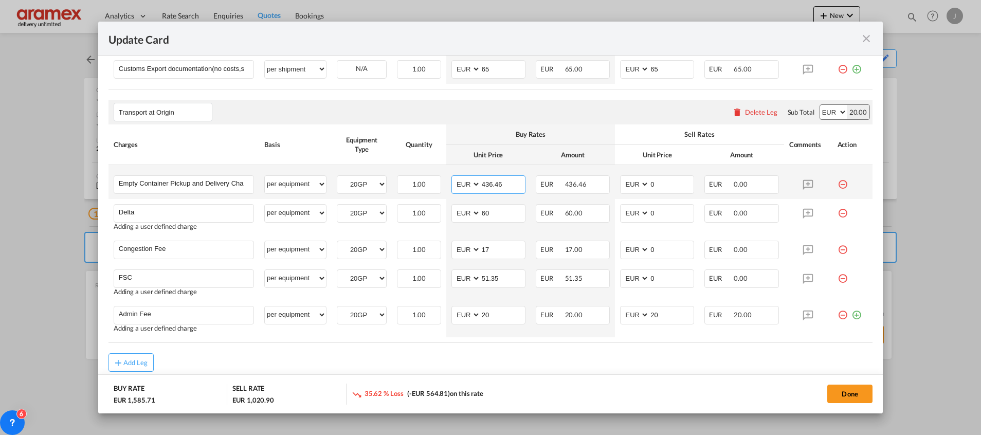
click at [483, 180] on input "436.46" at bounding box center [503, 183] width 44 height 15
drag, startPoint x: 659, startPoint y: 184, endPoint x: 669, endPoint y: 201, distance: 19.7
click at [635, 187] on md-input-container "AED AFN ALL AMD ANG AOA ARS AUD AWG AZN BAM BBD BDT BGN BHD BIF BMD BND [PERSON…" at bounding box center [657, 184] width 74 height 19
paste input "436.46"
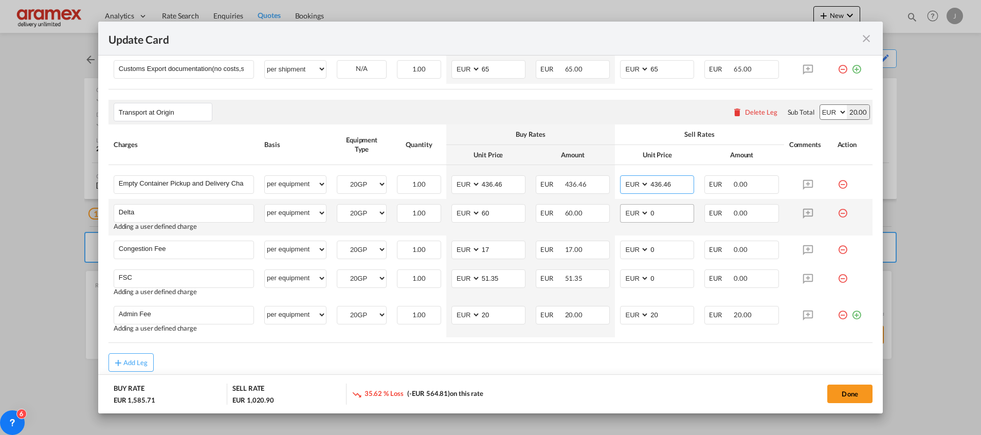
type input "436.46"
drag, startPoint x: 648, startPoint y: 209, endPoint x: 633, endPoint y: 210, distance: 15.5
click at [633, 210] on md-input-container "AED AFN ALL AMD ANG AOA ARS AUD AWG AZN BAM BBD BDT BGN BHD BIF BMD BND [PERSON…" at bounding box center [657, 213] width 74 height 19
type input "60"
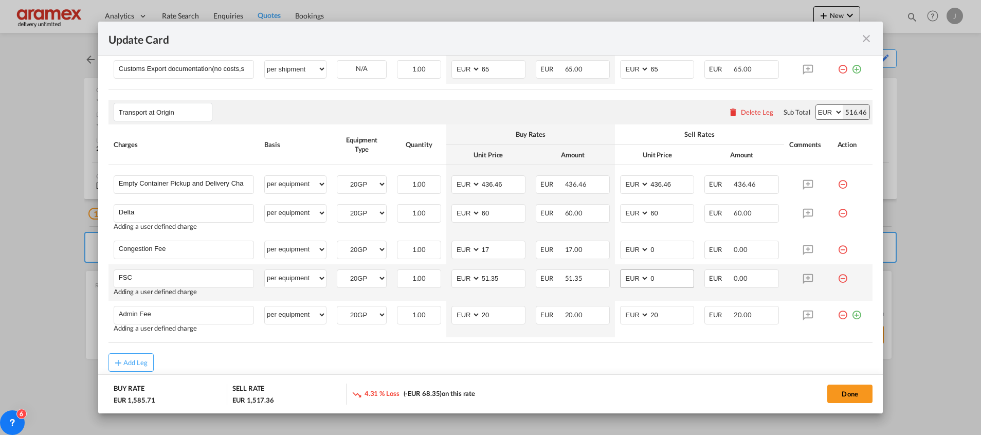
drag, startPoint x: 560, startPoint y: 369, endPoint x: 628, endPoint y: 284, distance: 109.0
click at [586, 343] on rate-modification "Main Freight Please enter leg name Leg Name Already Exists Delete Leg Sub Total…" at bounding box center [490, 87] width 764 height 570
drag, startPoint x: 661, startPoint y: 255, endPoint x: 628, endPoint y: 252, distance: 33.1
click at [634, 252] on md-input-container "AED AFN ALL AMD ANG AOA ARS AUD AWG AZN BAM BBD BDT BGN BHD BIF BMD BND [PERSON…" at bounding box center [657, 250] width 74 height 19
type input "17"
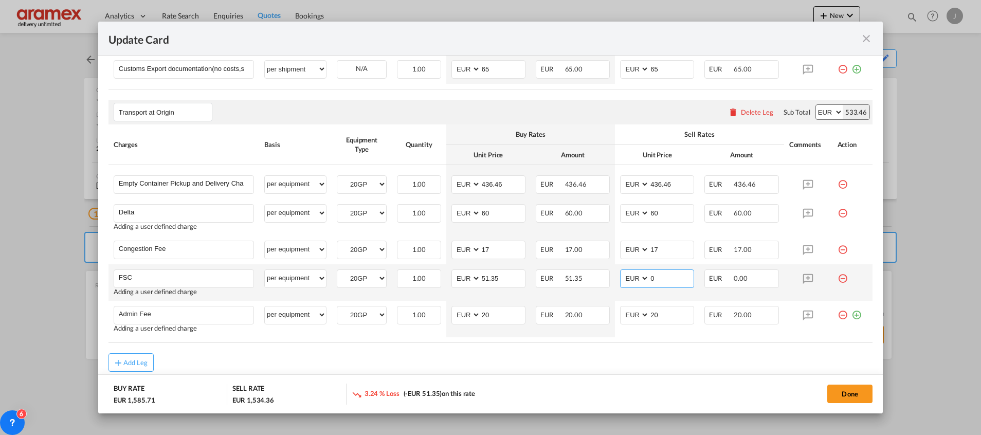
drag, startPoint x: 653, startPoint y: 278, endPoint x: 614, endPoint y: 278, distance: 38.6
click at [620, 278] on md-input-container "AED AFN ALL AMD ANG AOA ARS AUD AWG AZN BAM BBD BDT BGN BHD BIF BMD BND [PERSON…" at bounding box center [657, 278] width 74 height 19
click at [491, 278] on input "51.35" at bounding box center [503, 277] width 44 height 15
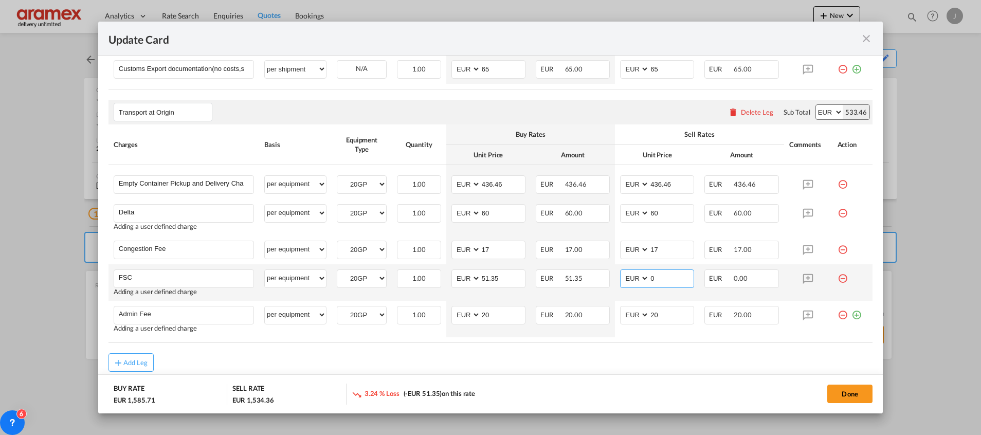
drag, startPoint x: 664, startPoint y: 277, endPoint x: 639, endPoint y: 277, distance: 25.7
click at [639, 277] on md-input-container "AED AFN ALL AMD ANG AOA ARS AUD AWG AZN BAM BBD BDT BGN BHD BIF BMD BND [PERSON…" at bounding box center [657, 278] width 74 height 19
paste input "51.35"
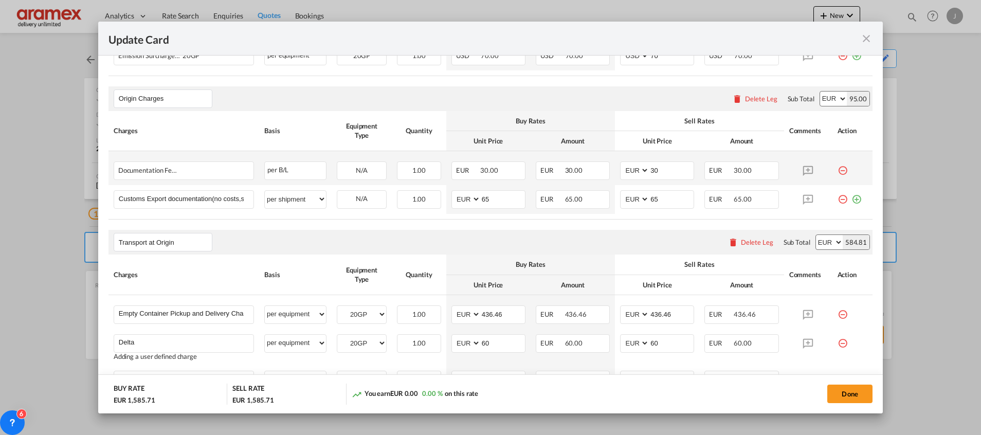
scroll to position [364, 0]
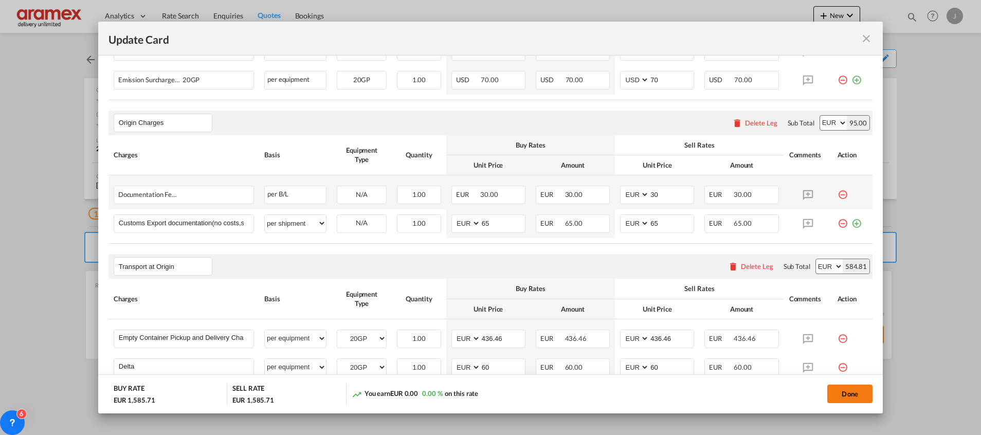
type input "51.35"
click at [848, 391] on button "Done" at bounding box center [849, 394] width 45 height 19
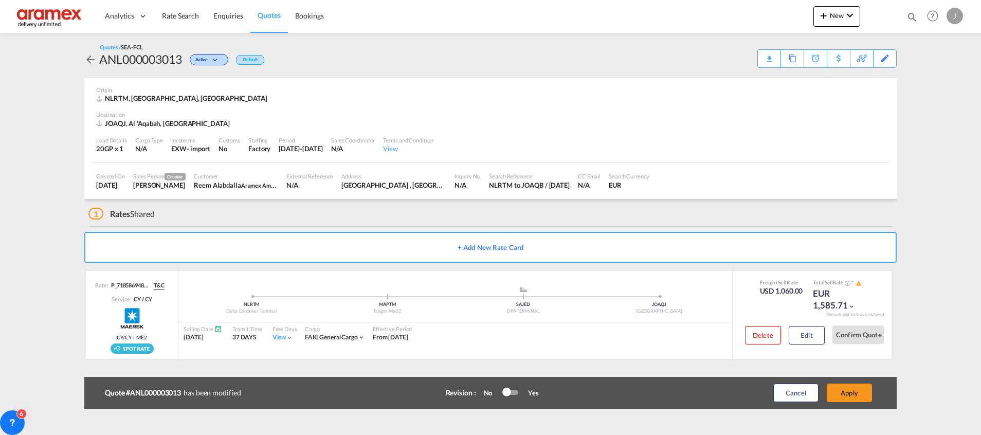
click at [848, 391] on button "Apply" at bounding box center [849, 393] width 45 height 19
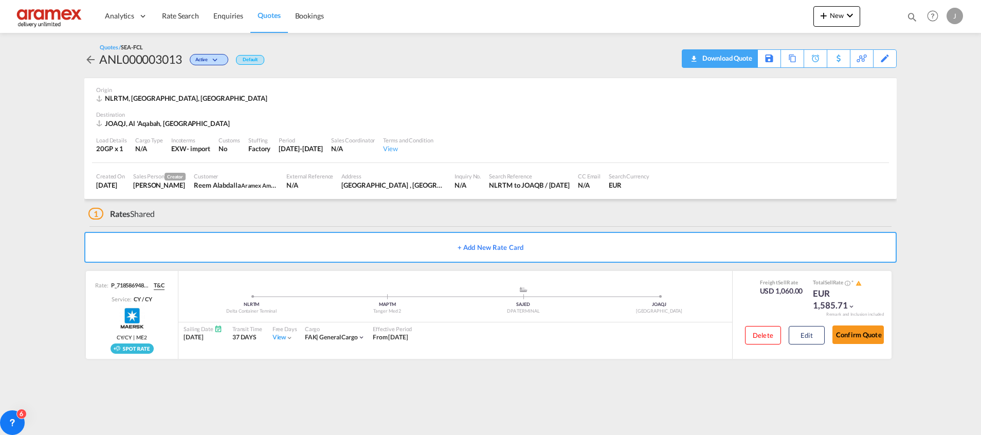
click at [738, 62] on div "Download Quote" at bounding box center [726, 58] width 52 height 16
click at [181, 13] on span "Rate Search" at bounding box center [180, 15] width 37 height 9
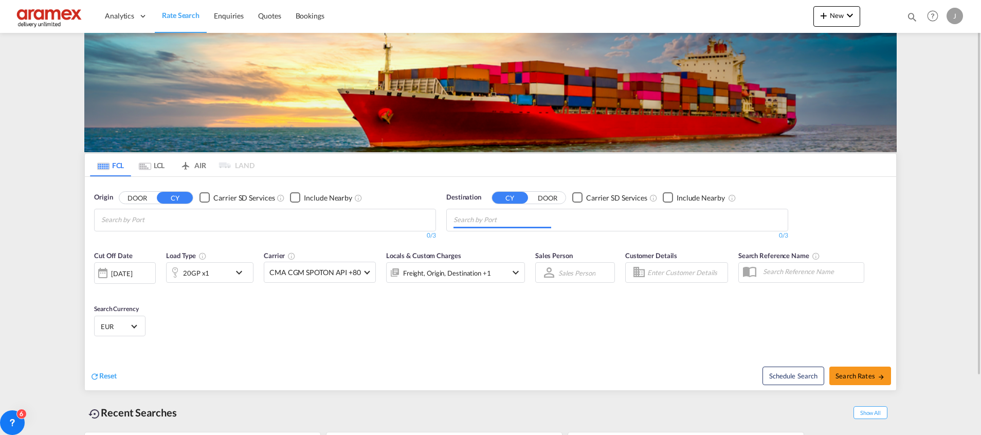
click at [481, 215] on input "Chips input." at bounding box center [502, 220] width 98 height 16
paste input "Sendai"
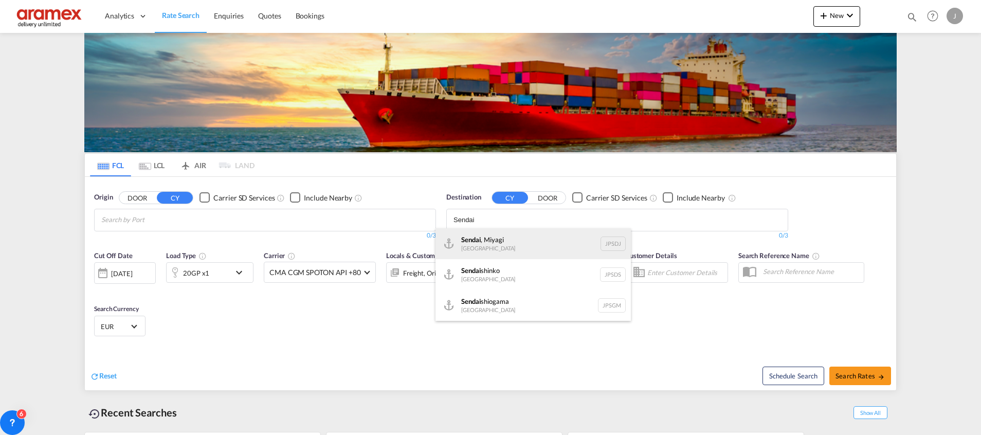
type input "Sendai"
click at [472, 247] on div "[GEOGRAPHIC_DATA] , Miyagi [GEOGRAPHIC_DATA] [GEOGRAPHIC_DATA]" at bounding box center [532, 243] width 195 height 31
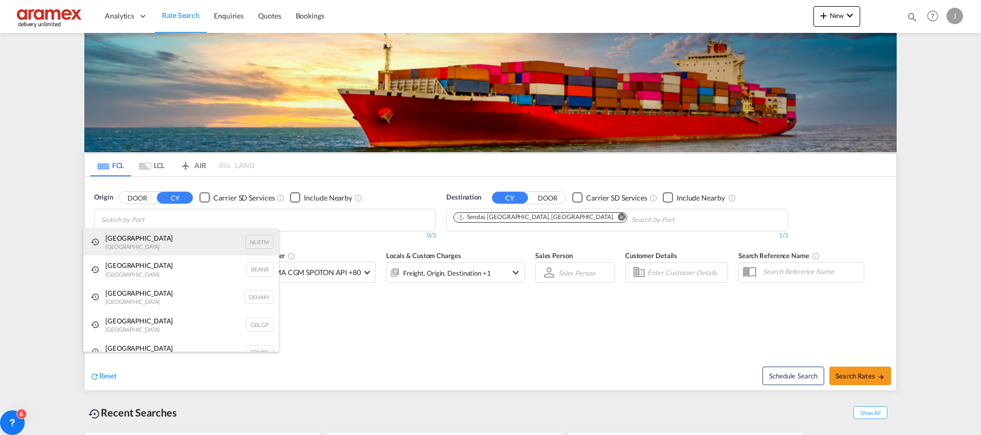
click at [133, 246] on div "[GEOGRAPHIC_DATA] [GEOGRAPHIC_DATA] NLRTM" at bounding box center [180, 242] width 195 height 28
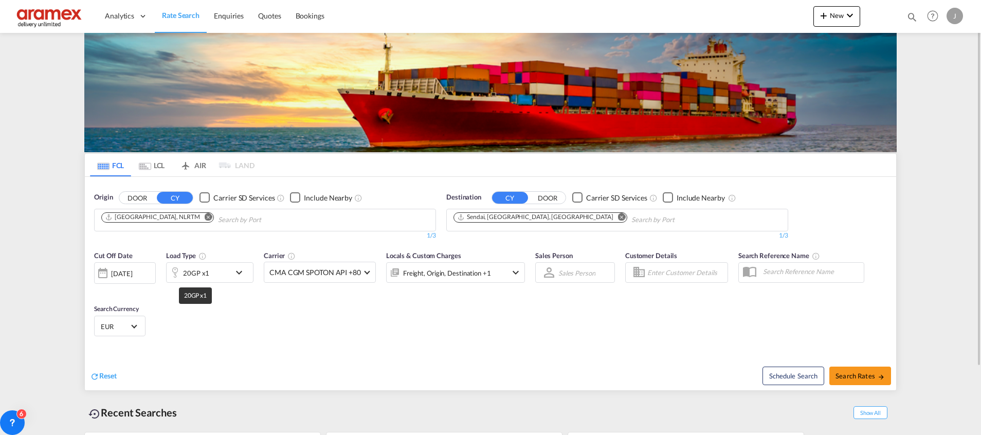
click at [207, 276] on div "20GP x1" at bounding box center [196, 273] width 26 height 14
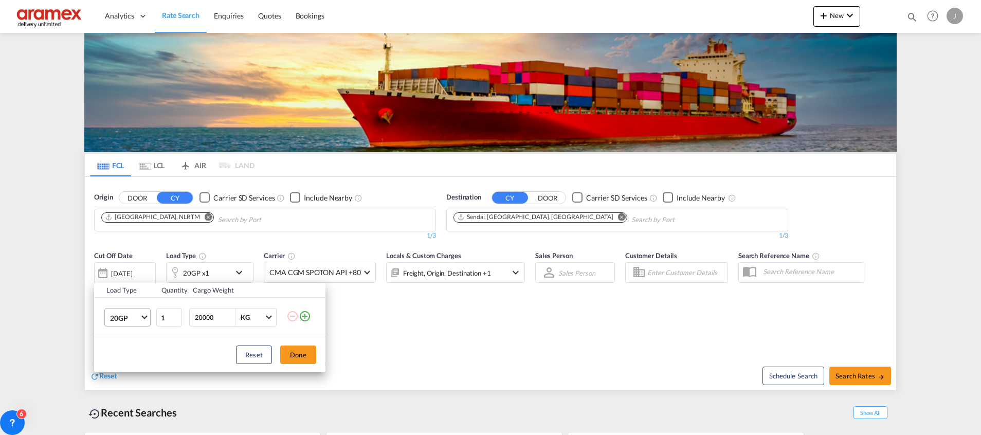
click at [138, 313] on span "20GP" at bounding box center [125, 318] width 30 height 10
click at [131, 357] on md-option "40HC" at bounding box center [137, 360] width 70 height 25
click at [304, 355] on button "Done" at bounding box center [298, 355] width 36 height 19
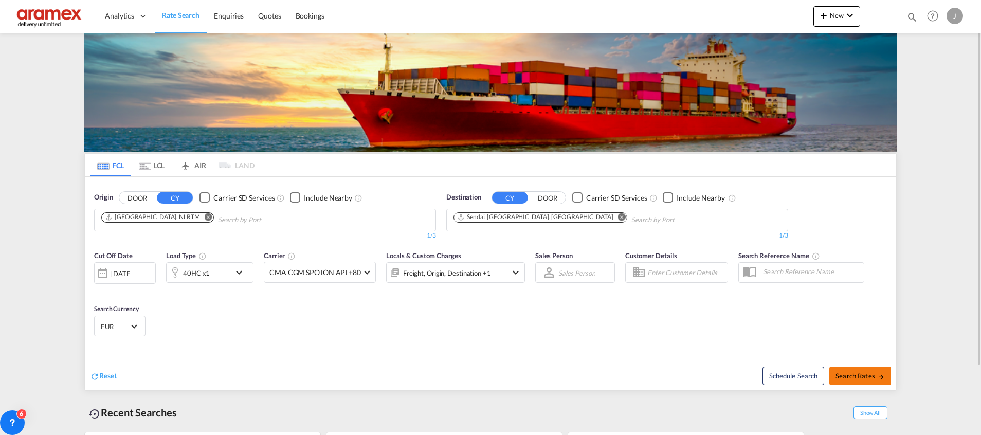
click at [864, 380] on button "Search Rates" at bounding box center [860, 376] width 62 height 19
type input "NLRTM to [GEOGRAPHIC_DATA] / [DATE]"
